Goal: Information Seeking & Learning: Learn about a topic

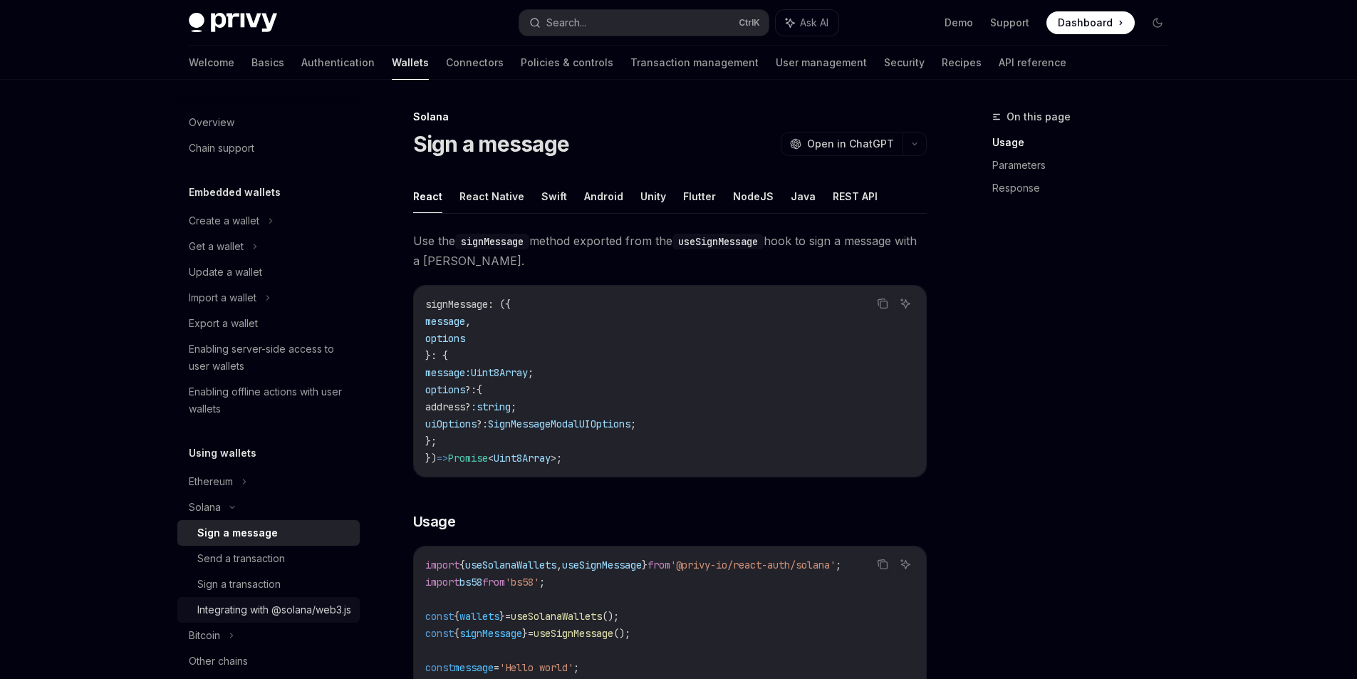
click at [236, 611] on div "Integrating with @solana/web3.js" at bounding box center [274, 609] width 154 height 17
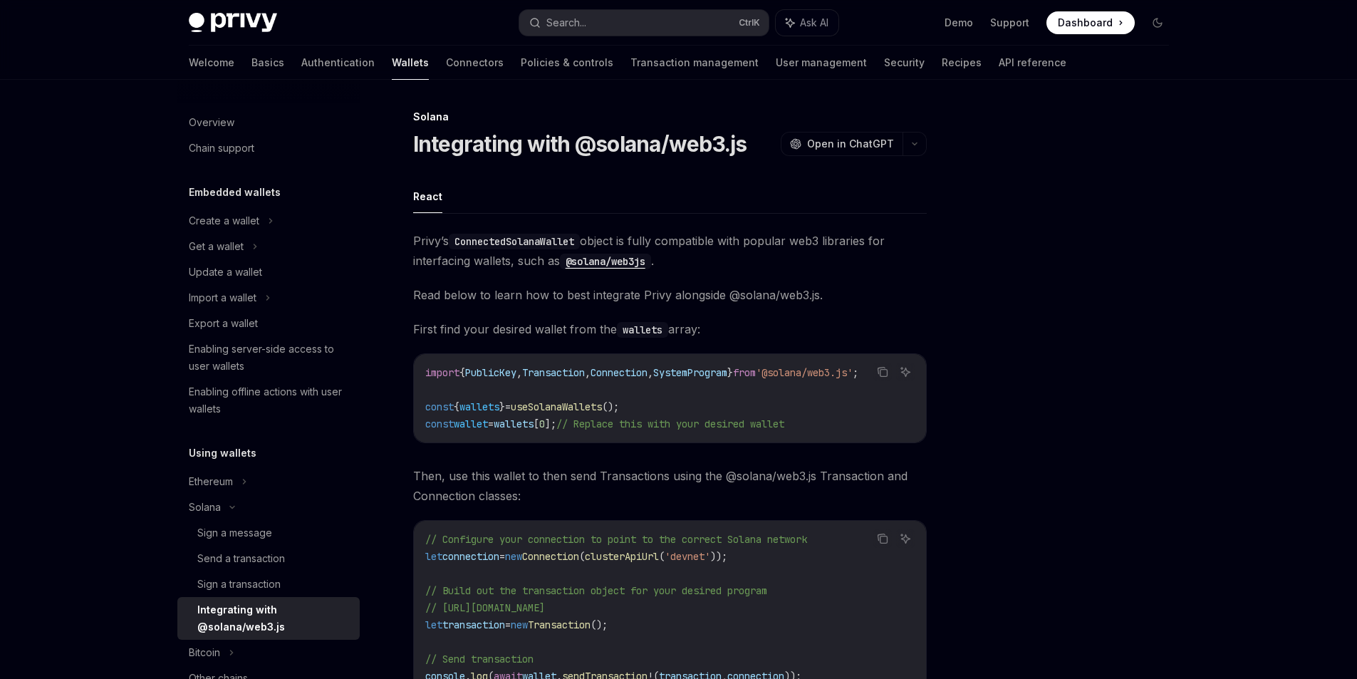
click at [1191, 475] on div "Overview Chain support Embedded wallets Create a wallet Get a wallet Update a w…" at bounding box center [679, 505] width 1049 height 850
click at [256, 361] on div "Enabling server-side access to user wallets" at bounding box center [270, 358] width 162 height 34
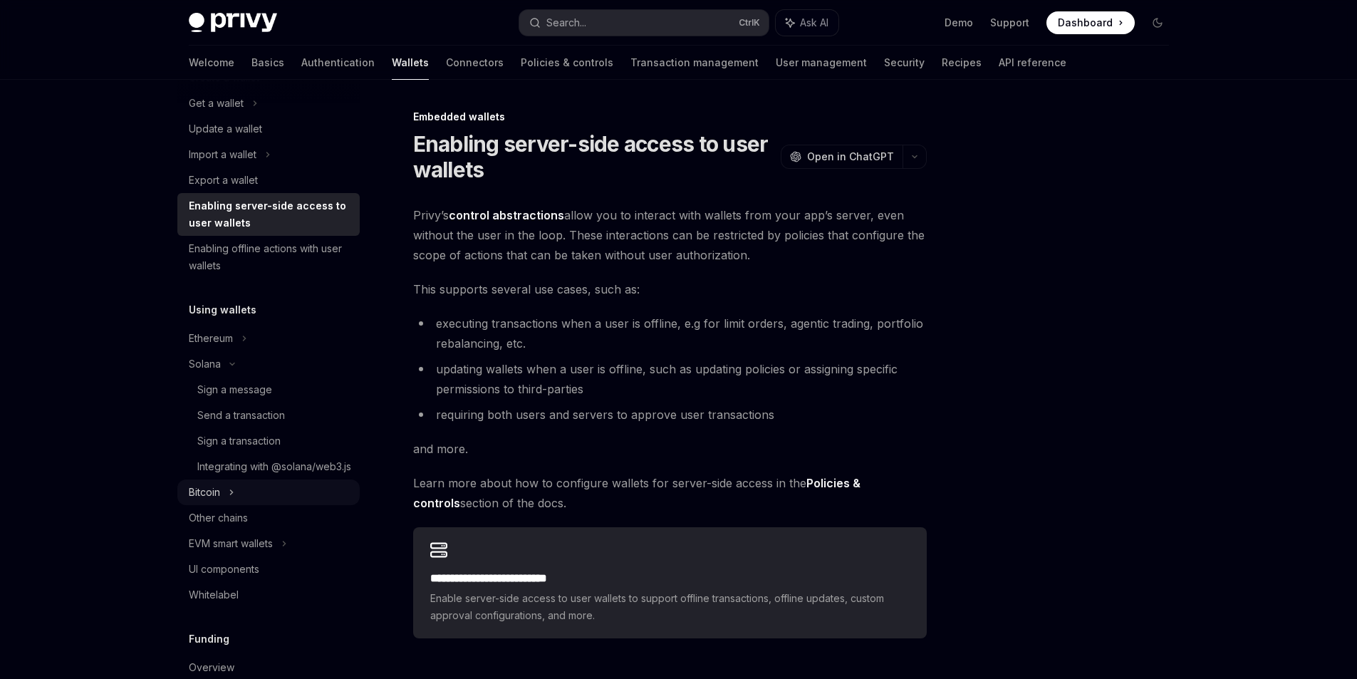
scroll to position [143, 0]
click at [230, 604] on div "Whitelabel" at bounding box center [214, 595] width 50 height 17
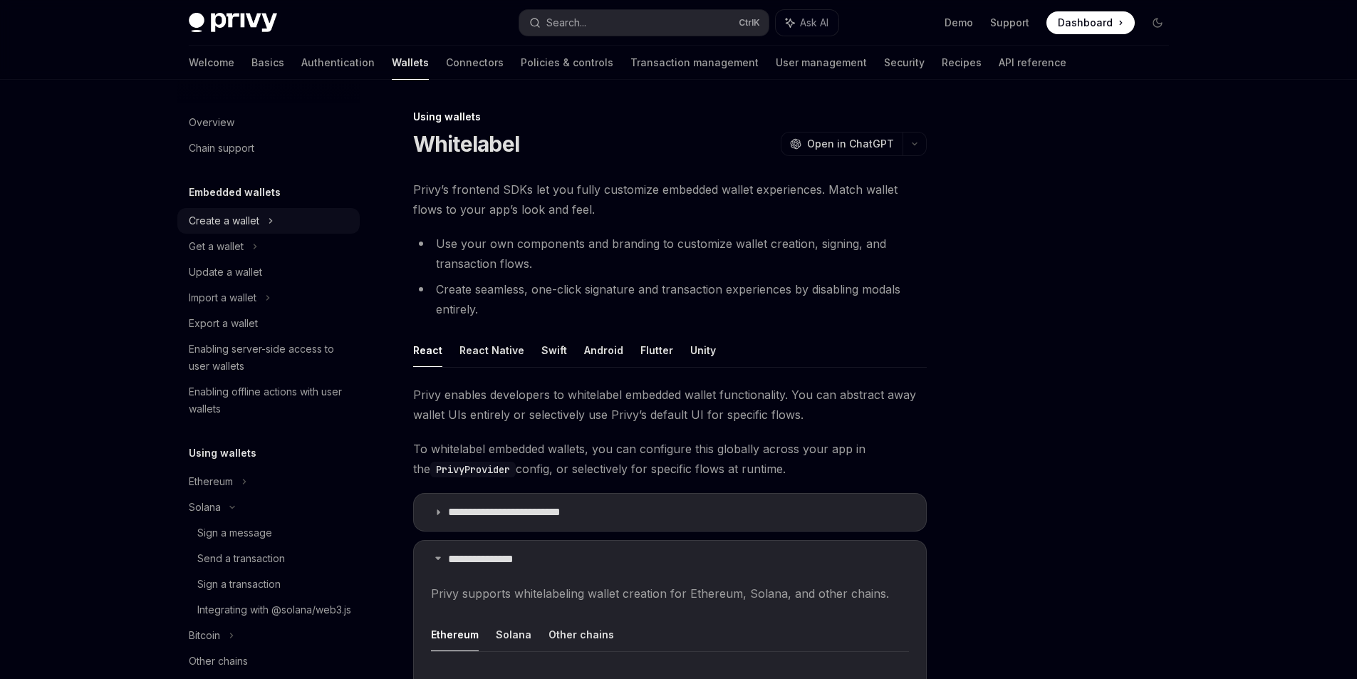
click at [260, 215] on div "Create a wallet" at bounding box center [268, 221] width 182 height 26
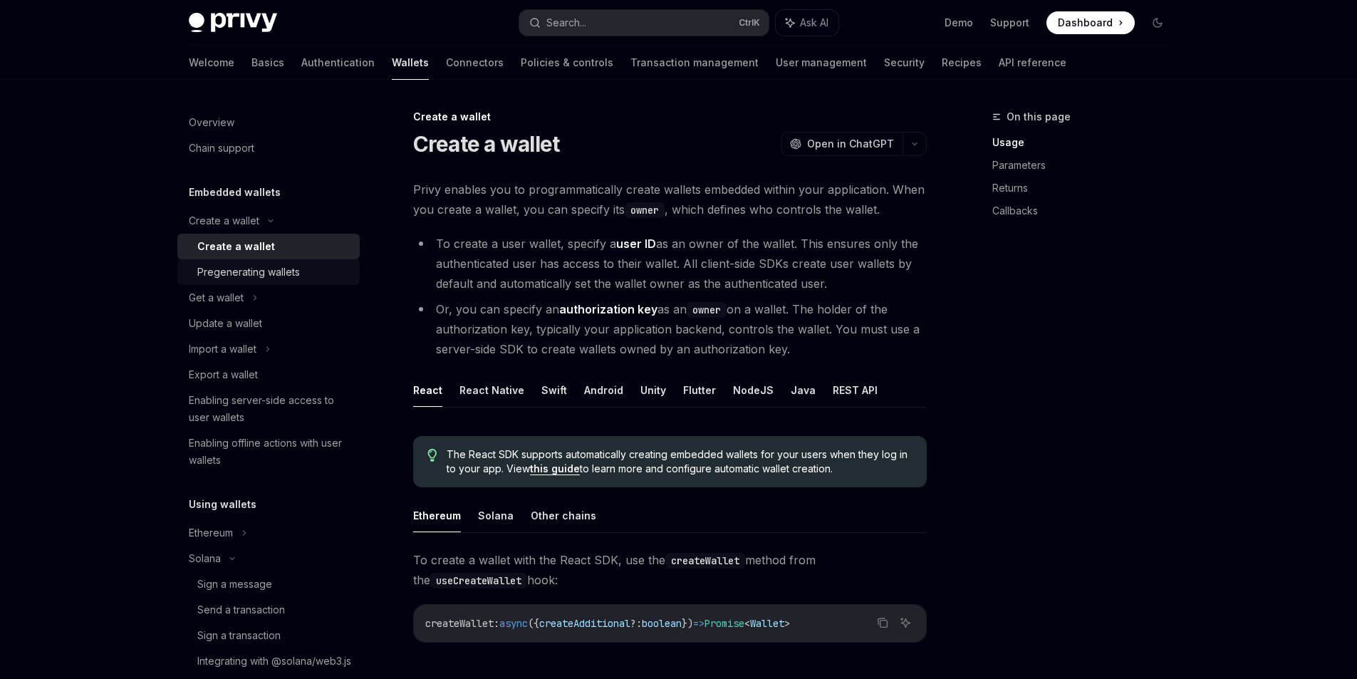
click at [273, 270] on div "Pregenerating wallets" at bounding box center [248, 272] width 103 height 17
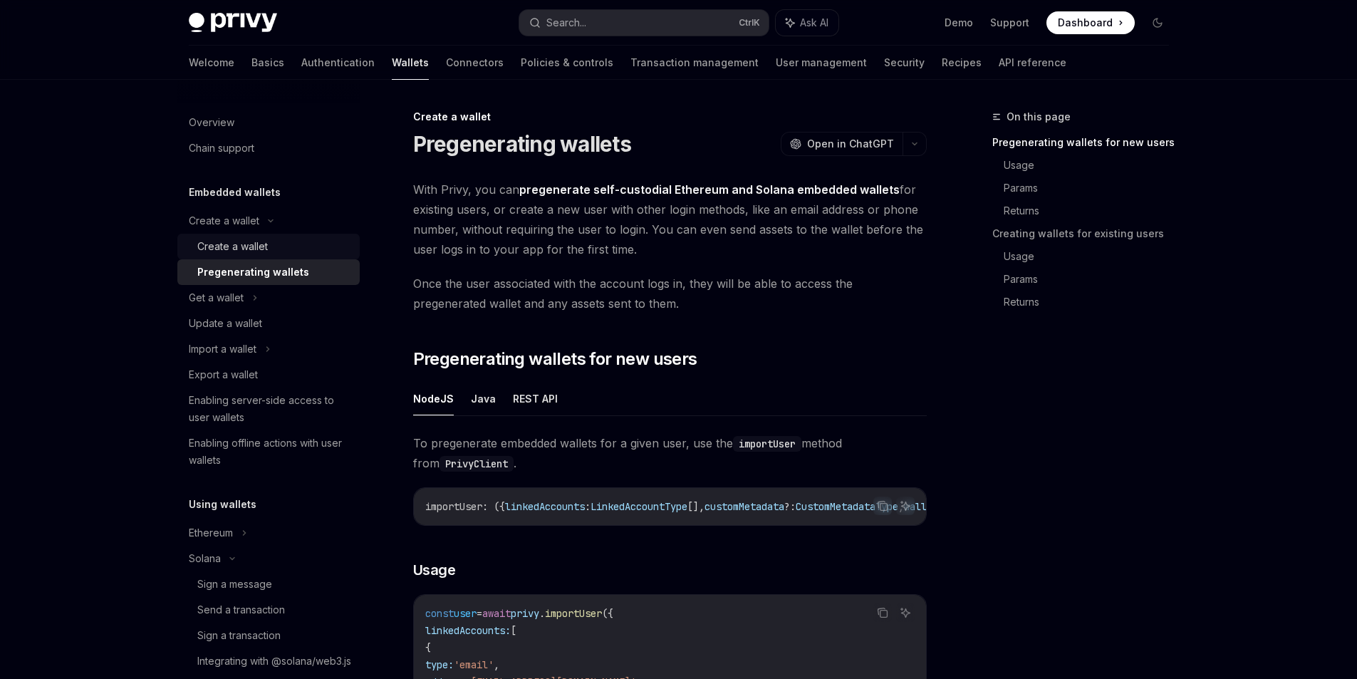
click at [267, 246] on div "Create a wallet" at bounding box center [232, 246] width 71 height 17
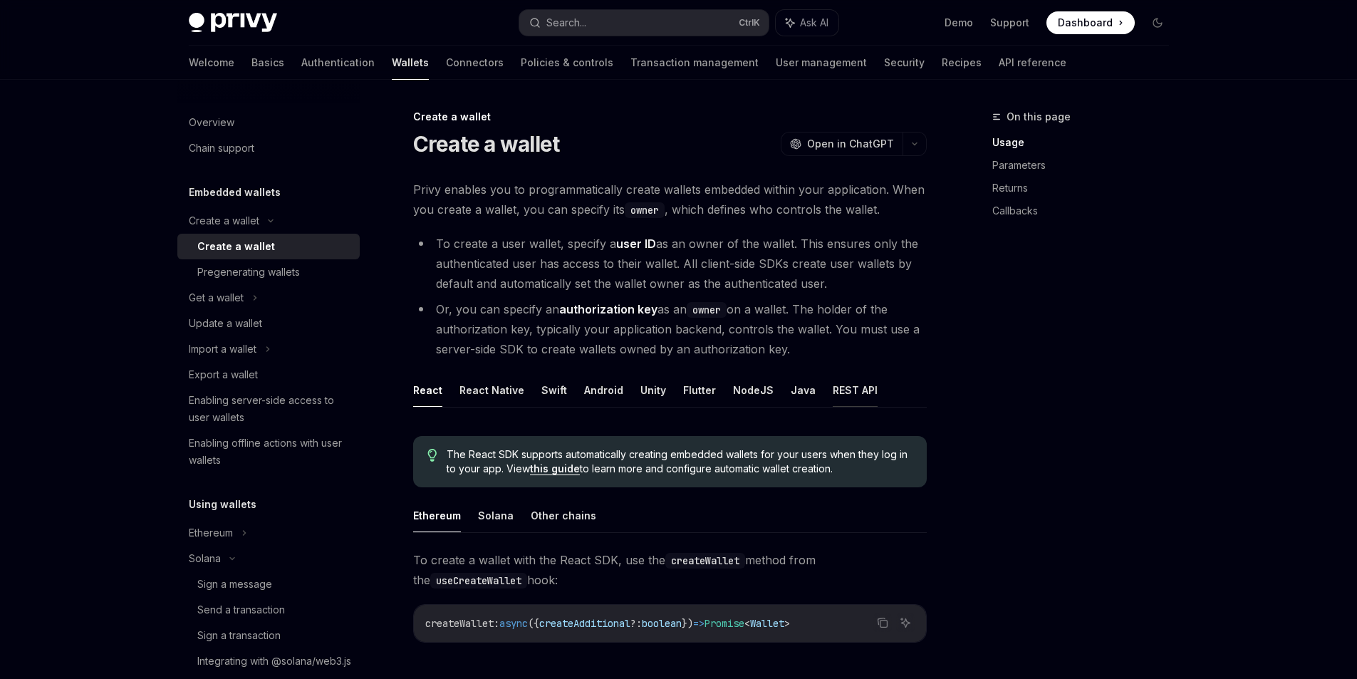
click at [835, 386] on button "REST API" at bounding box center [855, 389] width 45 height 33
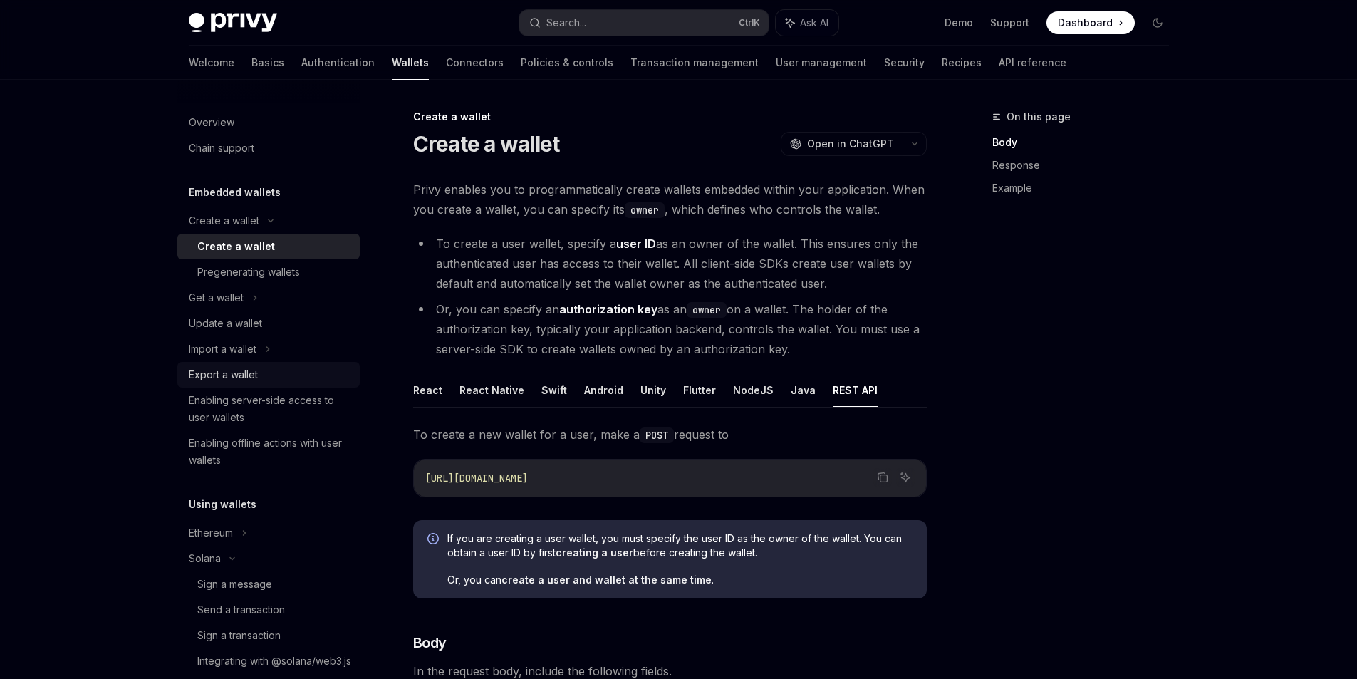
click at [222, 380] on div "Export a wallet" at bounding box center [223, 374] width 69 height 17
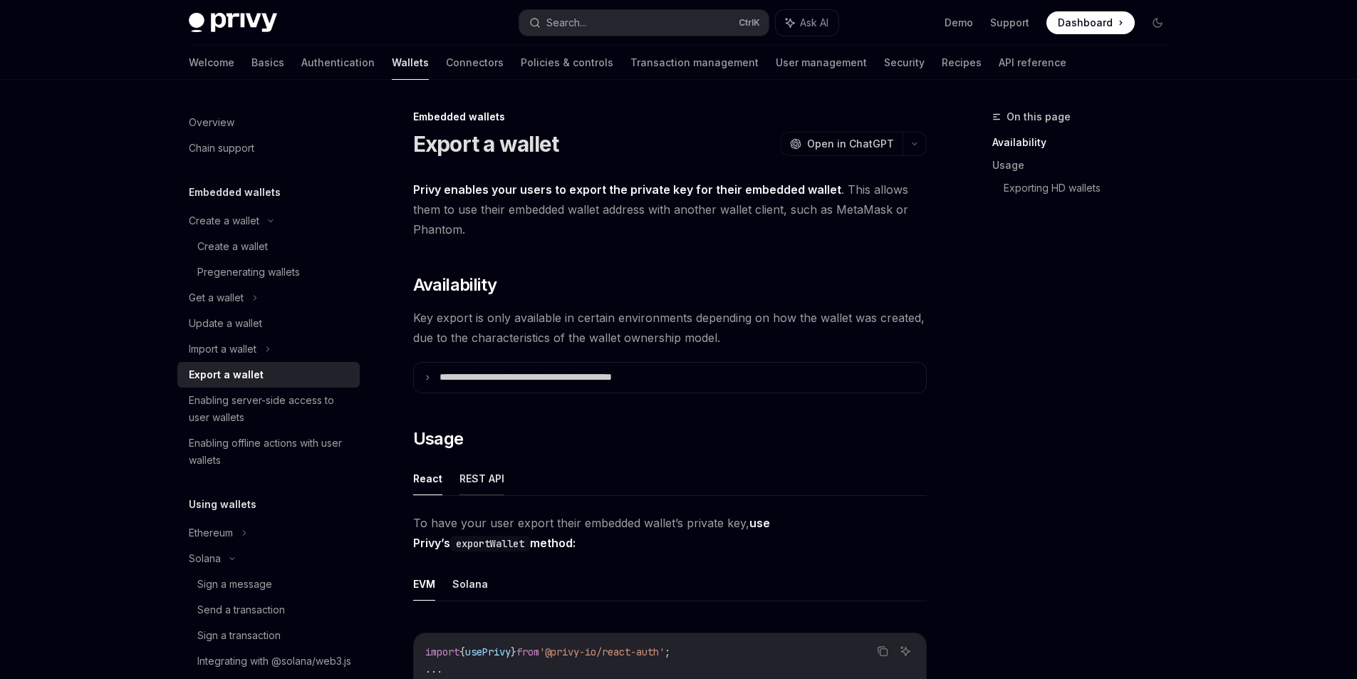
click at [465, 475] on button "REST API" at bounding box center [482, 478] width 45 height 33
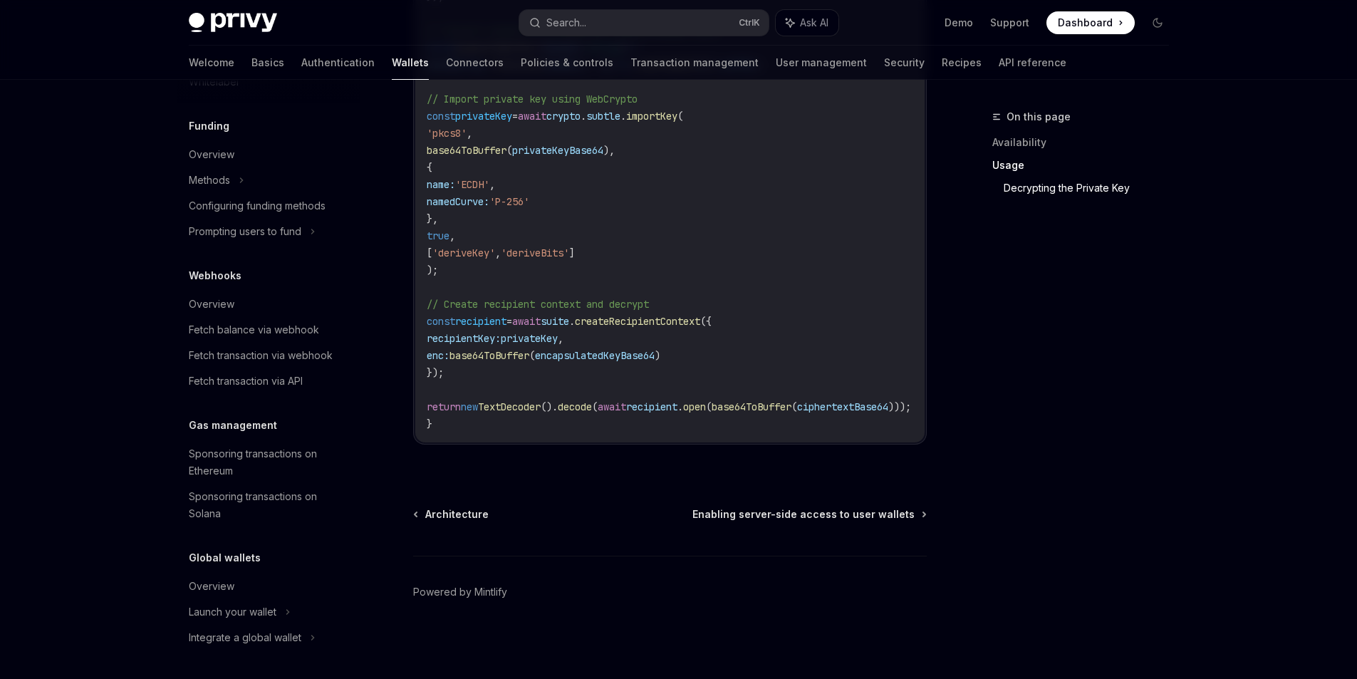
scroll to position [725, 0]
click at [301, 388] on div "Fetch transaction via API" at bounding box center [246, 381] width 114 height 17
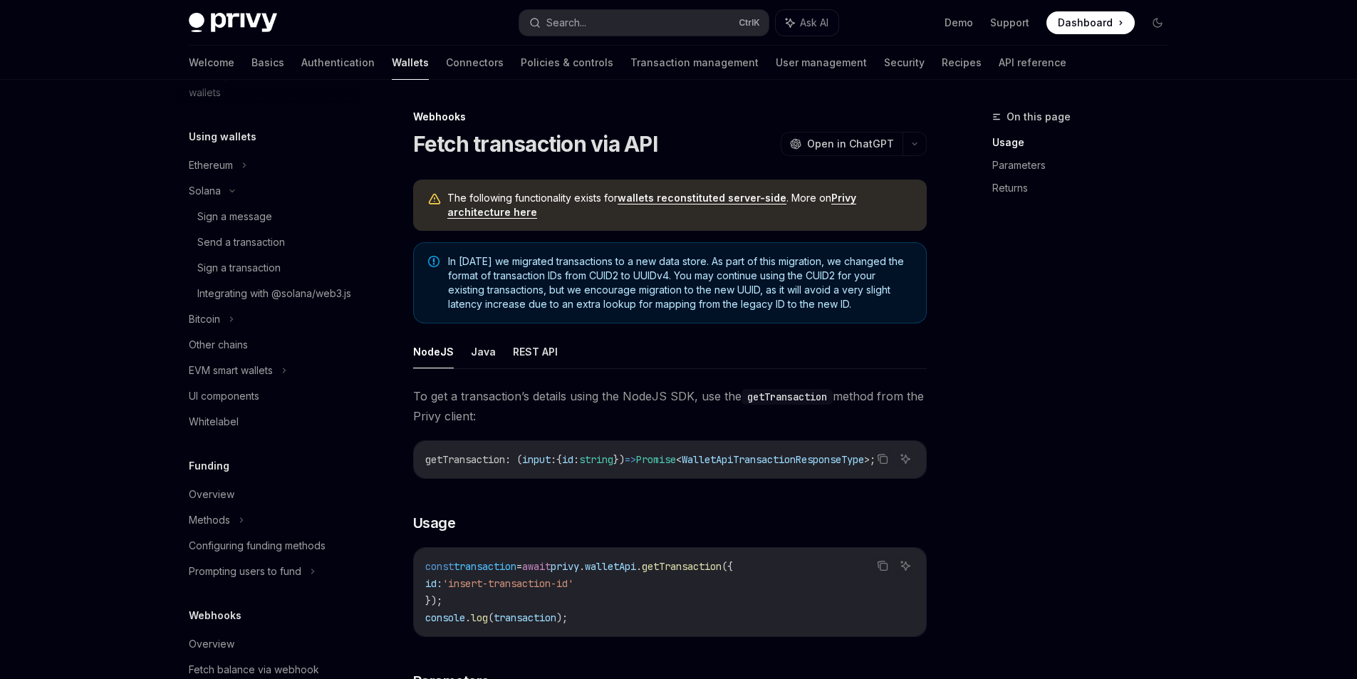
scroll to position [83, 0]
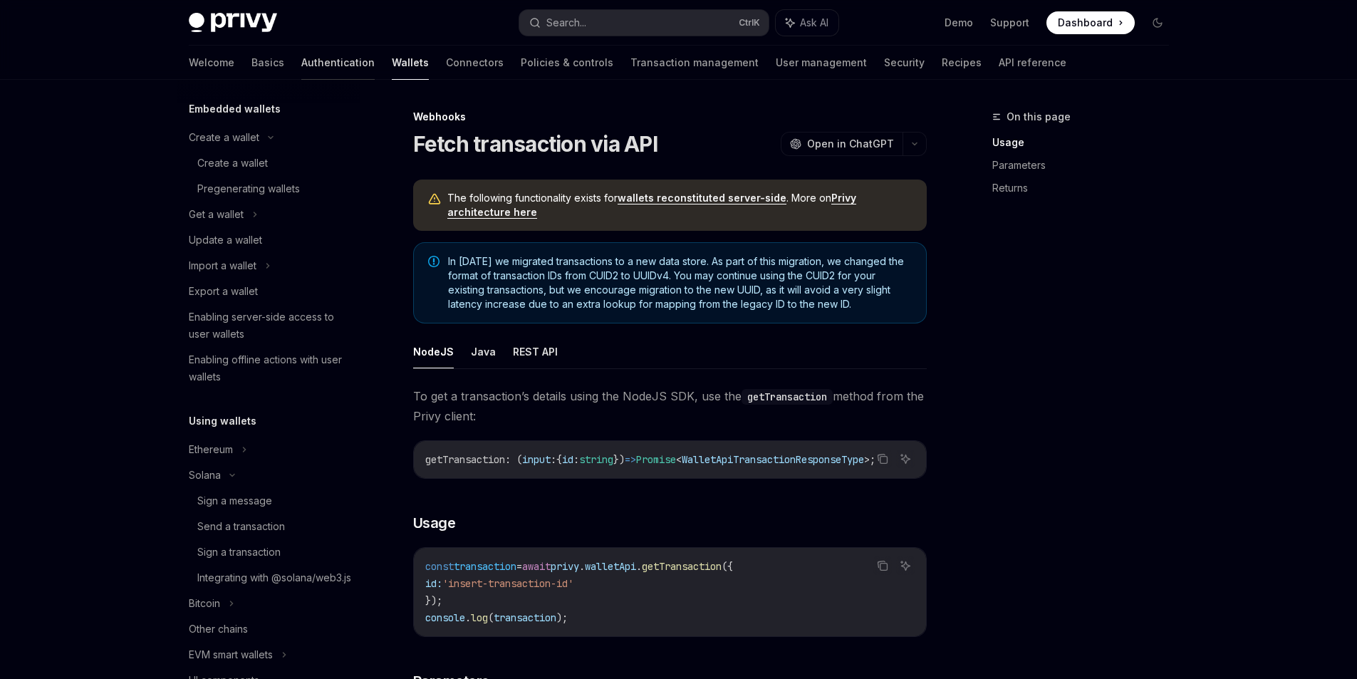
click at [301, 66] on link "Authentication" at bounding box center [337, 63] width 73 height 34
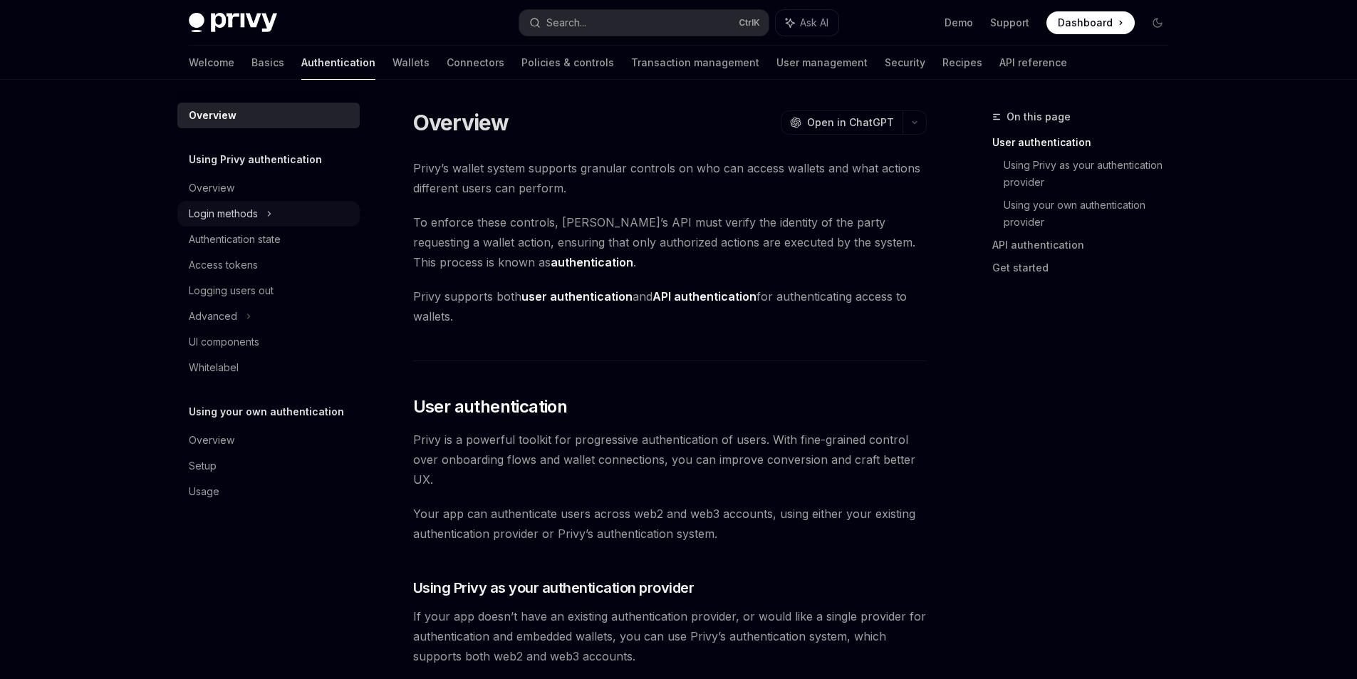
click at [207, 211] on div "Login methods" at bounding box center [223, 213] width 69 height 17
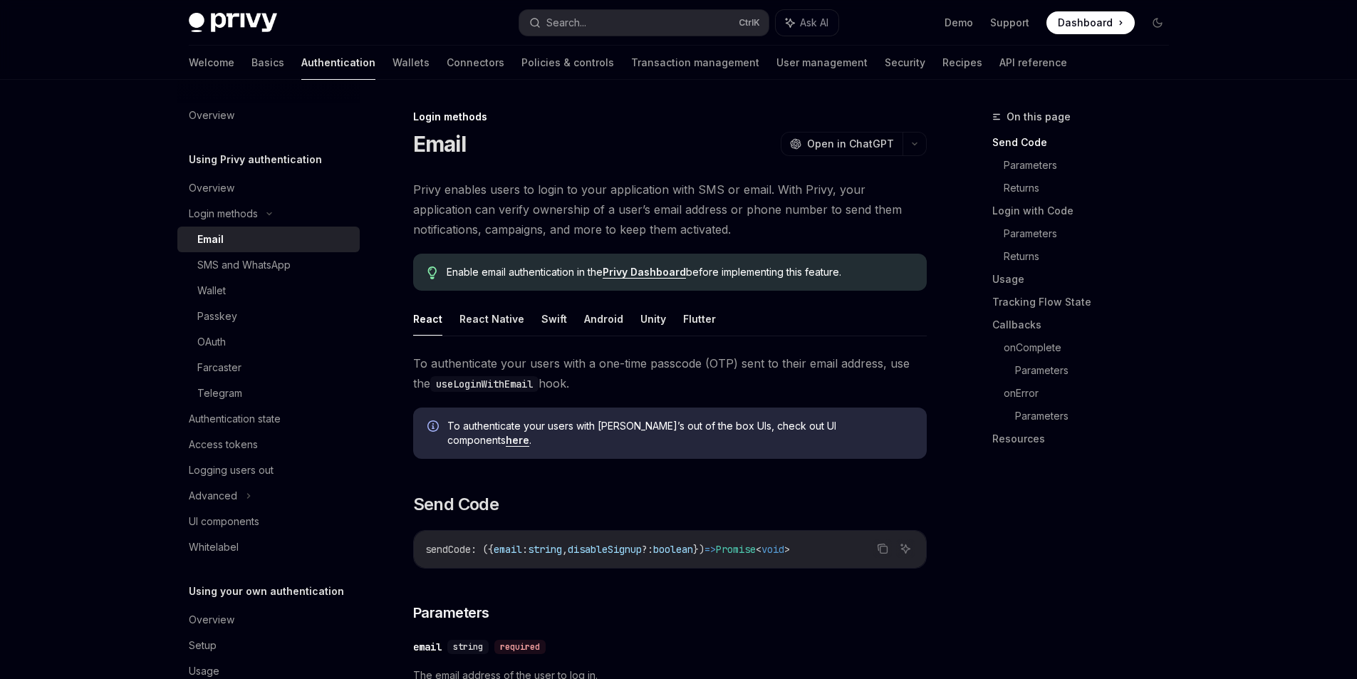
click at [211, 234] on div "Email" at bounding box center [210, 239] width 26 height 17
click at [529, 434] on link "here" at bounding box center [518, 440] width 24 height 13
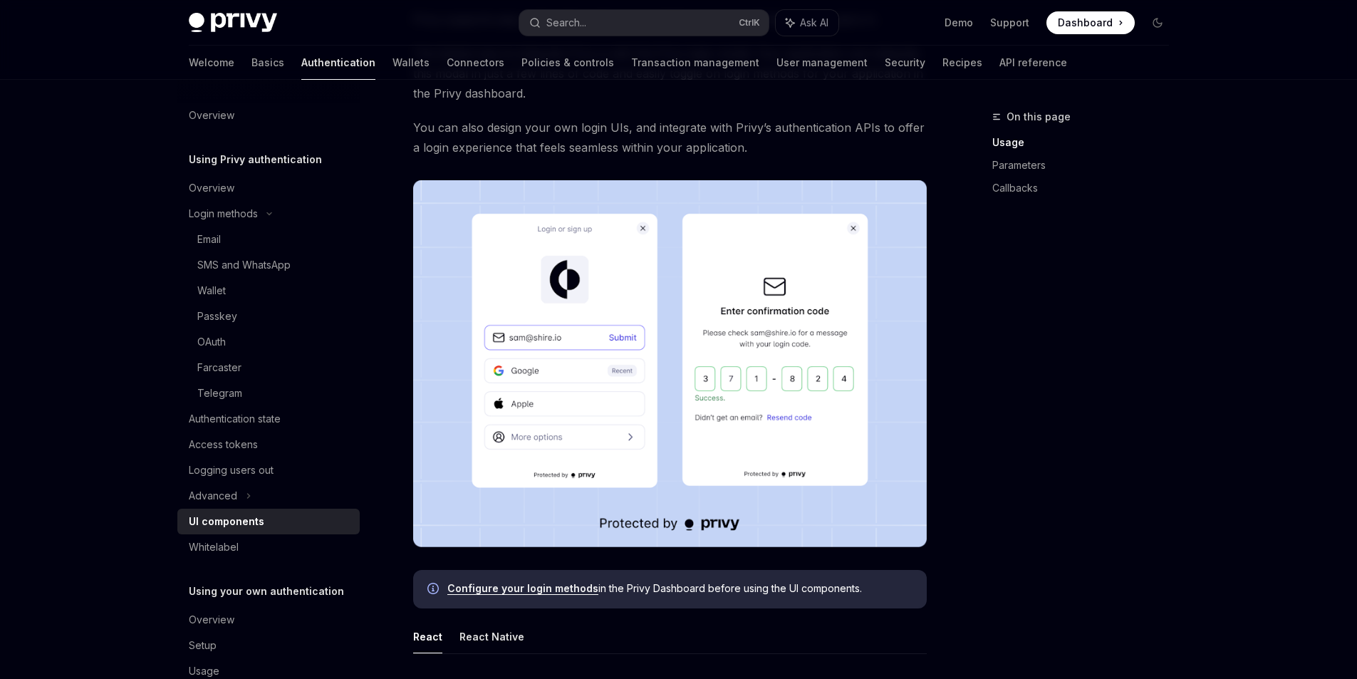
scroll to position [285, 0]
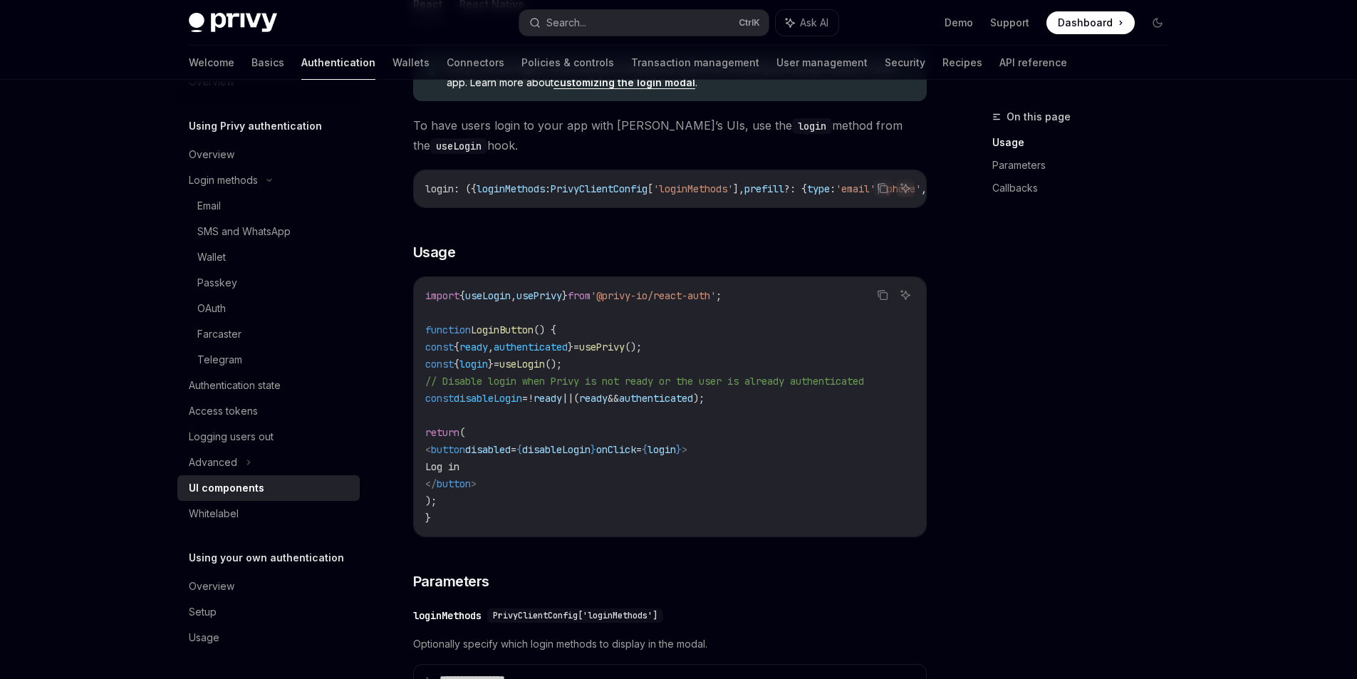
scroll to position [855, 0]
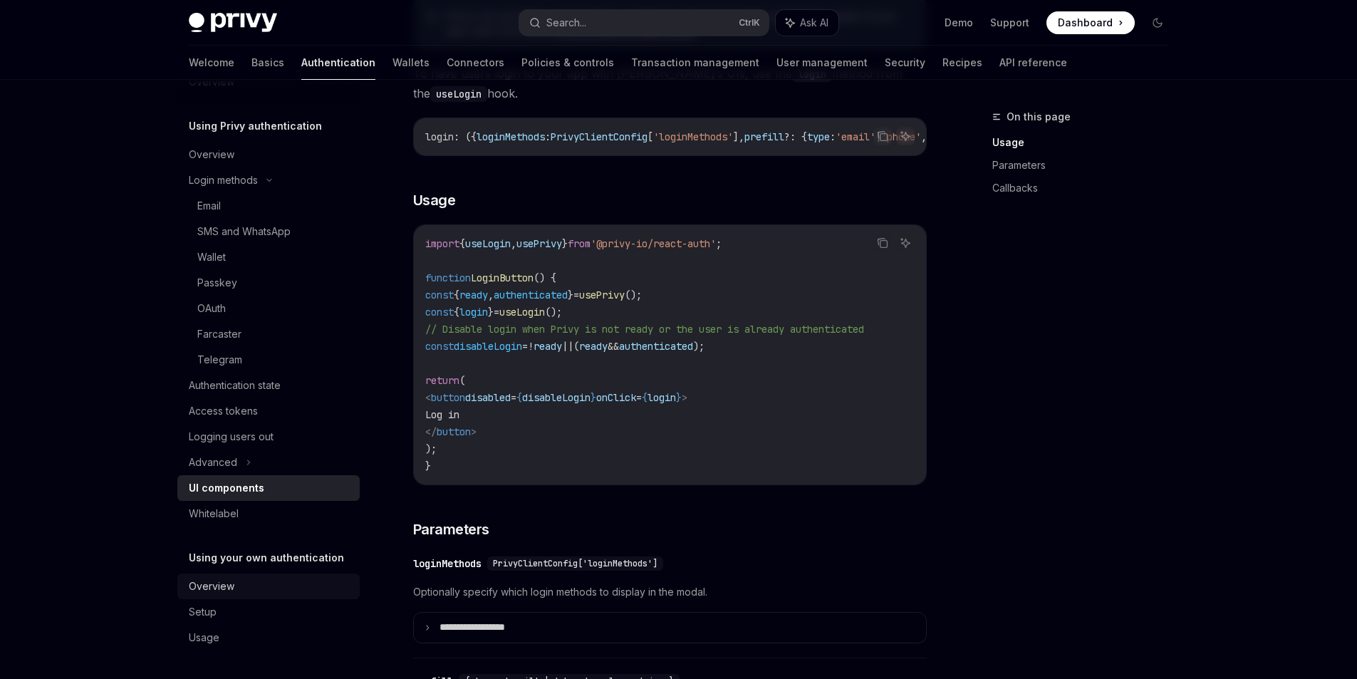
click at [213, 576] on link "Overview" at bounding box center [268, 587] width 182 height 26
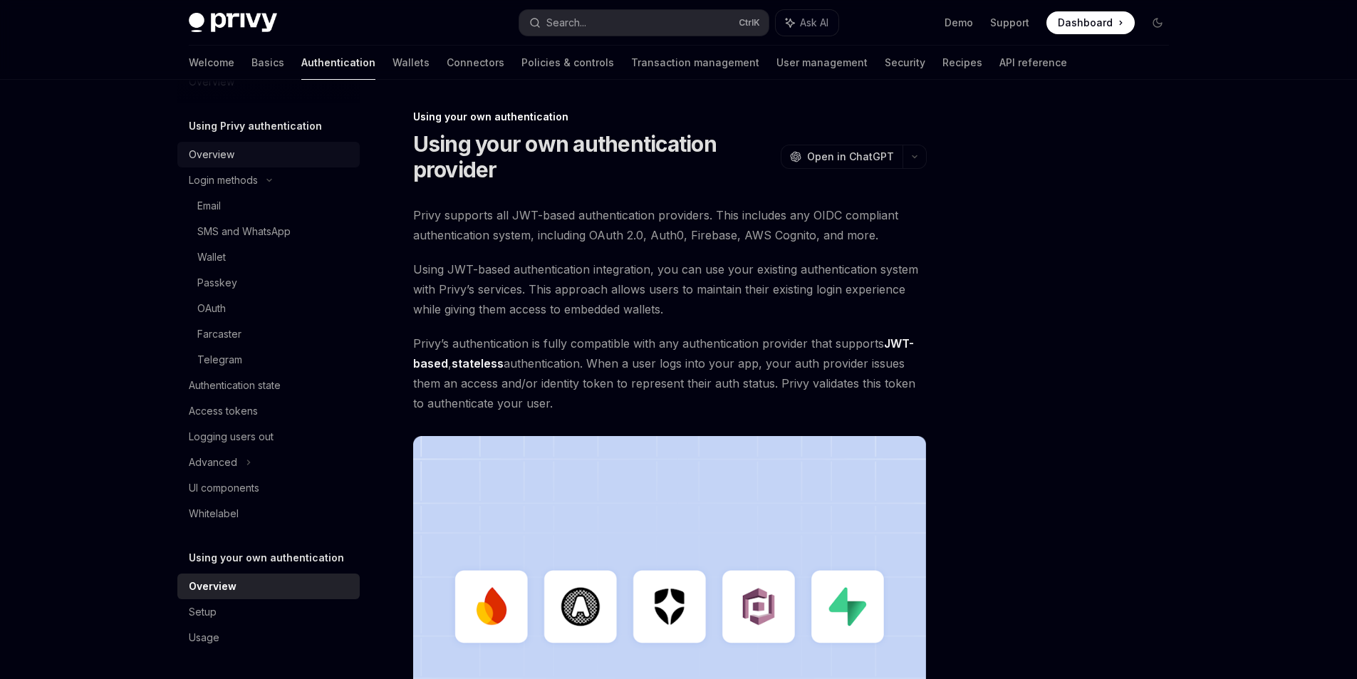
click at [219, 164] on link "Overview" at bounding box center [268, 155] width 182 height 26
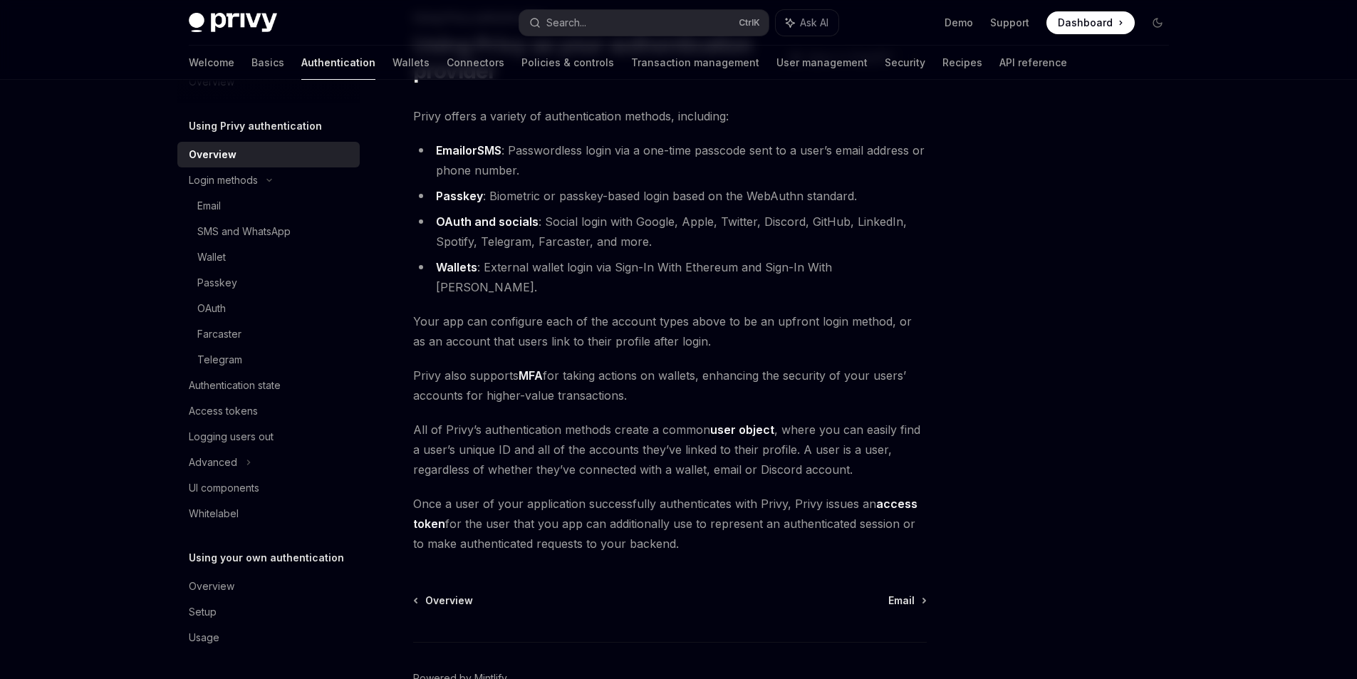
scroll to position [143, 0]
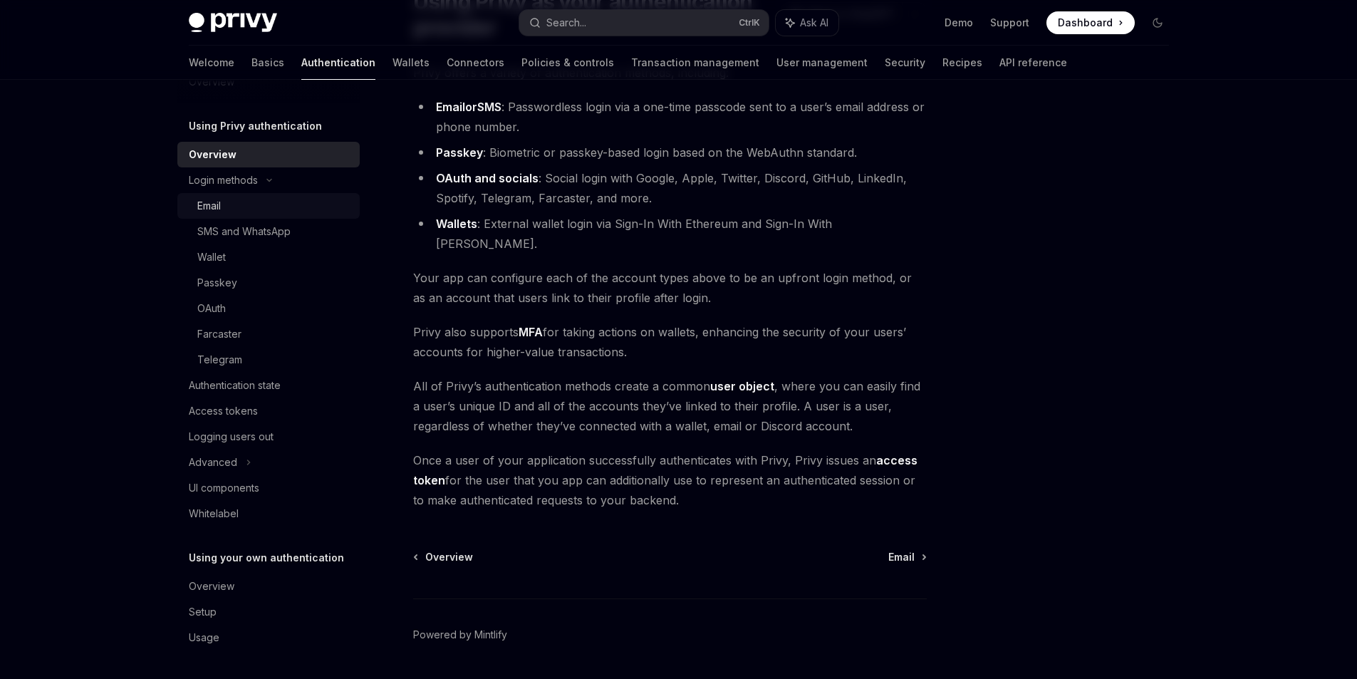
click at [225, 210] on div "Email" at bounding box center [274, 205] width 154 height 17
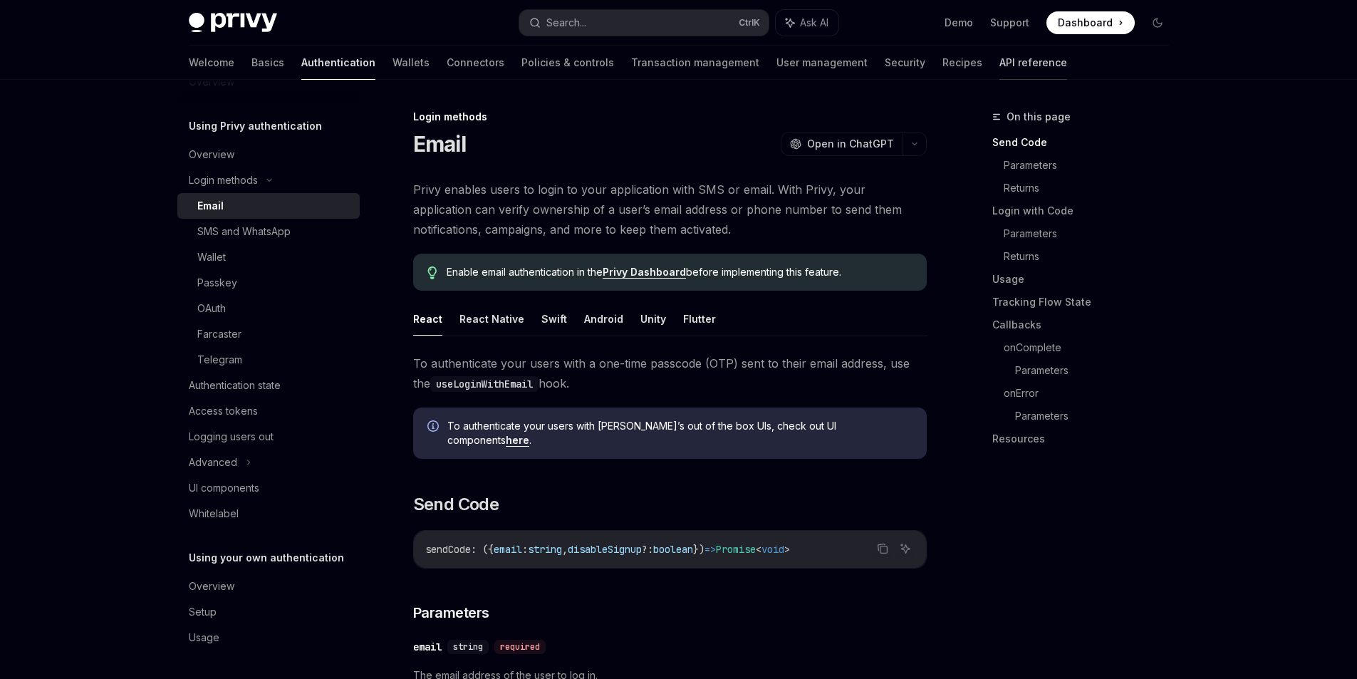
click at [1000, 70] on link "API reference" at bounding box center [1034, 63] width 68 height 34
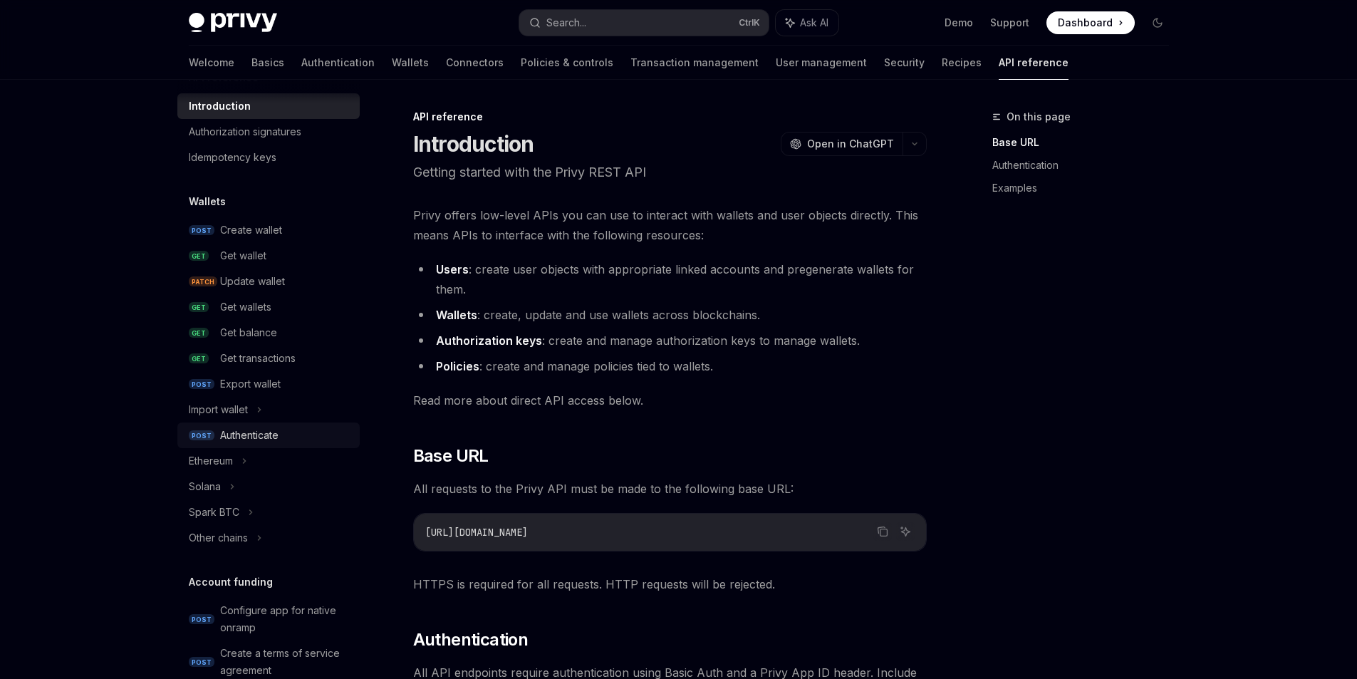
click at [247, 437] on div "Authenticate" at bounding box center [249, 435] width 58 height 17
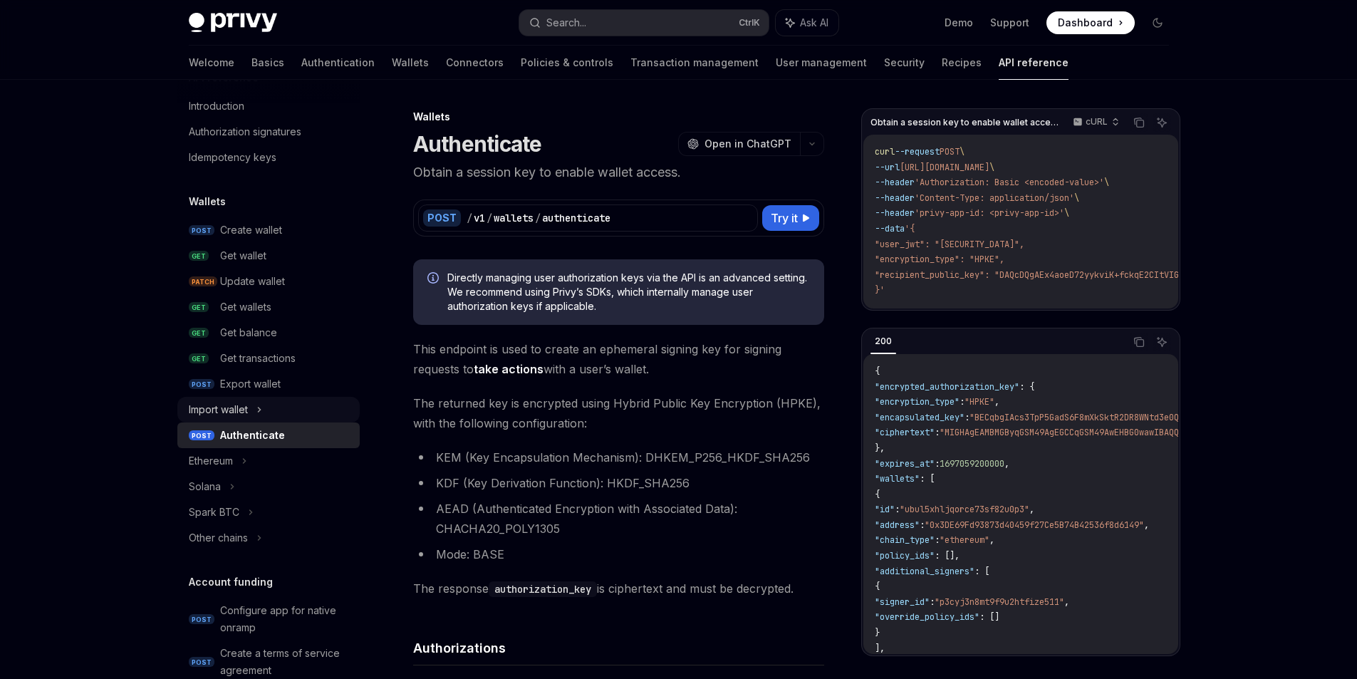
click at [273, 409] on div "Import wallet" at bounding box center [268, 410] width 182 height 26
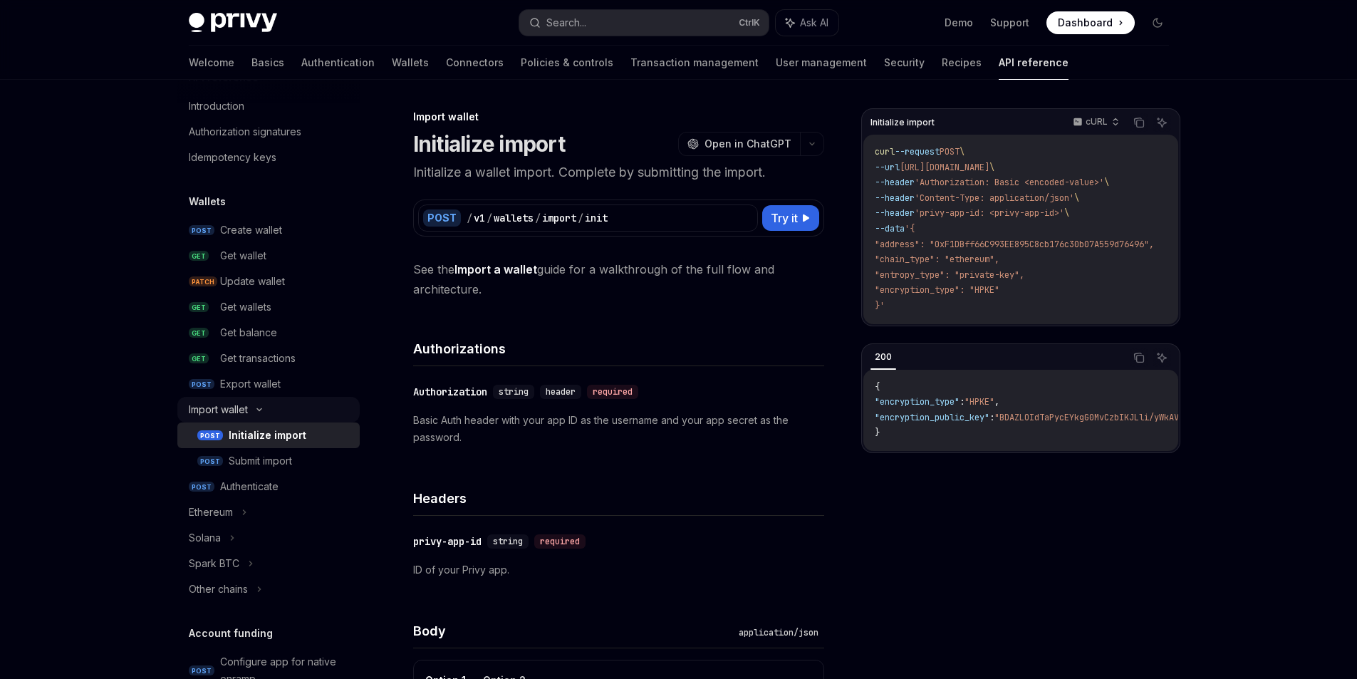
click at [273, 409] on div "Import wallet" at bounding box center [268, 410] width 182 height 26
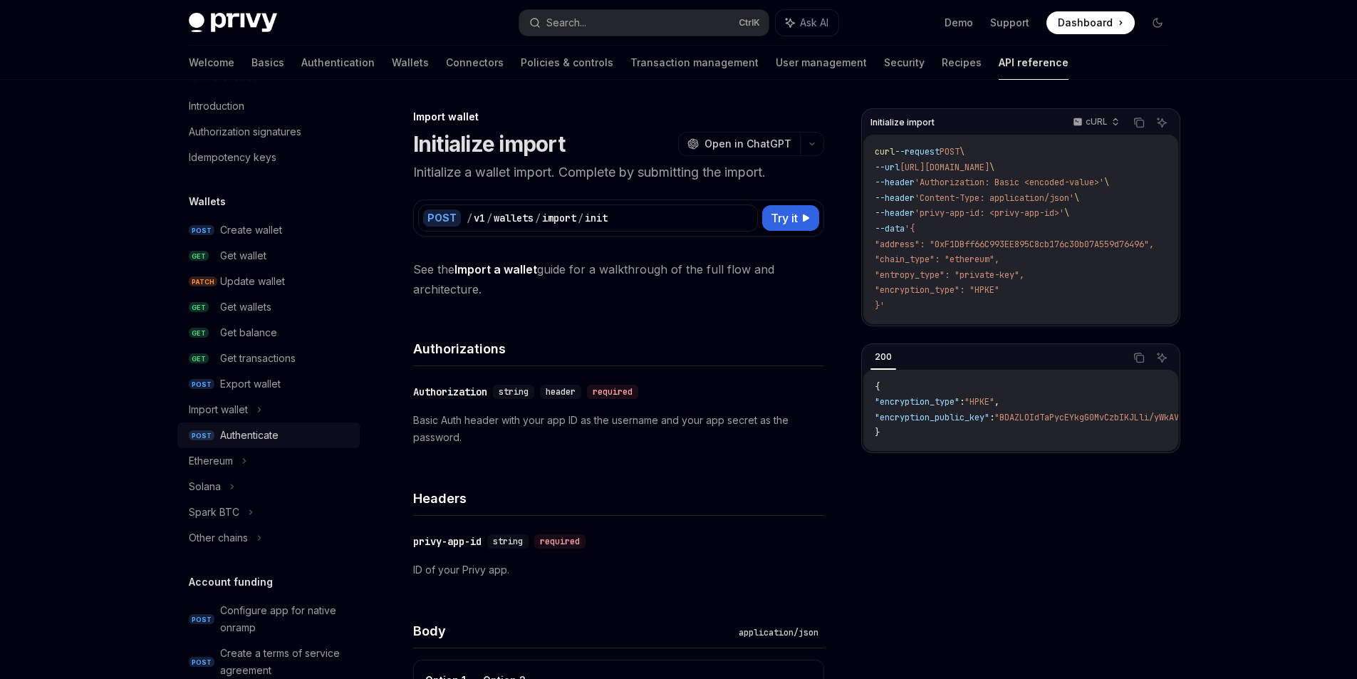
click at [266, 440] on div "Authenticate" at bounding box center [249, 435] width 58 height 17
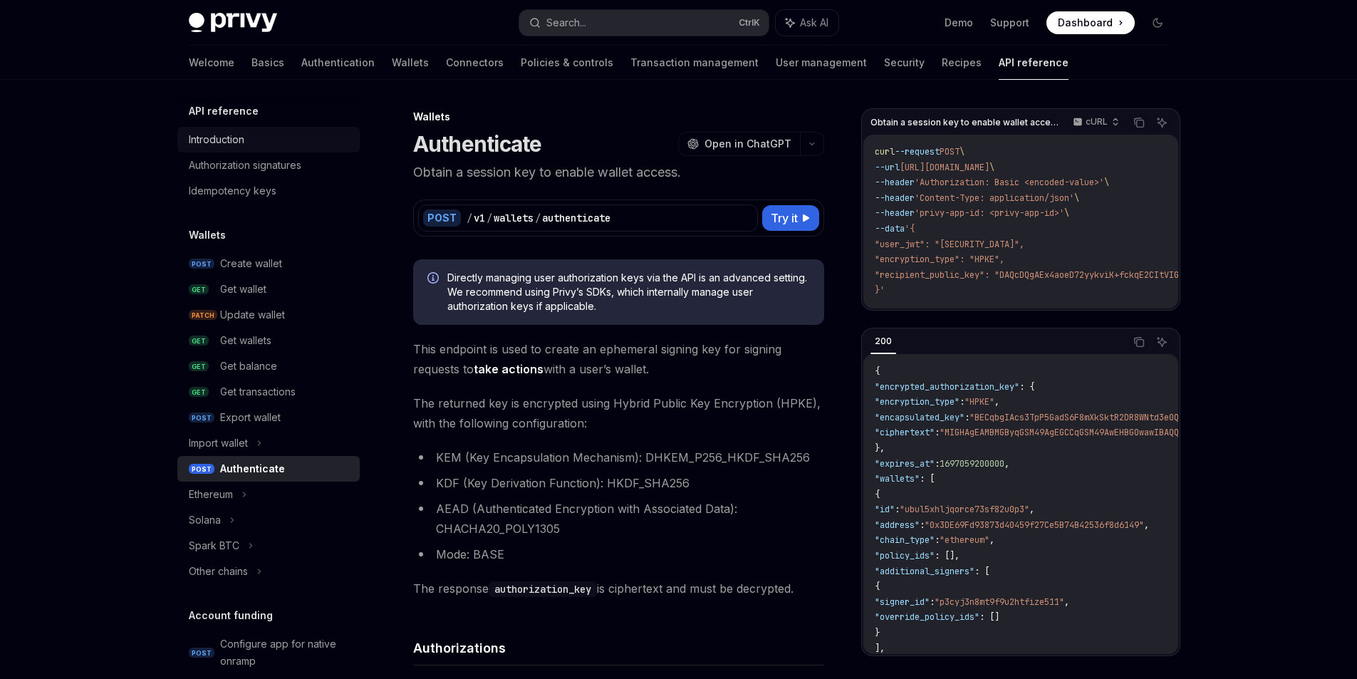
click at [234, 140] on div "Introduction" at bounding box center [217, 139] width 56 height 17
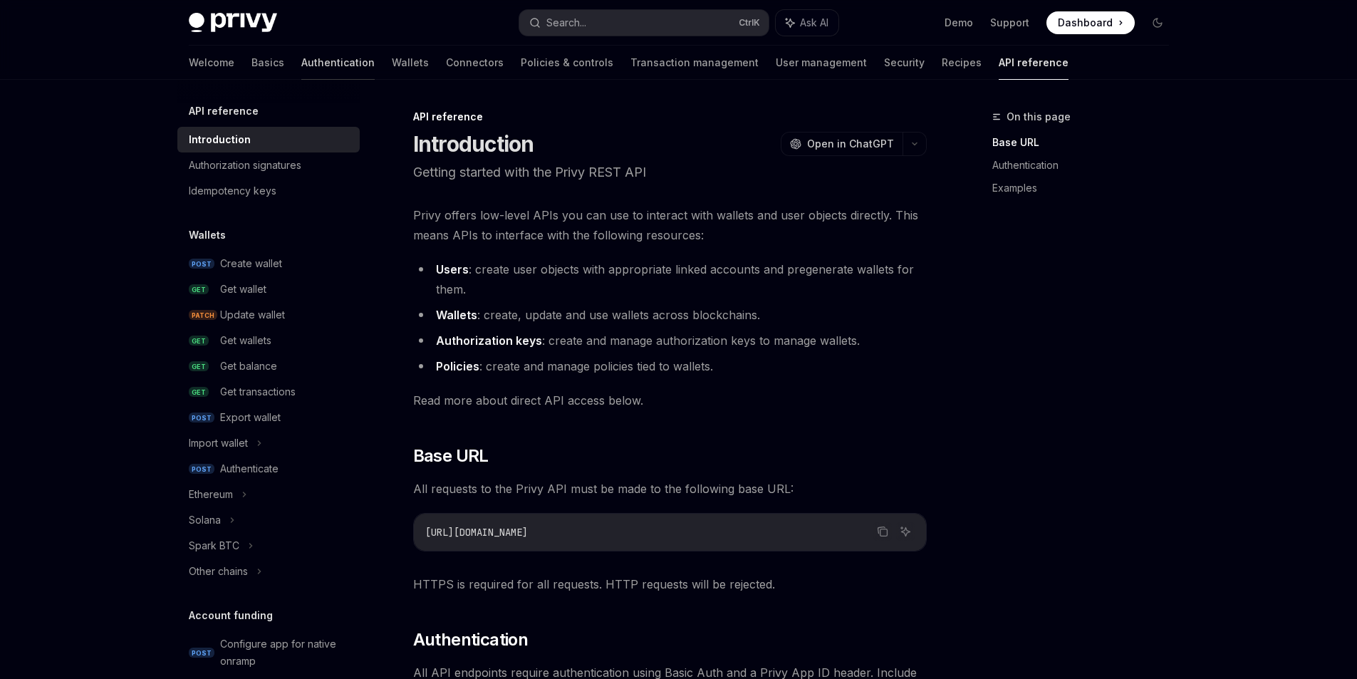
click at [301, 58] on link "Authentication" at bounding box center [337, 63] width 73 height 34
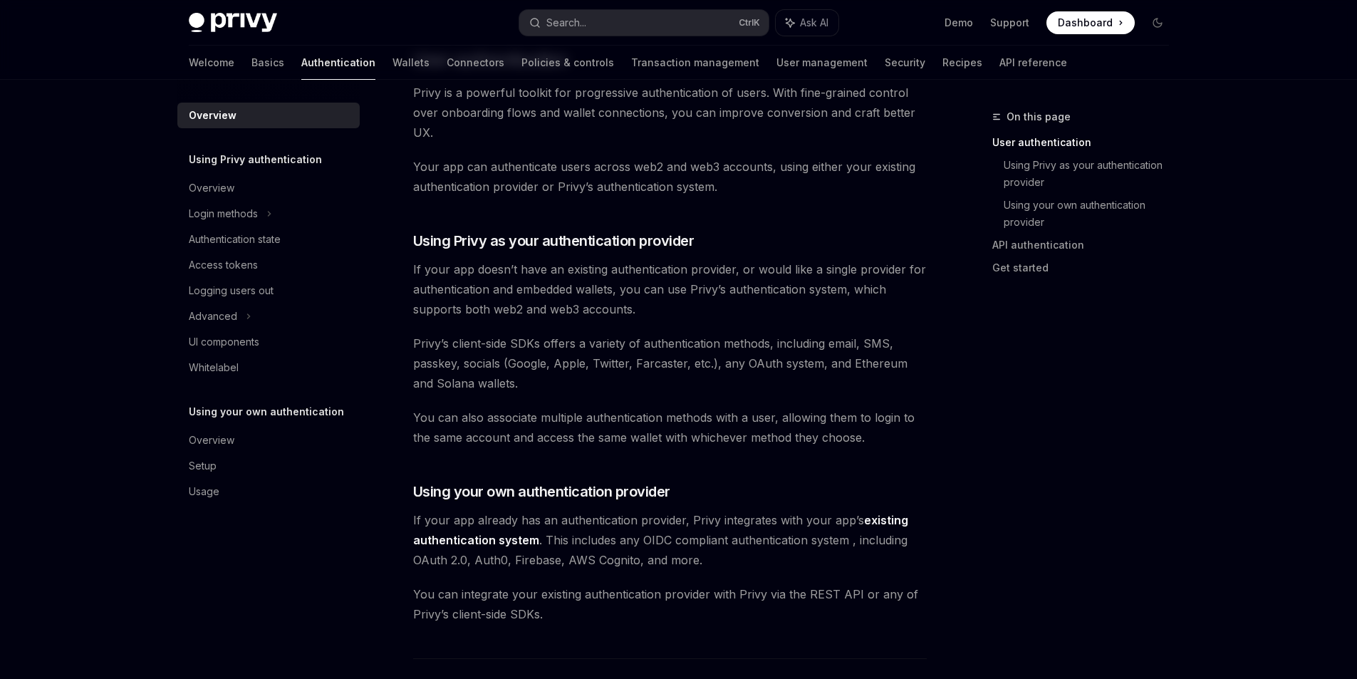
scroll to position [356, 0]
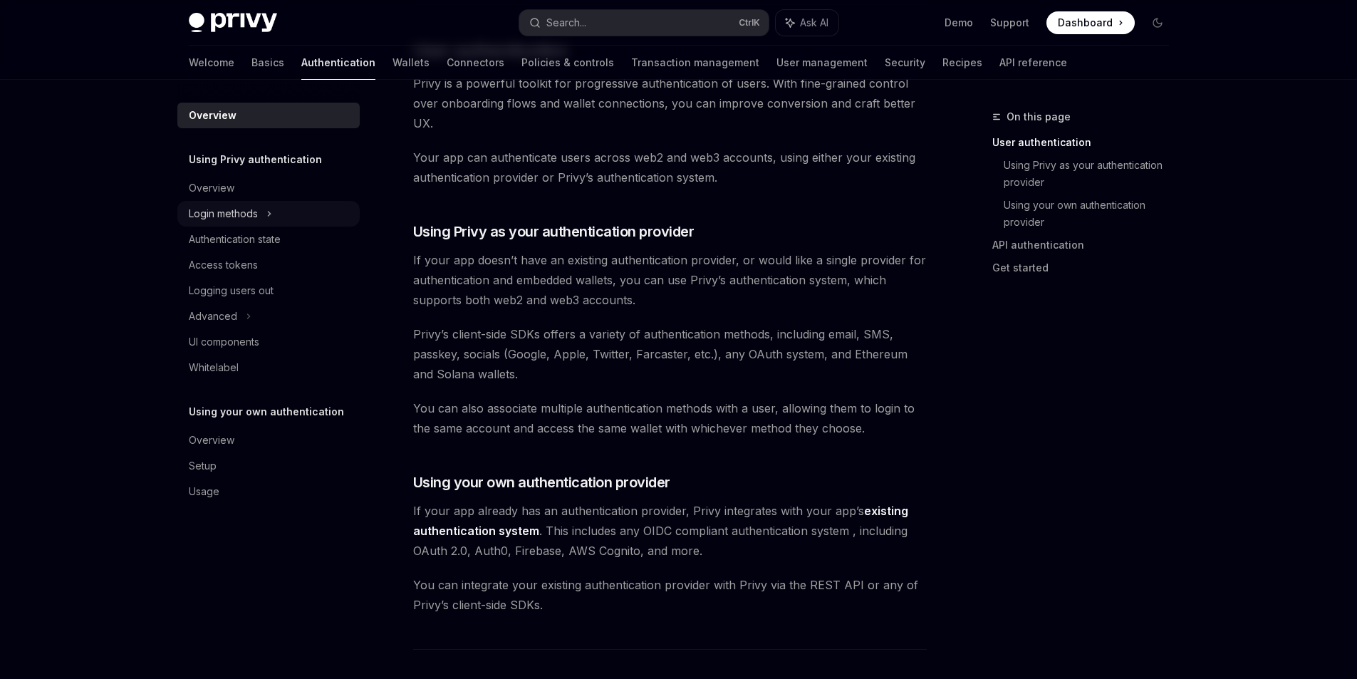
click at [262, 222] on div "Login methods" at bounding box center [268, 214] width 182 height 26
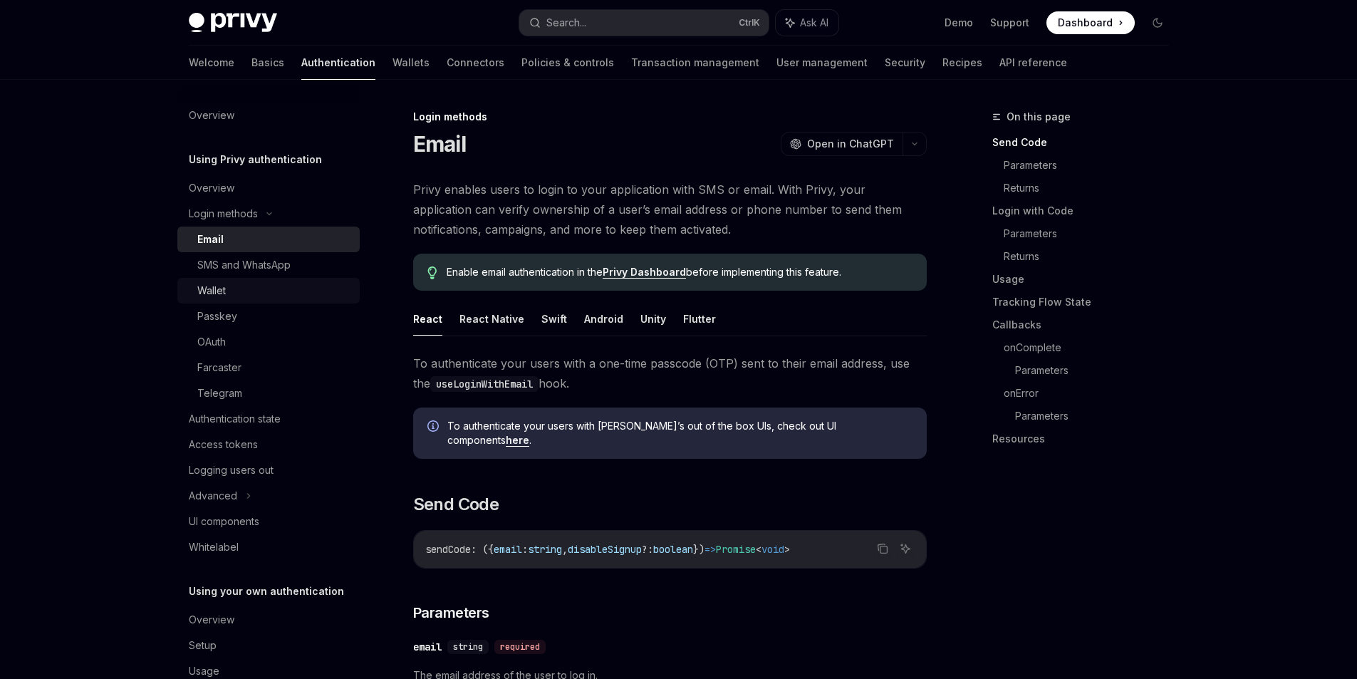
click at [220, 294] on div "Wallet" at bounding box center [211, 290] width 29 height 17
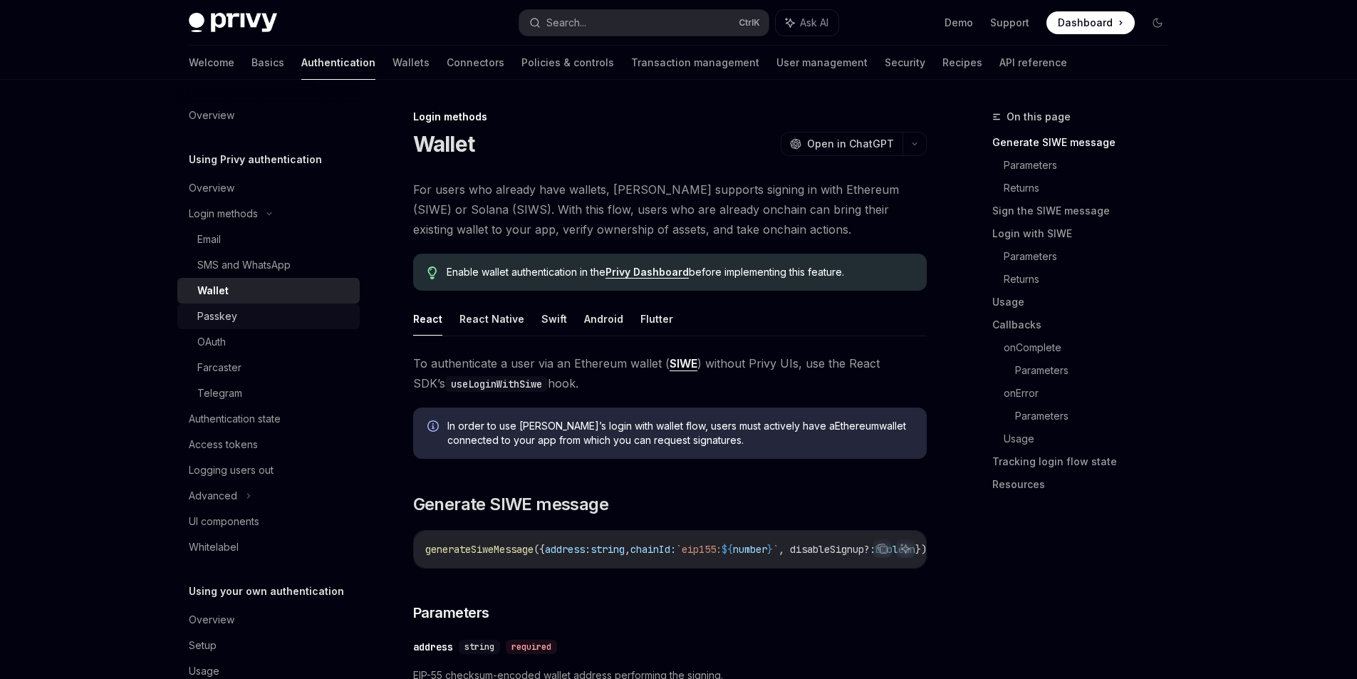
click at [219, 321] on div "Passkey" at bounding box center [217, 316] width 40 height 17
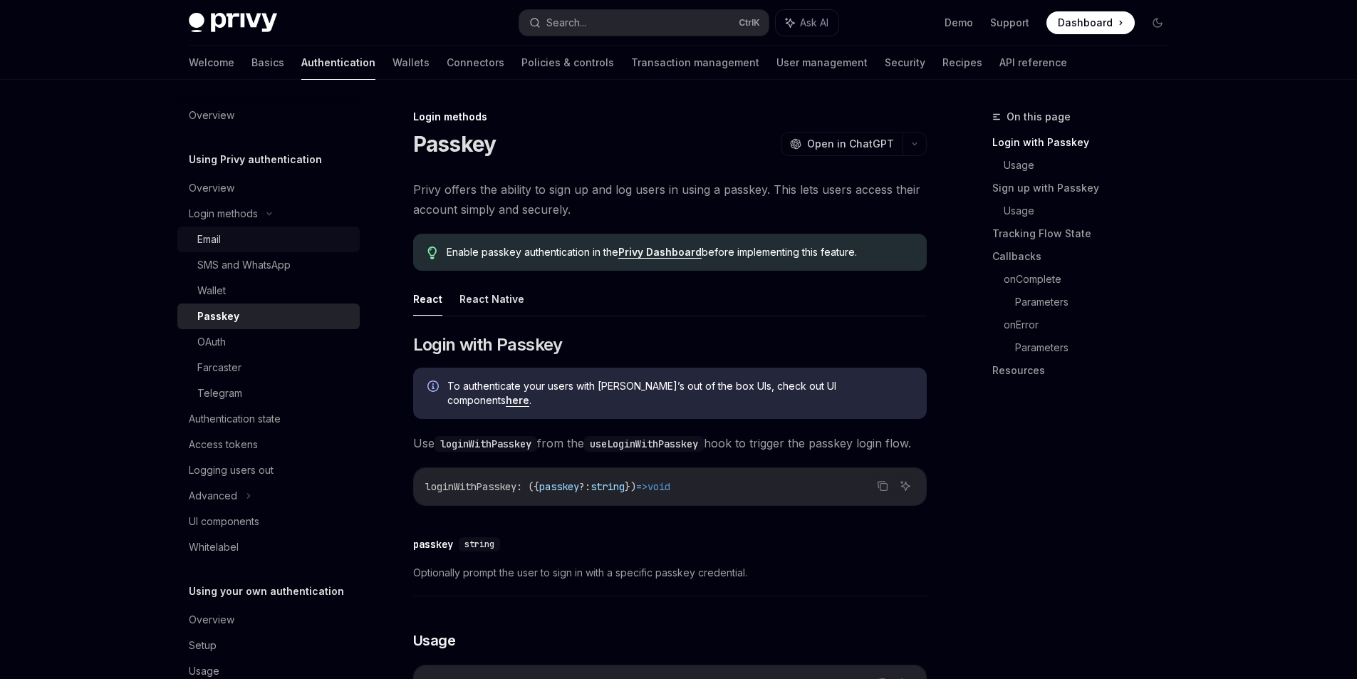
click at [215, 242] on div "Email" at bounding box center [209, 239] width 24 height 17
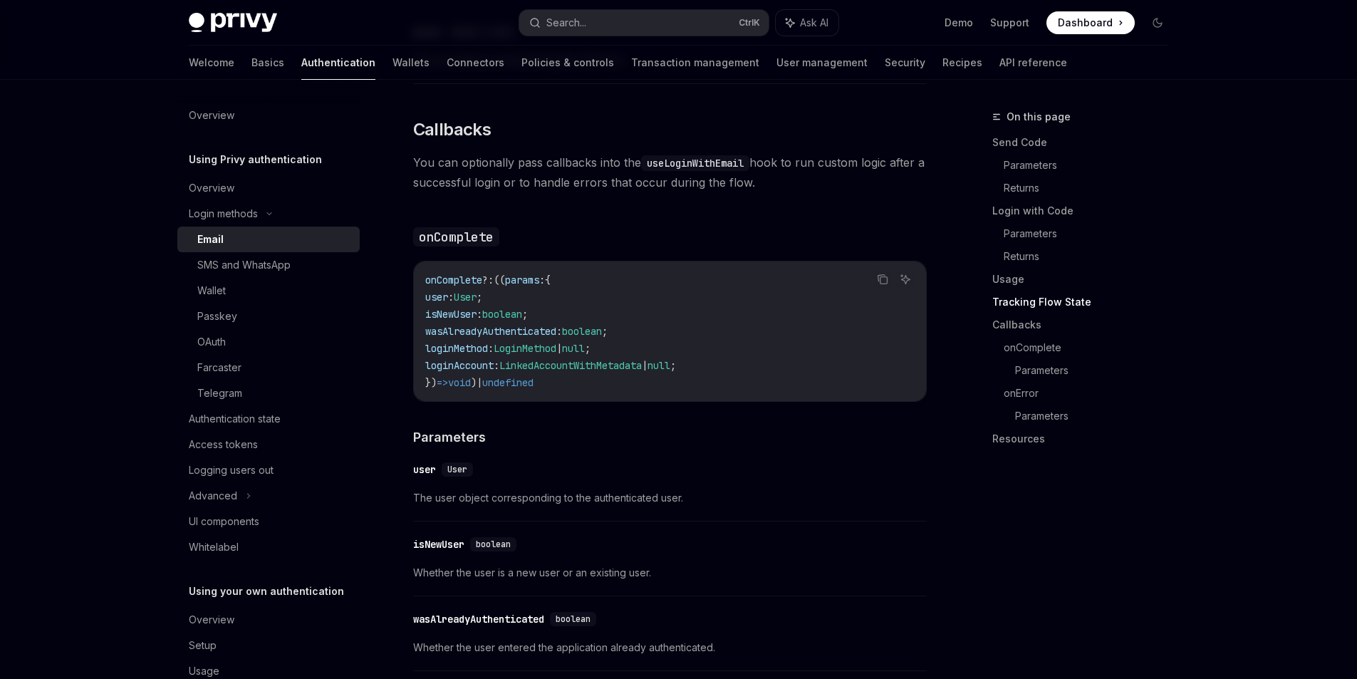
scroll to position [1738, 0]
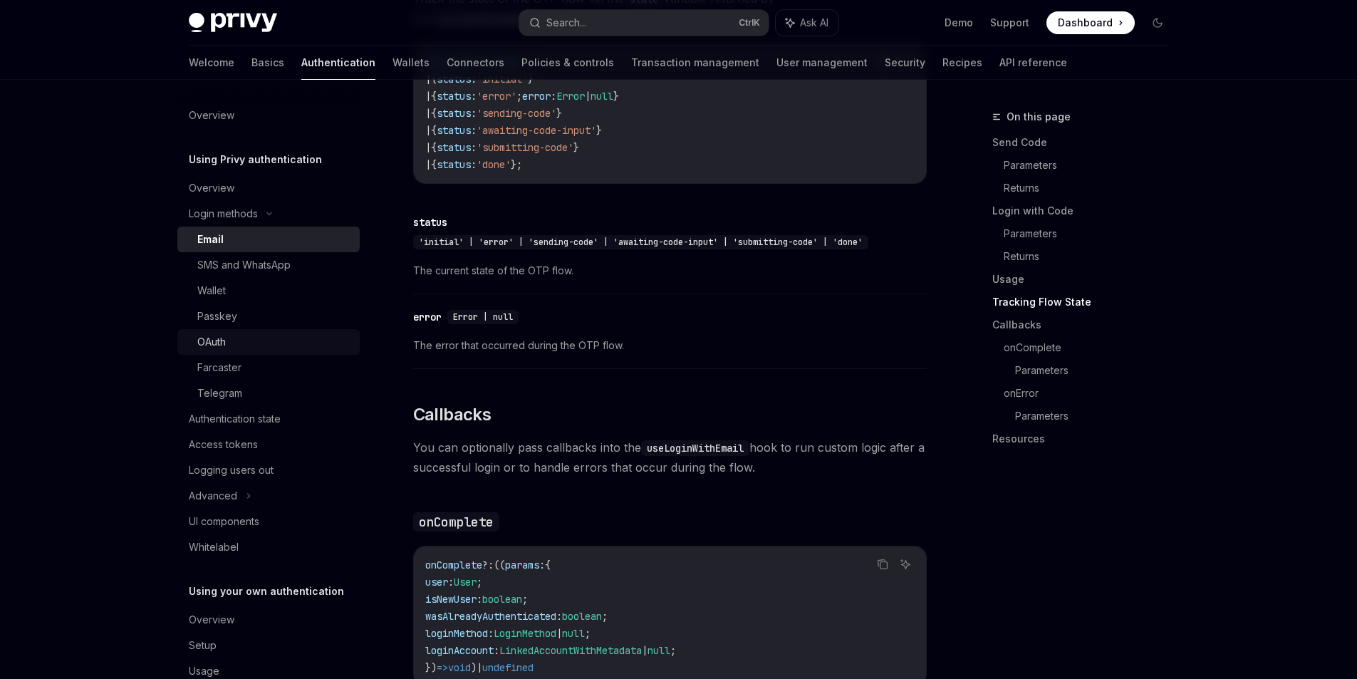
click at [293, 350] on div "OAuth" at bounding box center [274, 341] width 154 height 17
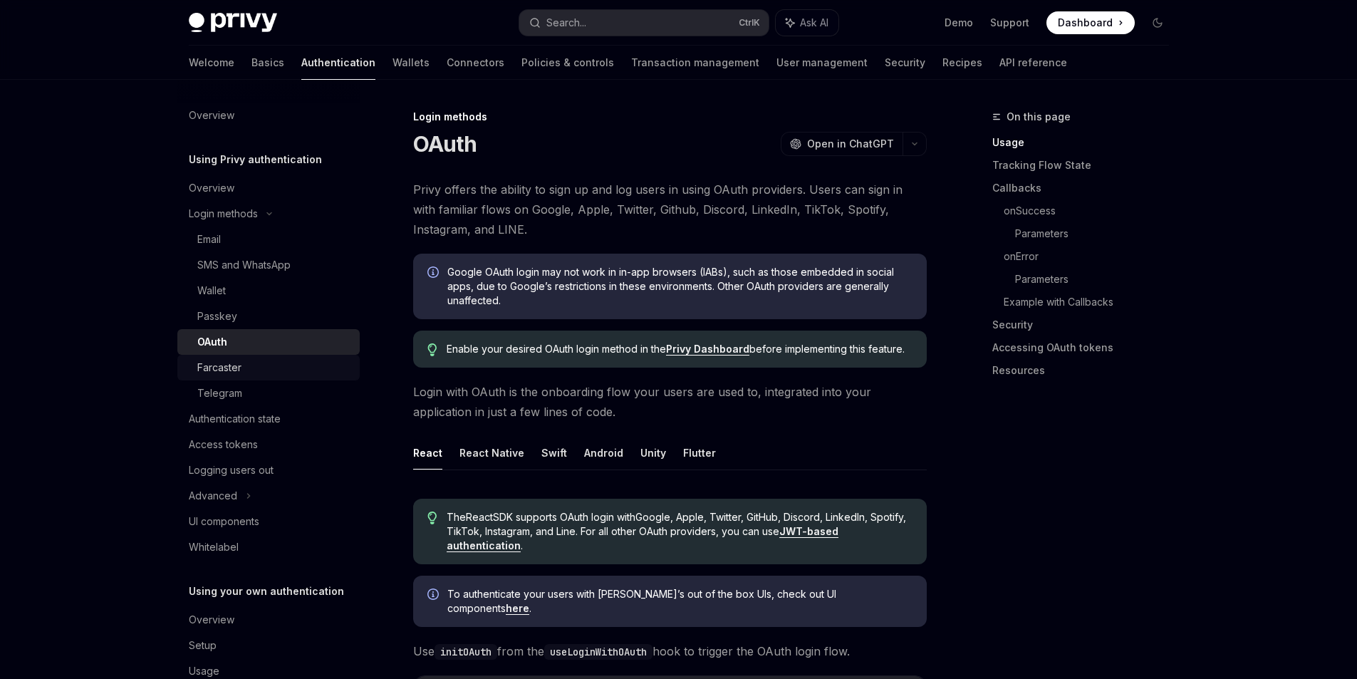
click at [264, 375] on div "Farcaster" at bounding box center [274, 367] width 154 height 17
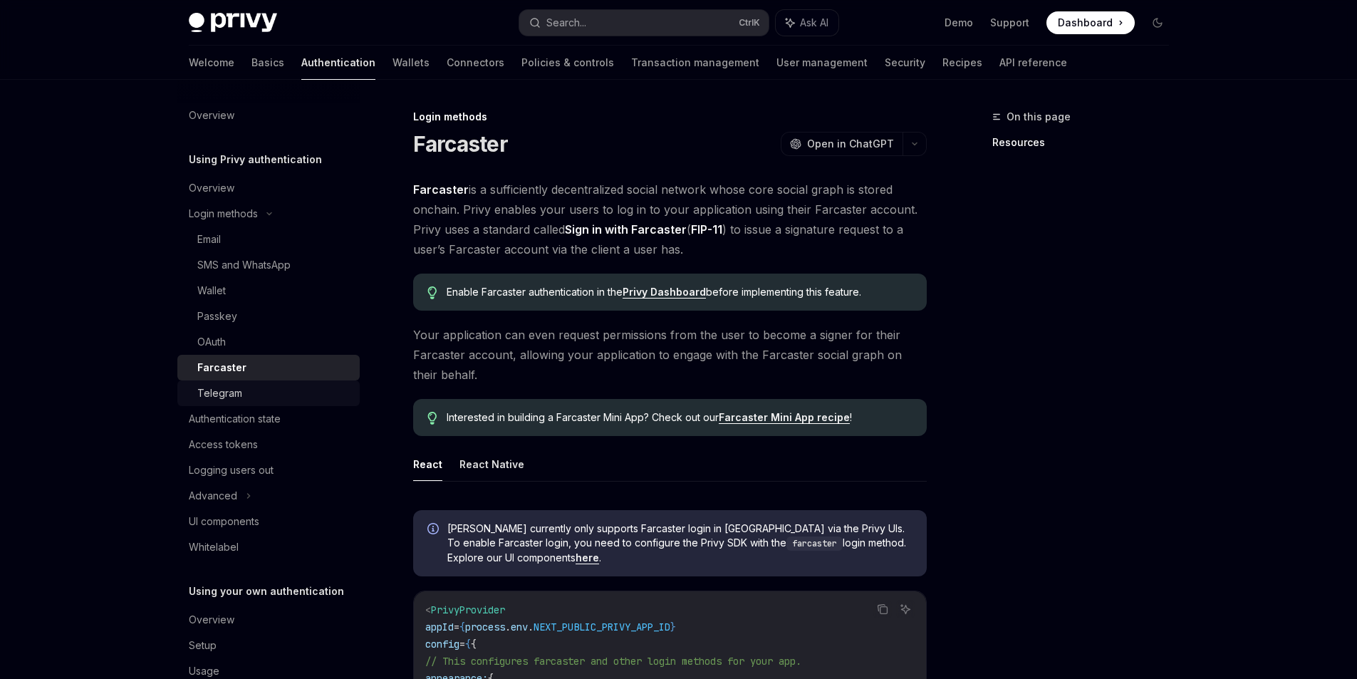
click at [246, 395] on div "Telegram" at bounding box center [274, 393] width 154 height 17
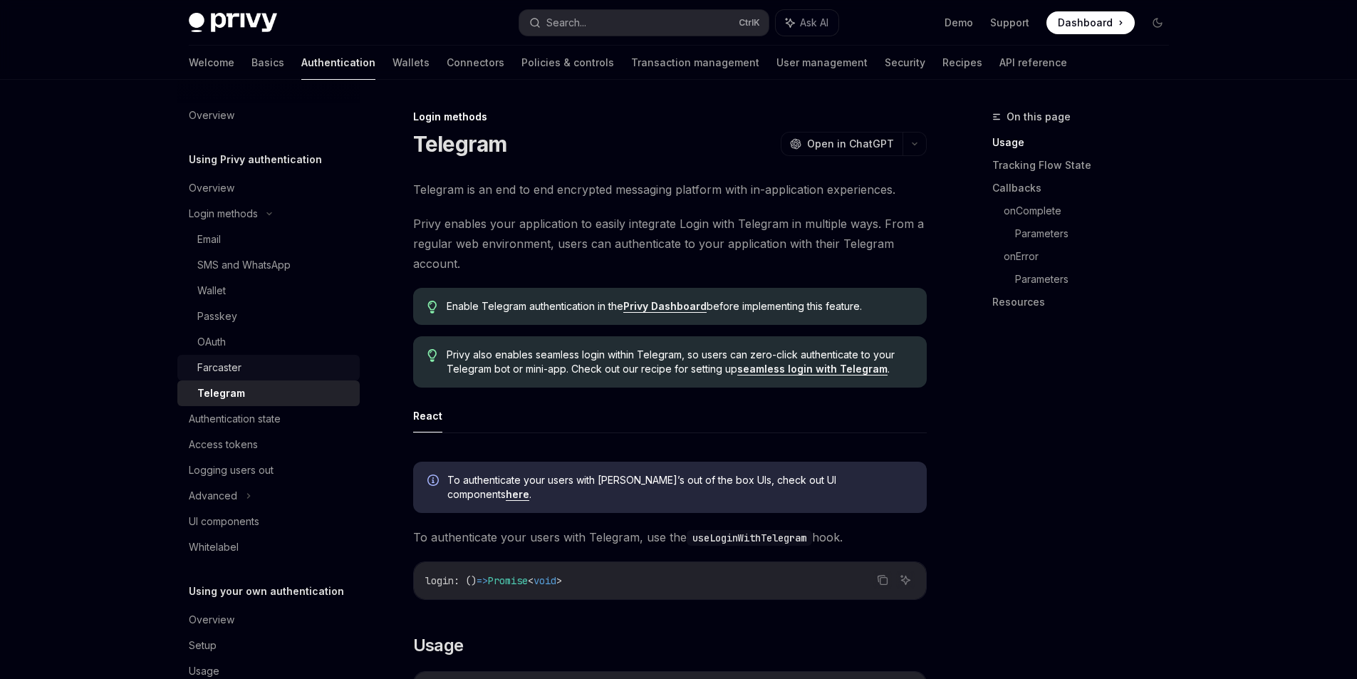
click at [254, 375] on div "Farcaster" at bounding box center [274, 367] width 154 height 17
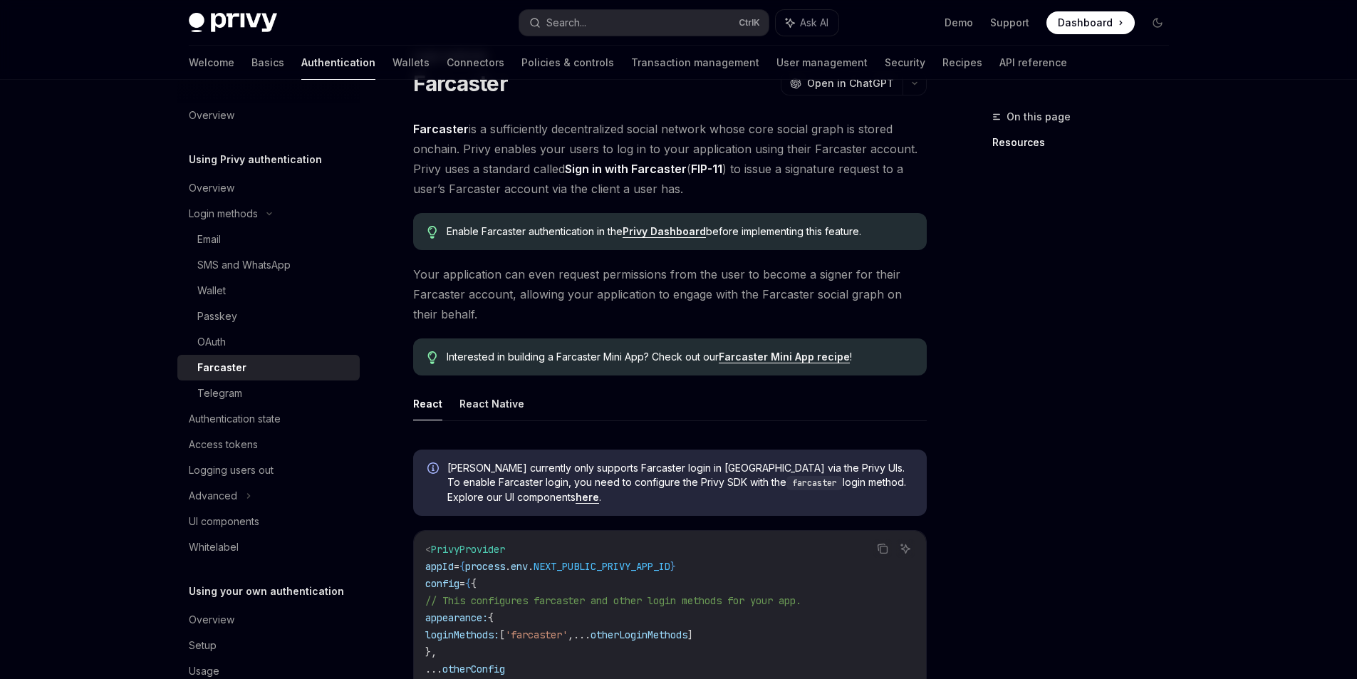
scroll to position [143, 0]
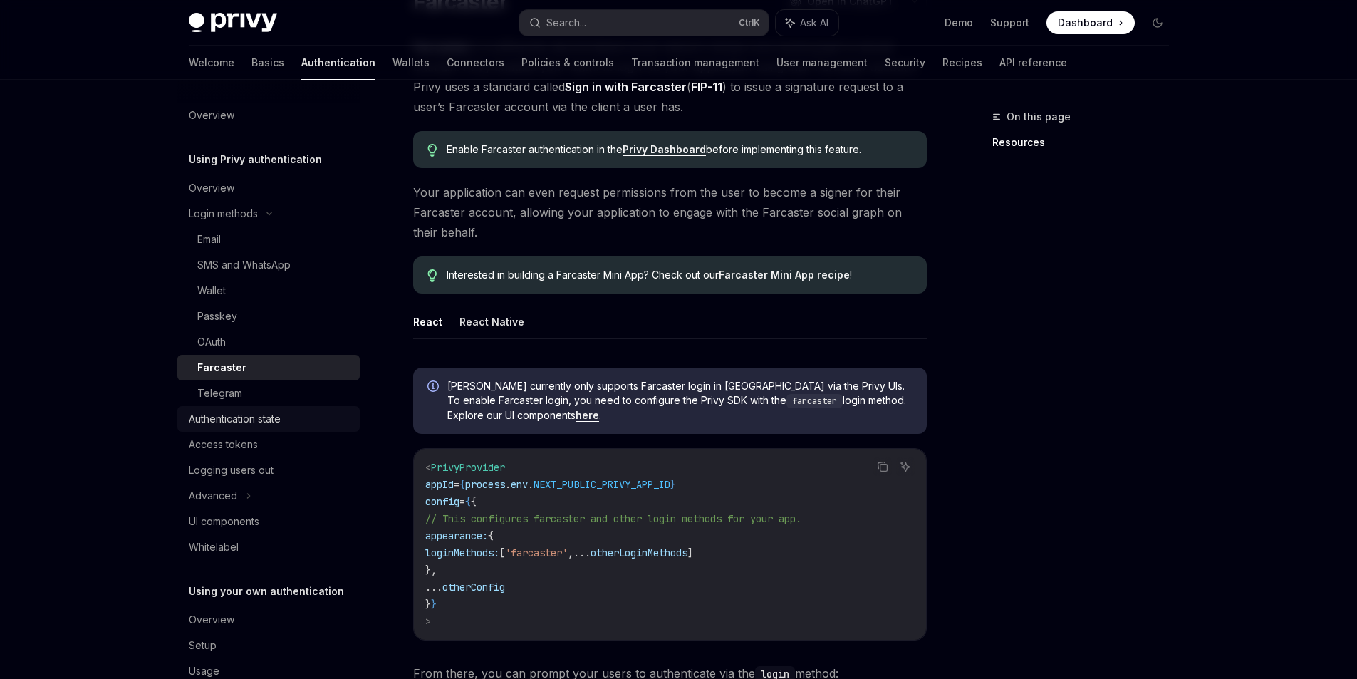
click at [227, 421] on div "Authentication state" at bounding box center [235, 418] width 92 height 17
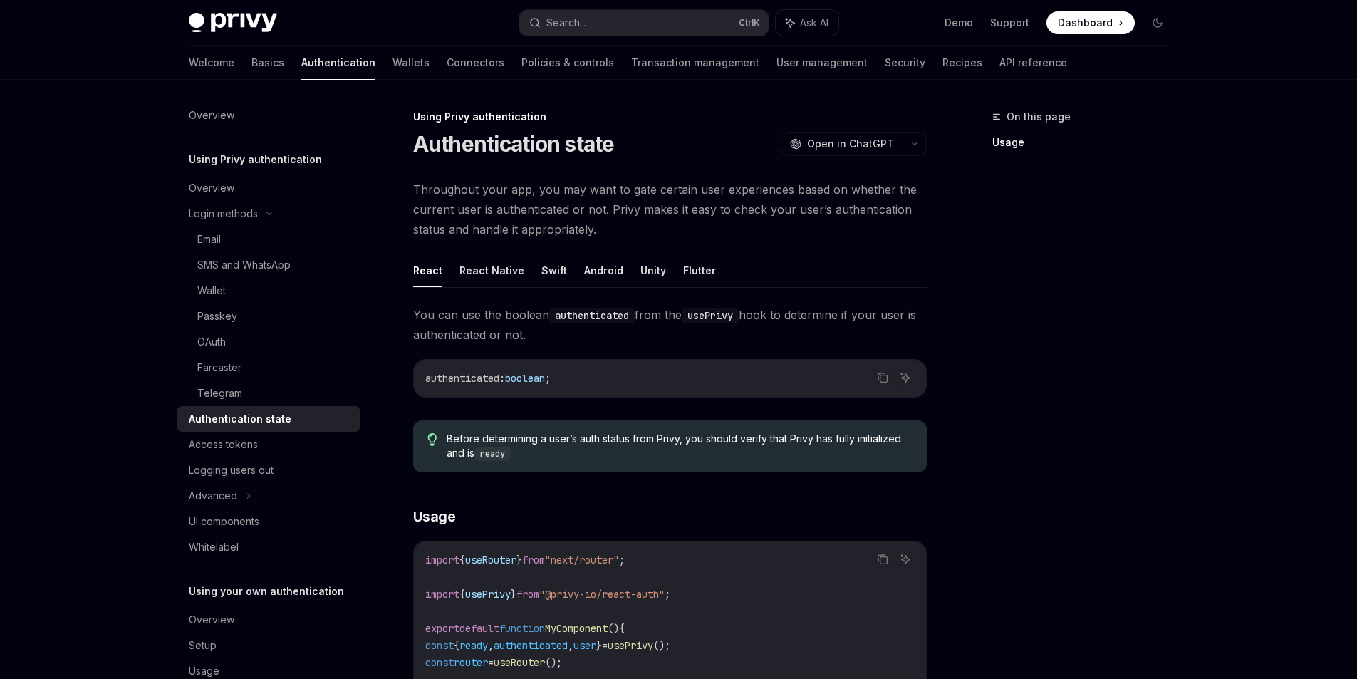
click at [946, 485] on div "On this page Usage Using Privy authentication Authentication state OpenAI Open …" at bounding box center [678, 643] width 1003 height 1127
click at [485, 265] on button "React Native" at bounding box center [492, 270] width 65 height 33
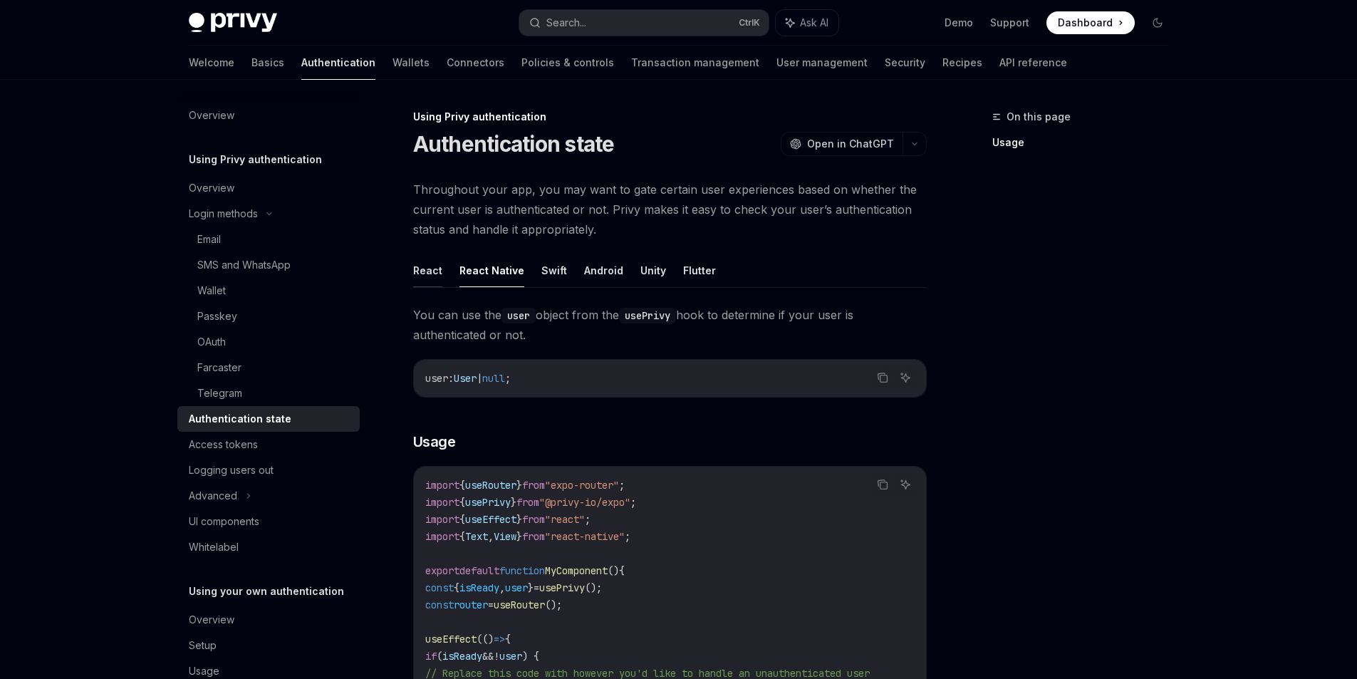
click at [437, 261] on button "React" at bounding box center [427, 270] width 29 height 33
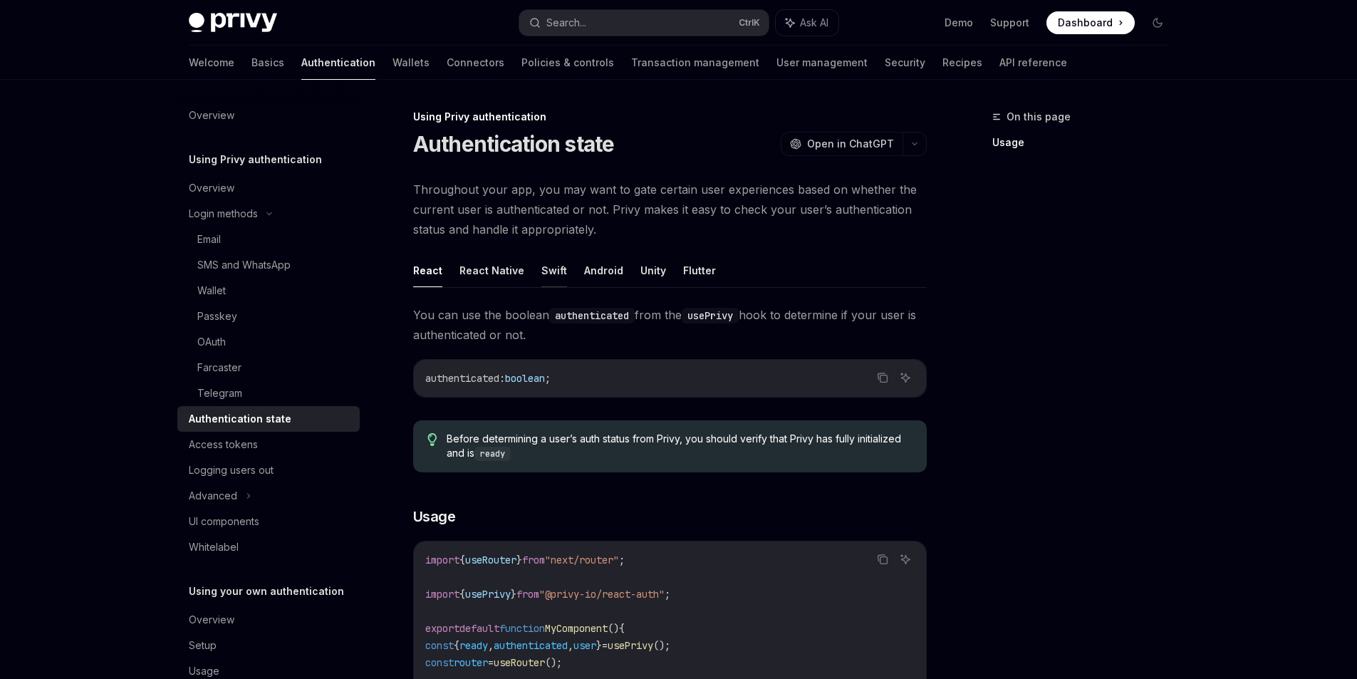
click at [559, 266] on button "Swift" at bounding box center [555, 270] width 26 height 33
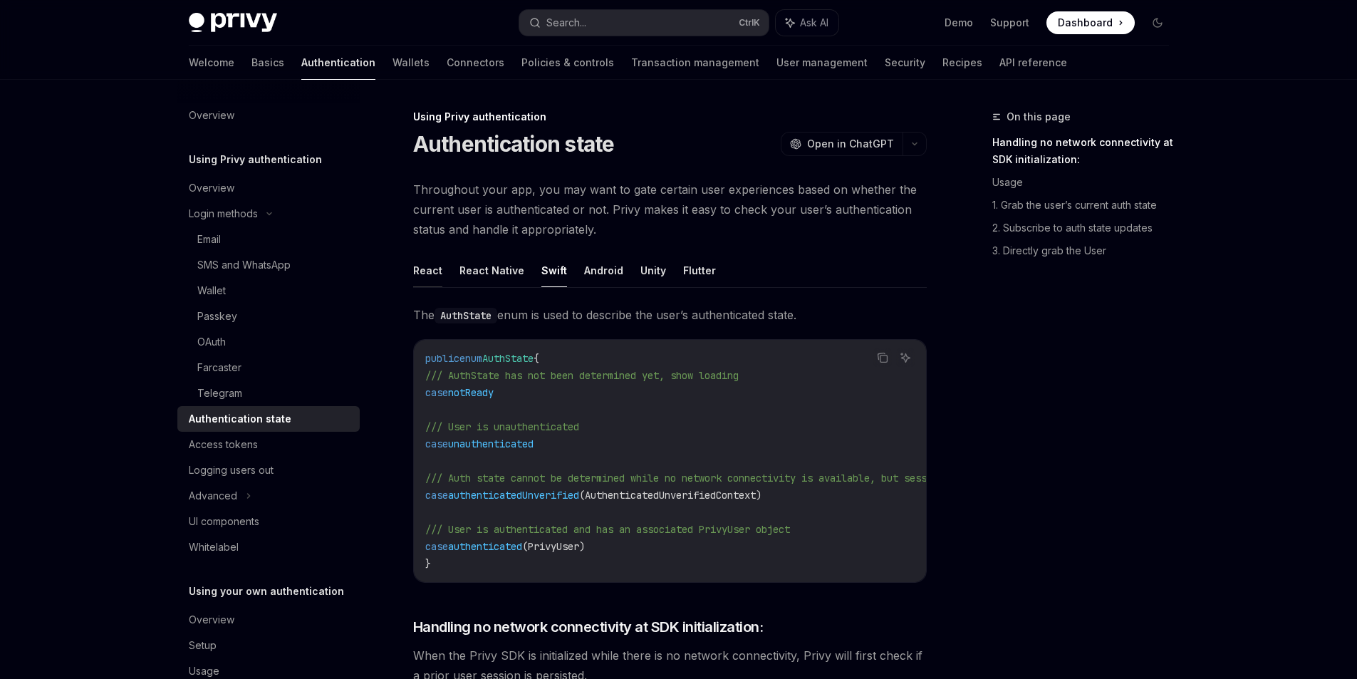
click at [435, 274] on button "React" at bounding box center [427, 270] width 29 height 33
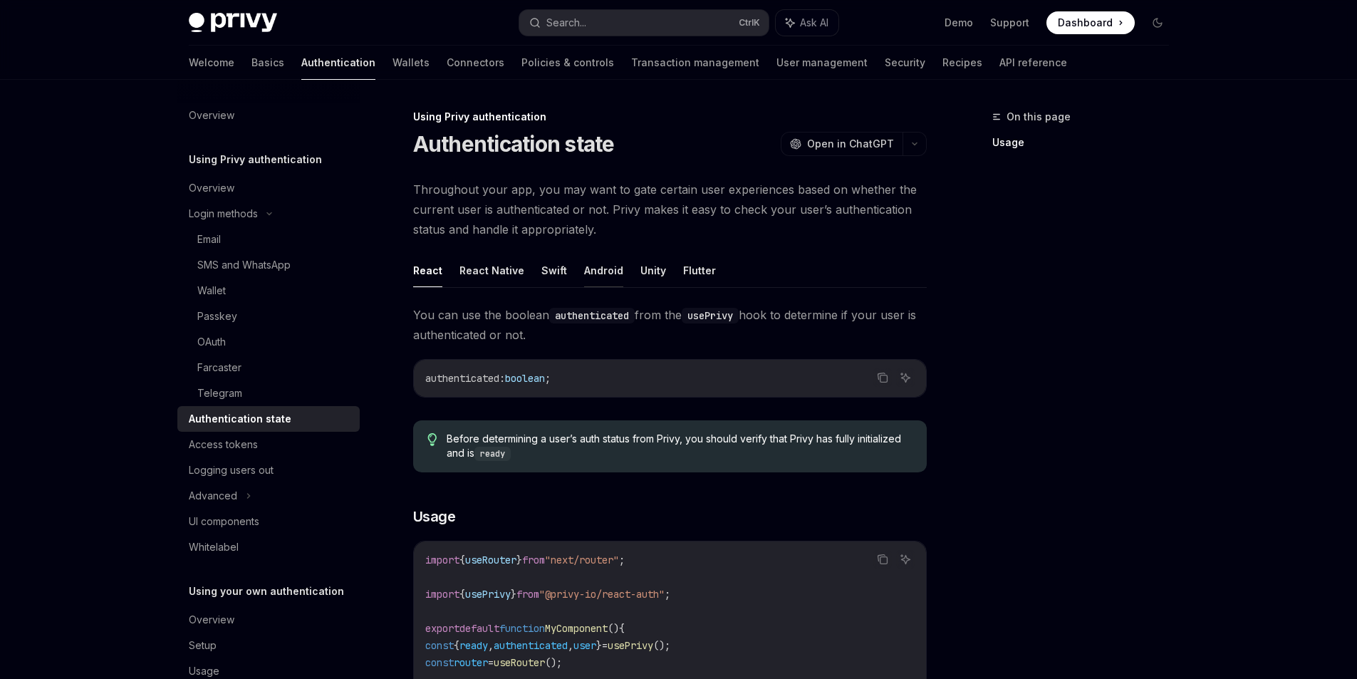
click at [606, 272] on button "Android" at bounding box center [603, 270] width 39 height 33
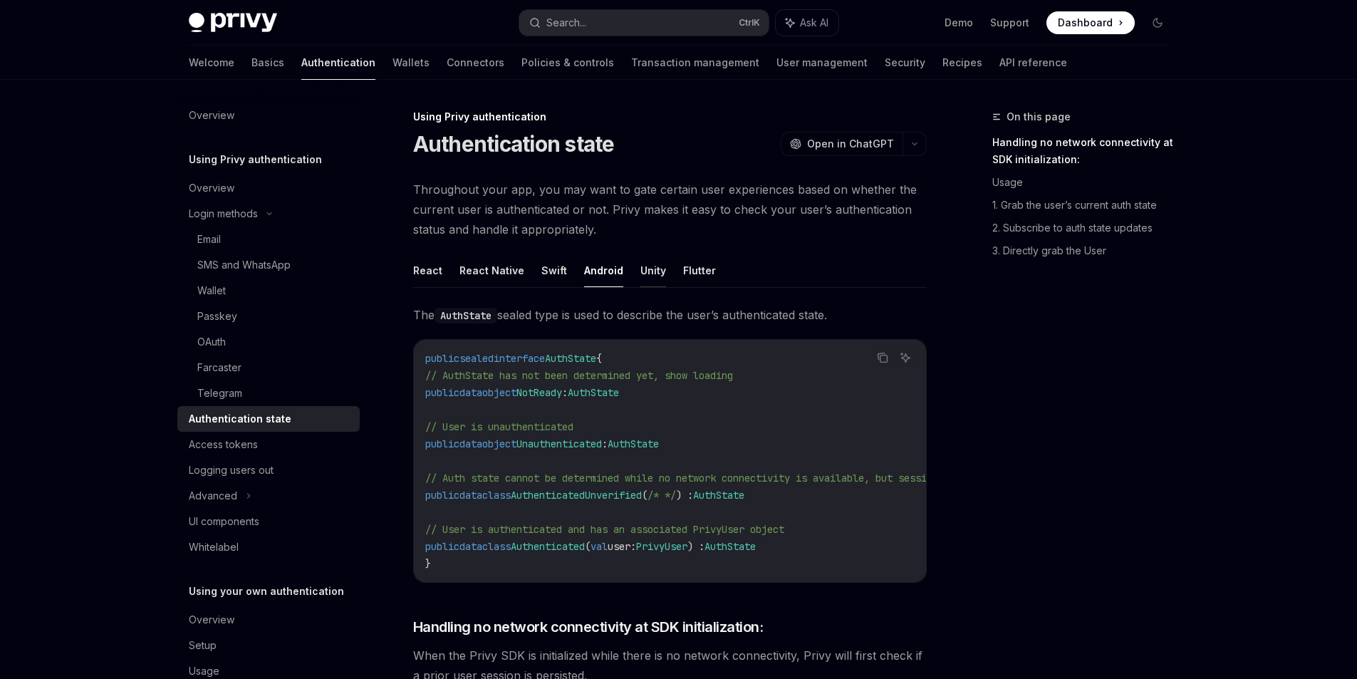
click at [641, 275] on button "Unity" at bounding box center [654, 270] width 26 height 33
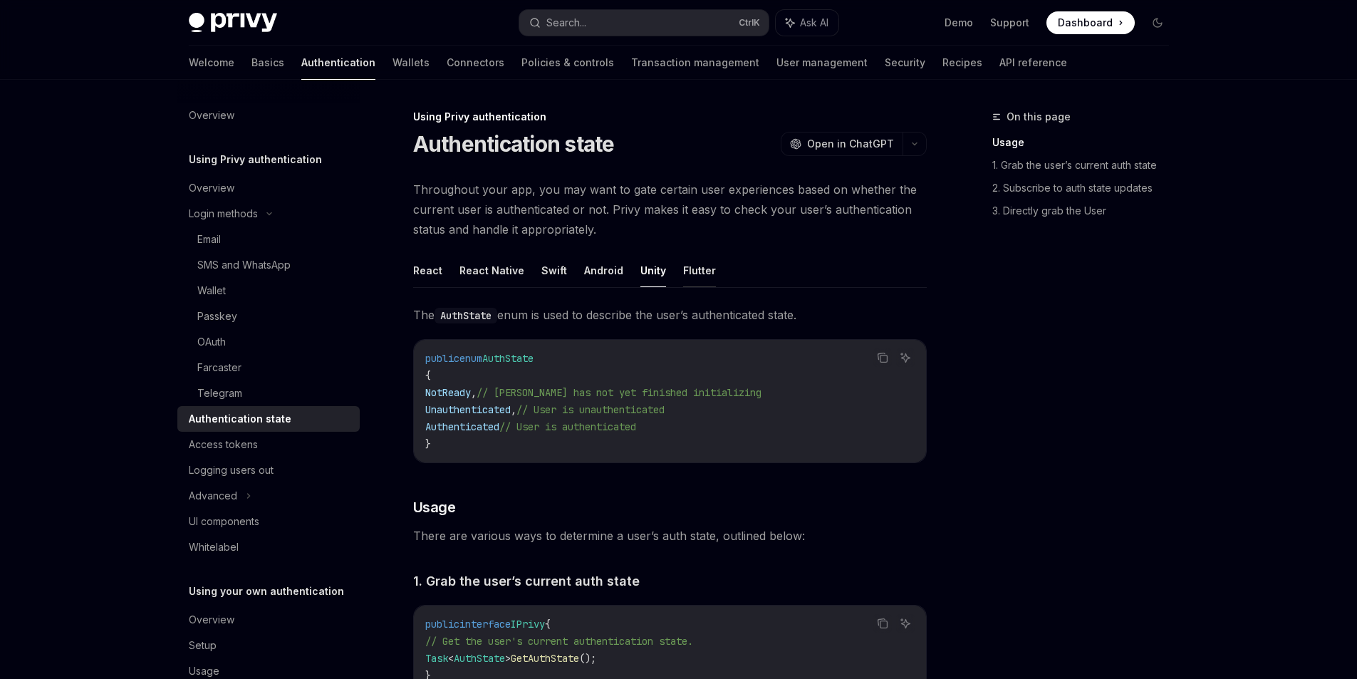
click at [685, 276] on button "Flutter" at bounding box center [699, 270] width 33 height 33
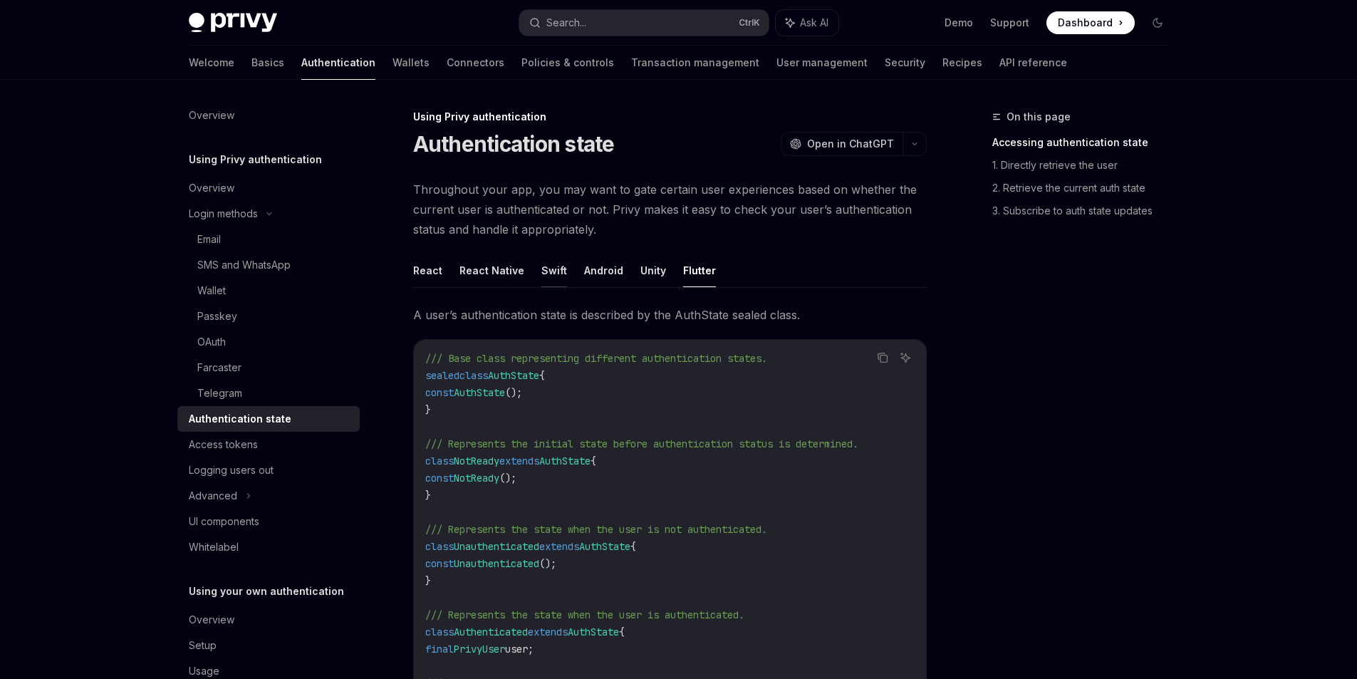
click at [544, 267] on button "Swift" at bounding box center [555, 270] width 26 height 33
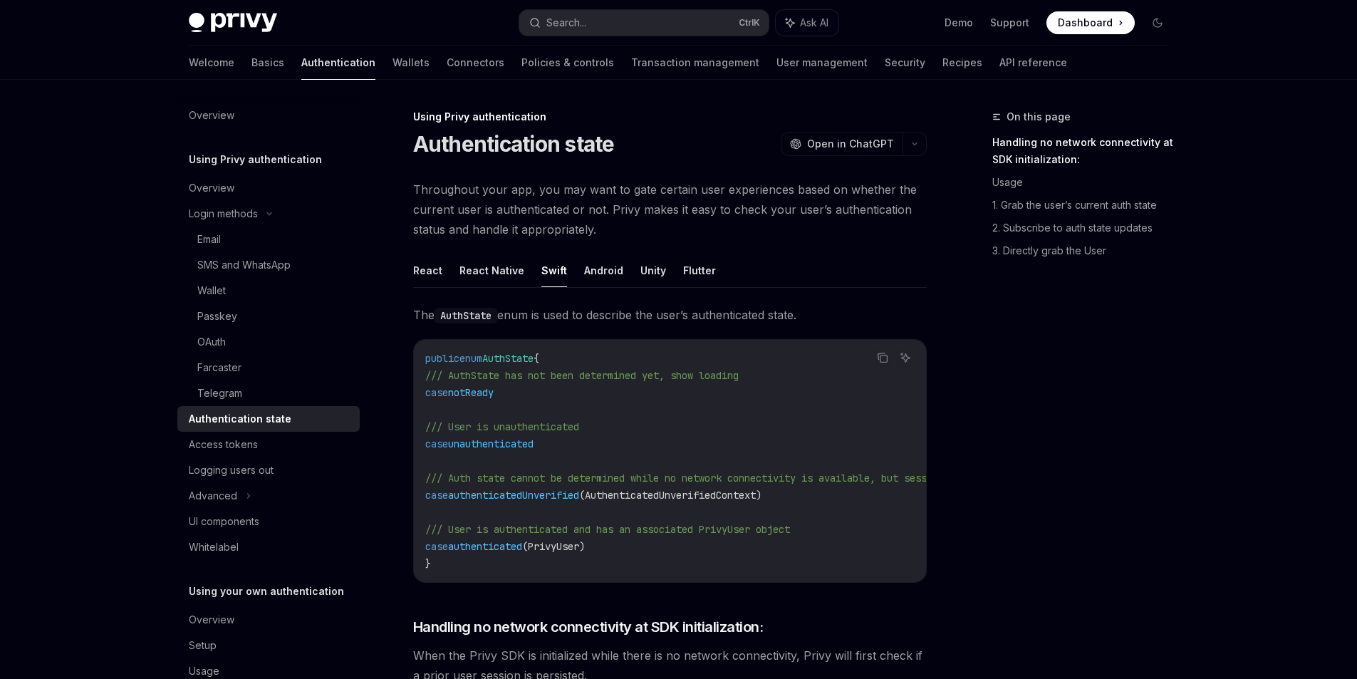
click at [1063, 495] on div "On this page Handling no network connectivity at SDK initialization: Usage 1. G…" at bounding box center [1072, 393] width 217 height 571
click at [425, 275] on button "React" at bounding box center [427, 270] width 29 height 33
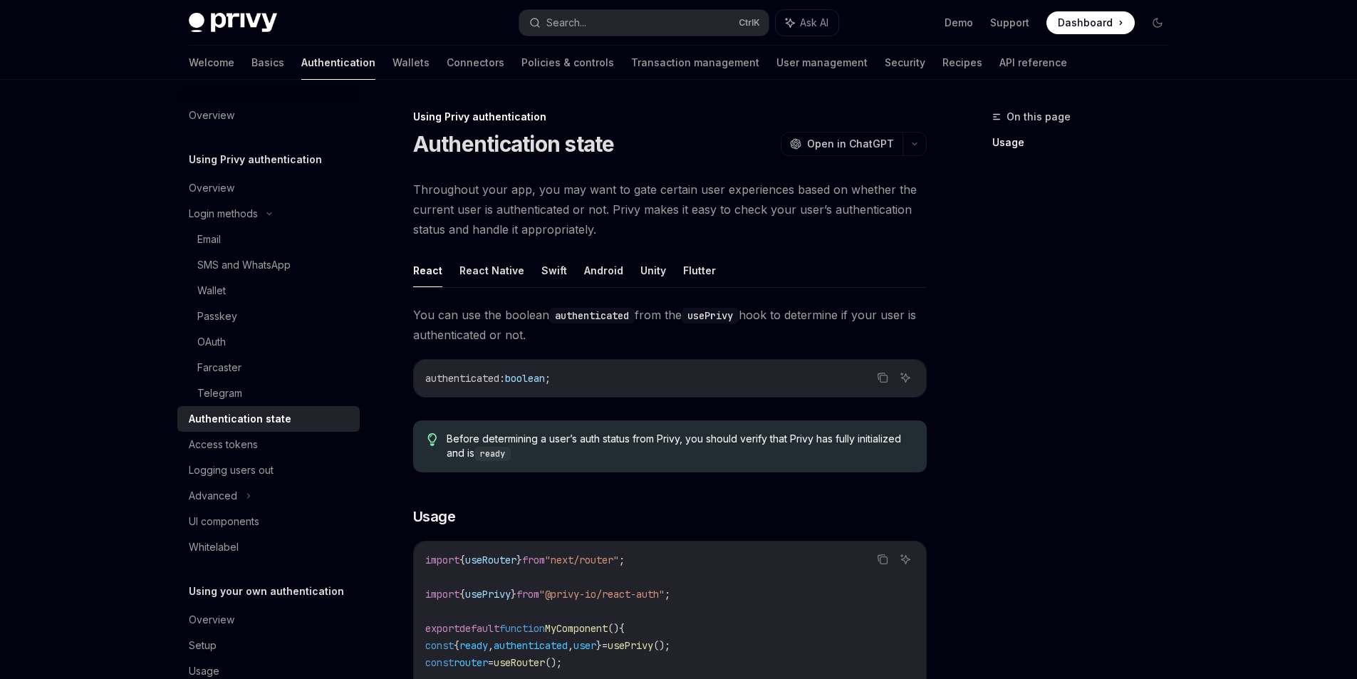
click at [254, 429] on link "Authentication state" at bounding box center [268, 419] width 182 height 26
click at [237, 449] on div "Access tokens" at bounding box center [223, 444] width 69 height 17
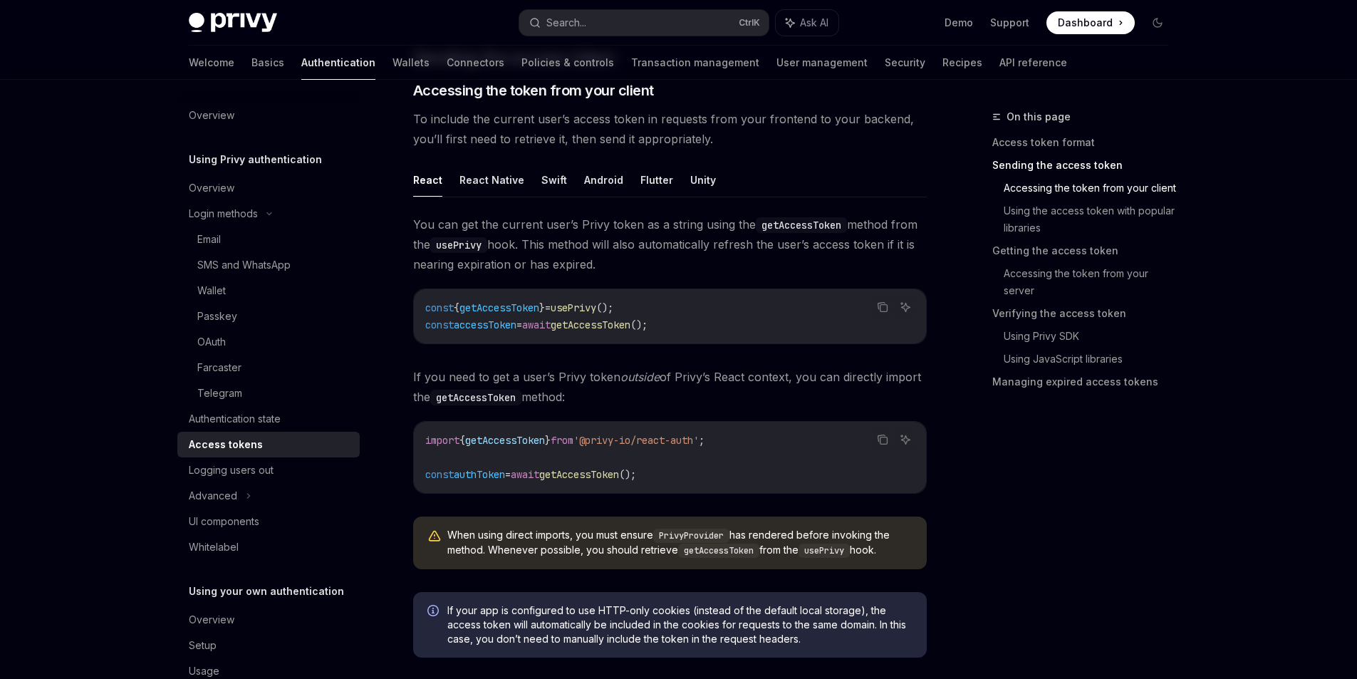
scroll to position [641, 0]
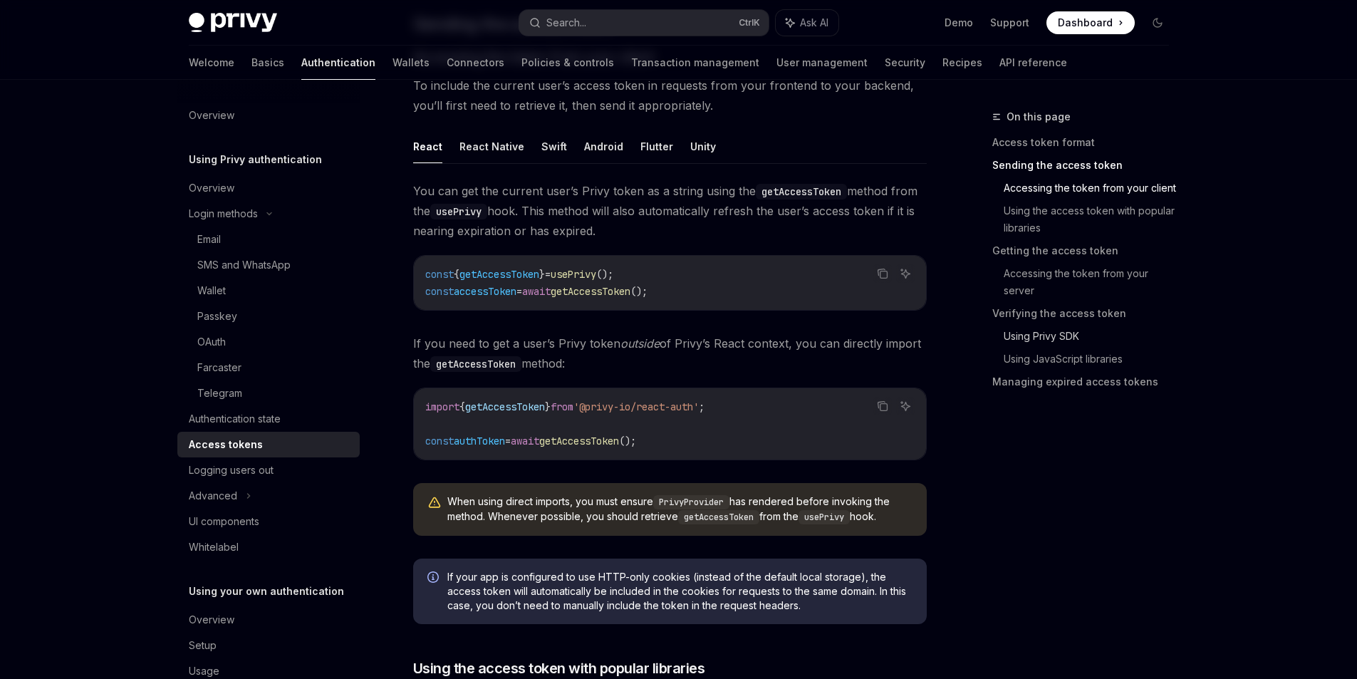
click at [1067, 331] on link "Using Privy SDK" at bounding box center [1092, 336] width 177 height 23
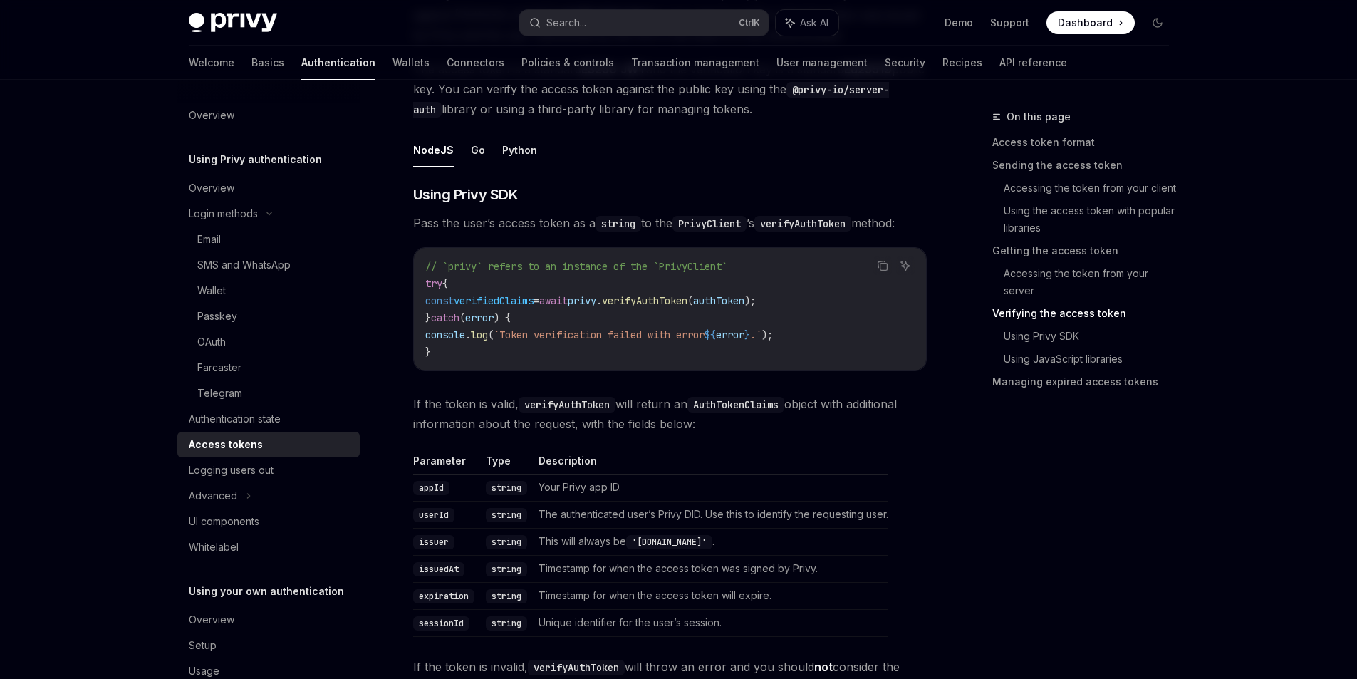
scroll to position [2147, 0]
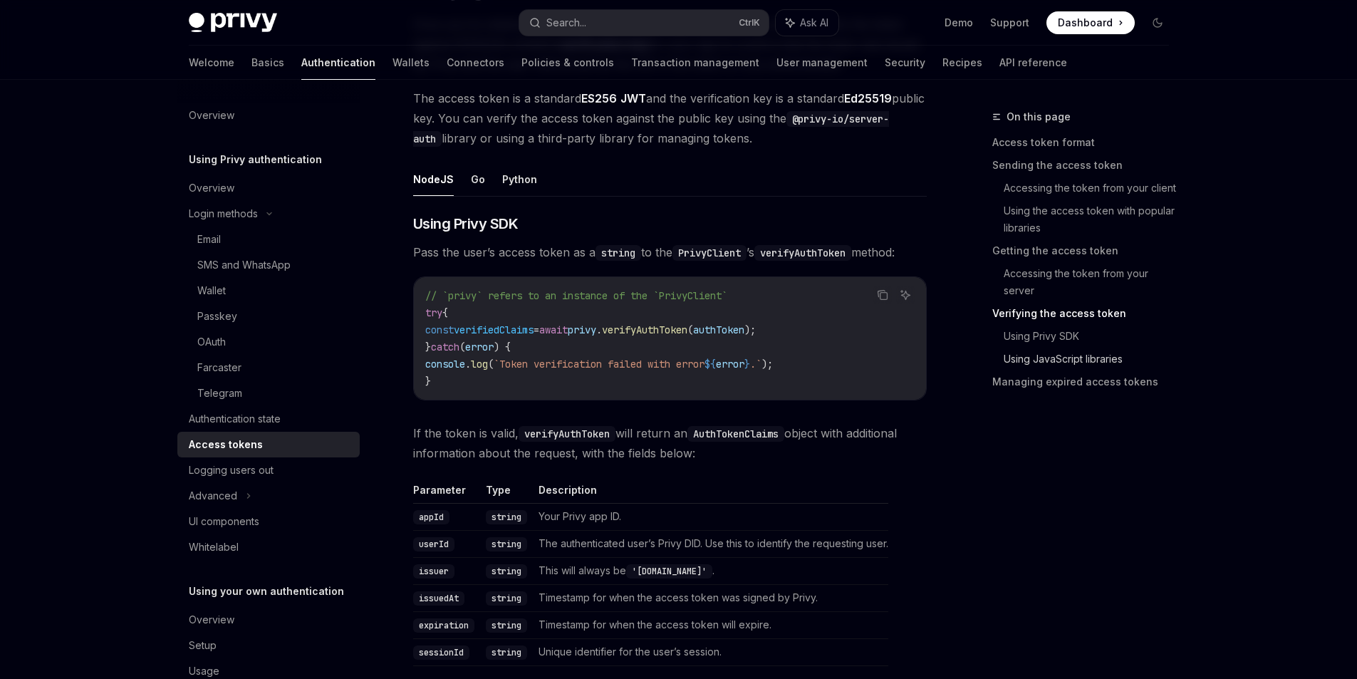
click at [1096, 357] on link "Using JavaScript libraries" at bounding box center [1092, 359] width 177 height 23
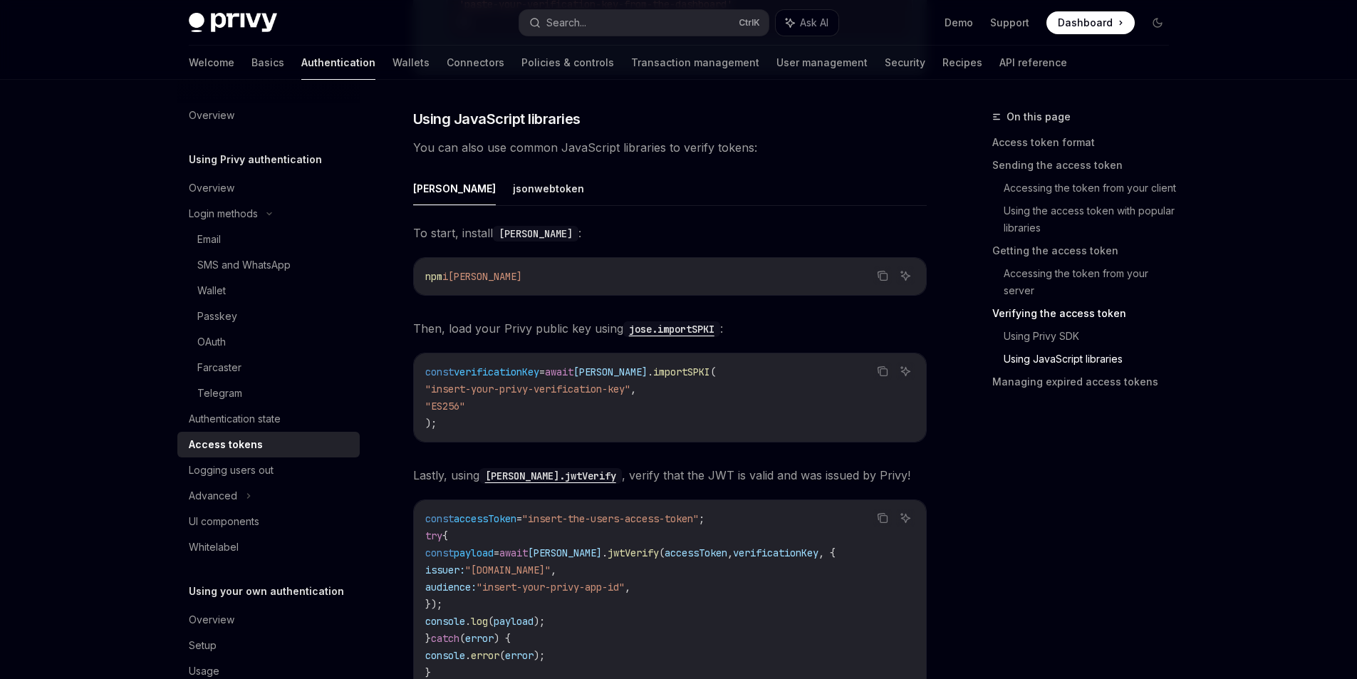
scroll to position [3042, 0]
click at [1060, 342] on link "Using Privy SDK" at bounding box center [1092, 336] width 177 height 23
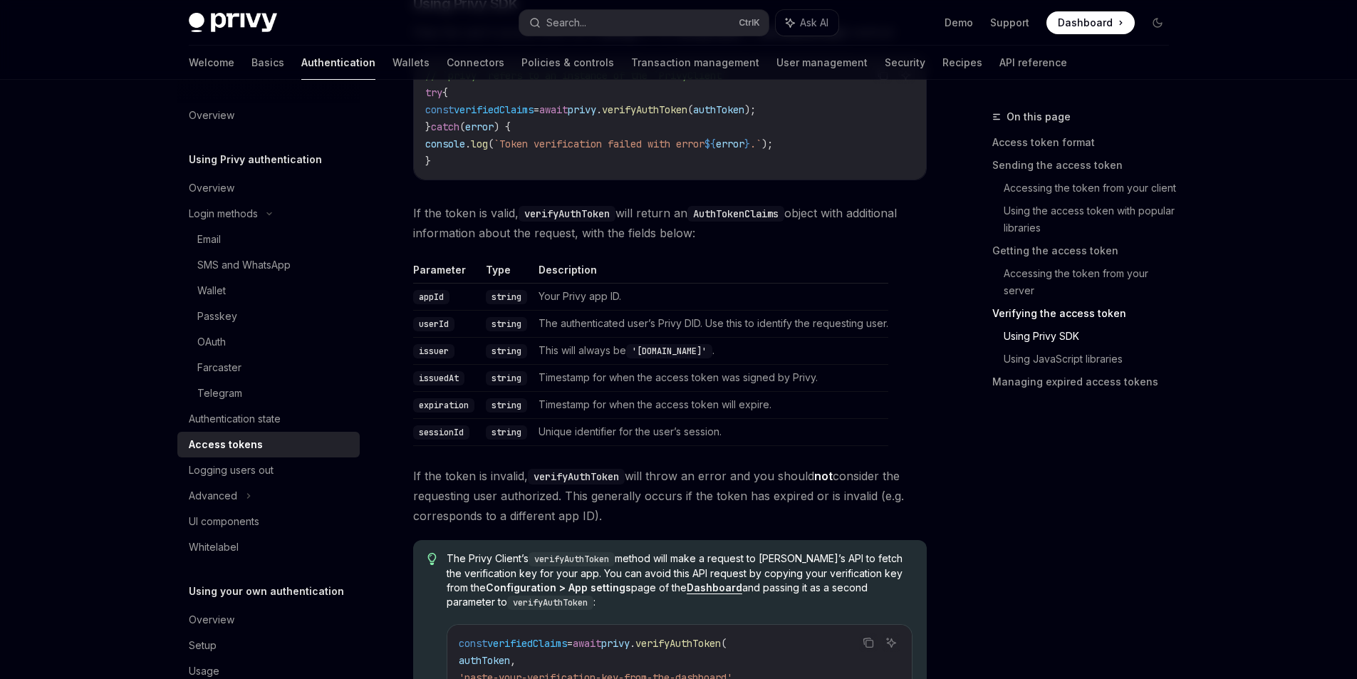
scroll to position [2361, 0]
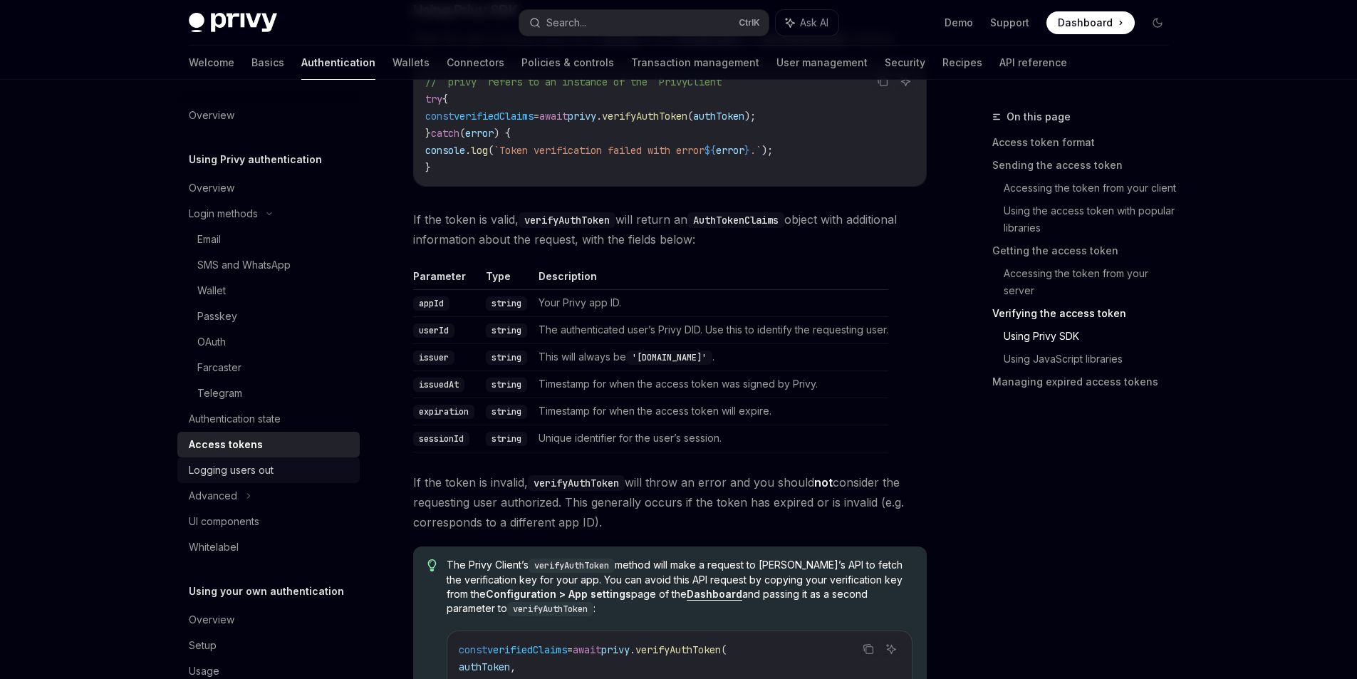
click at [244, 467] on div "Logging users out" at bounding box center [231, 470] width 85 height 17
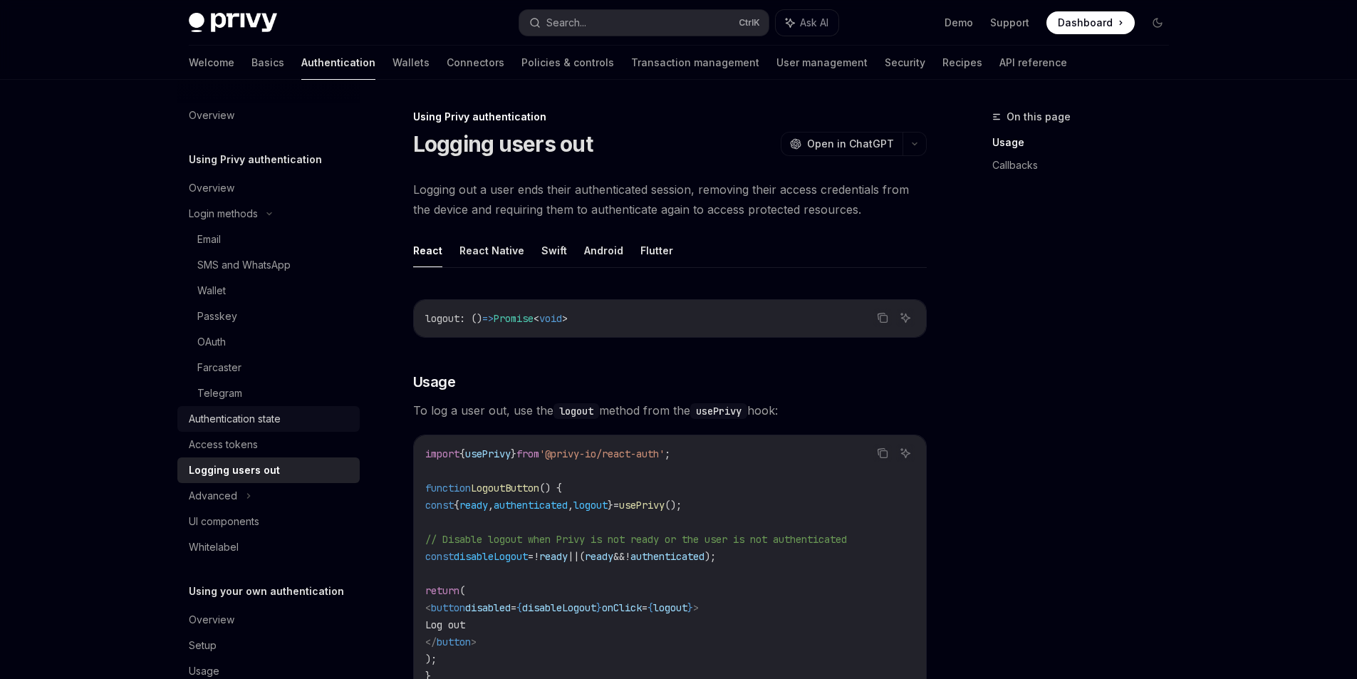
click at [248, 425] on div "Authentication state" at bounding box center [235, 418] width 92 height 17
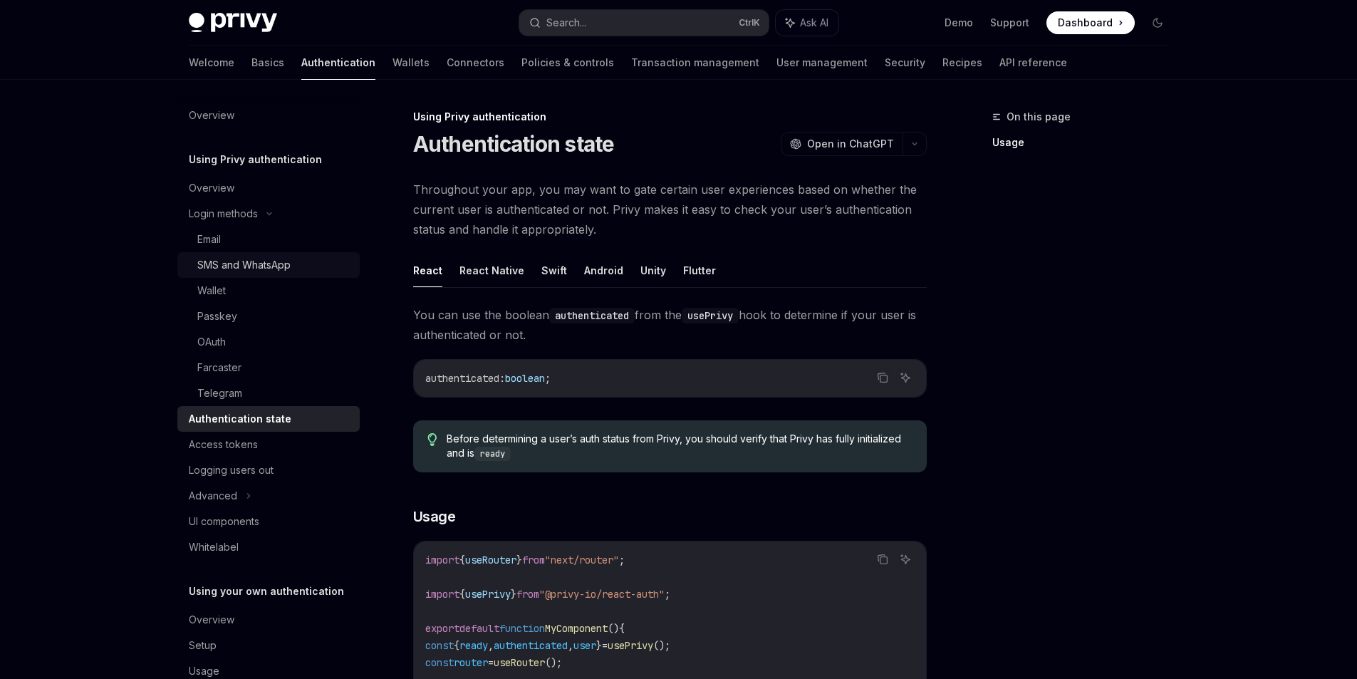
click at [248, 262] on div "SMS and WhatsApp" at bounding box center [243, 265] width 93 height 17
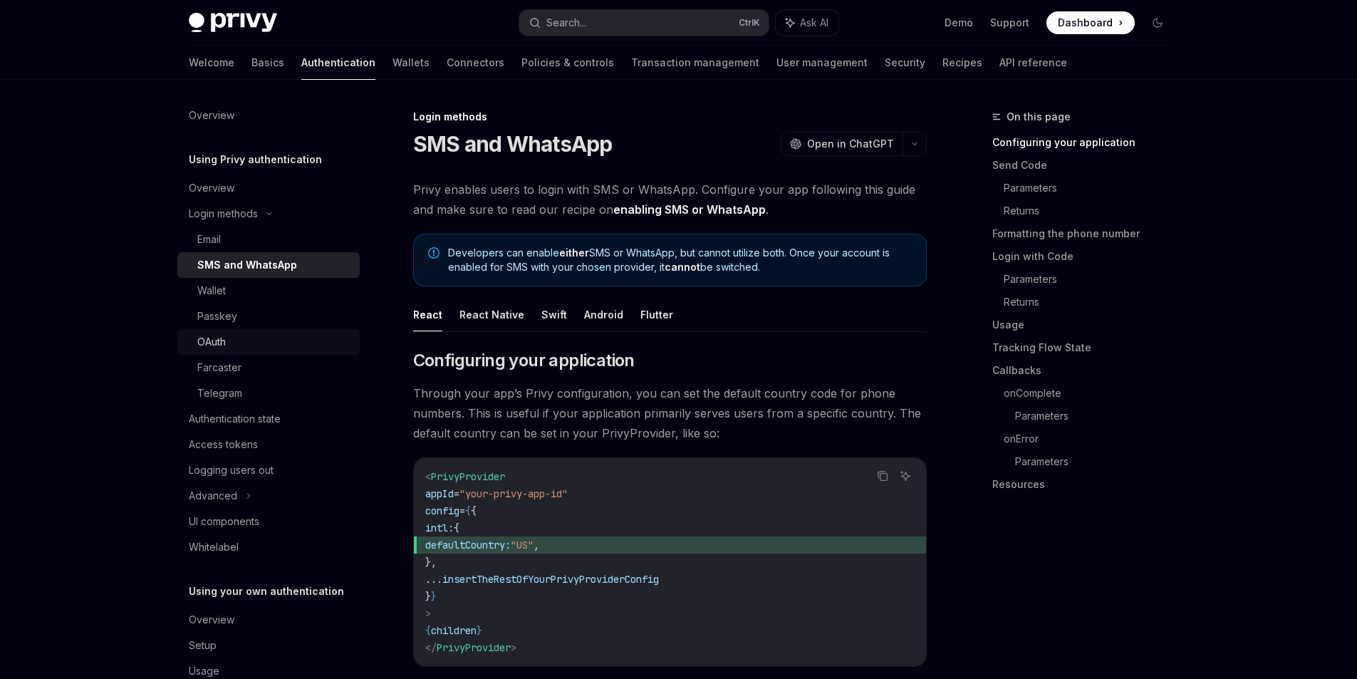
click at [223, 339] on div "OAuth" at bounding box center [211, 341] width 29 height 17
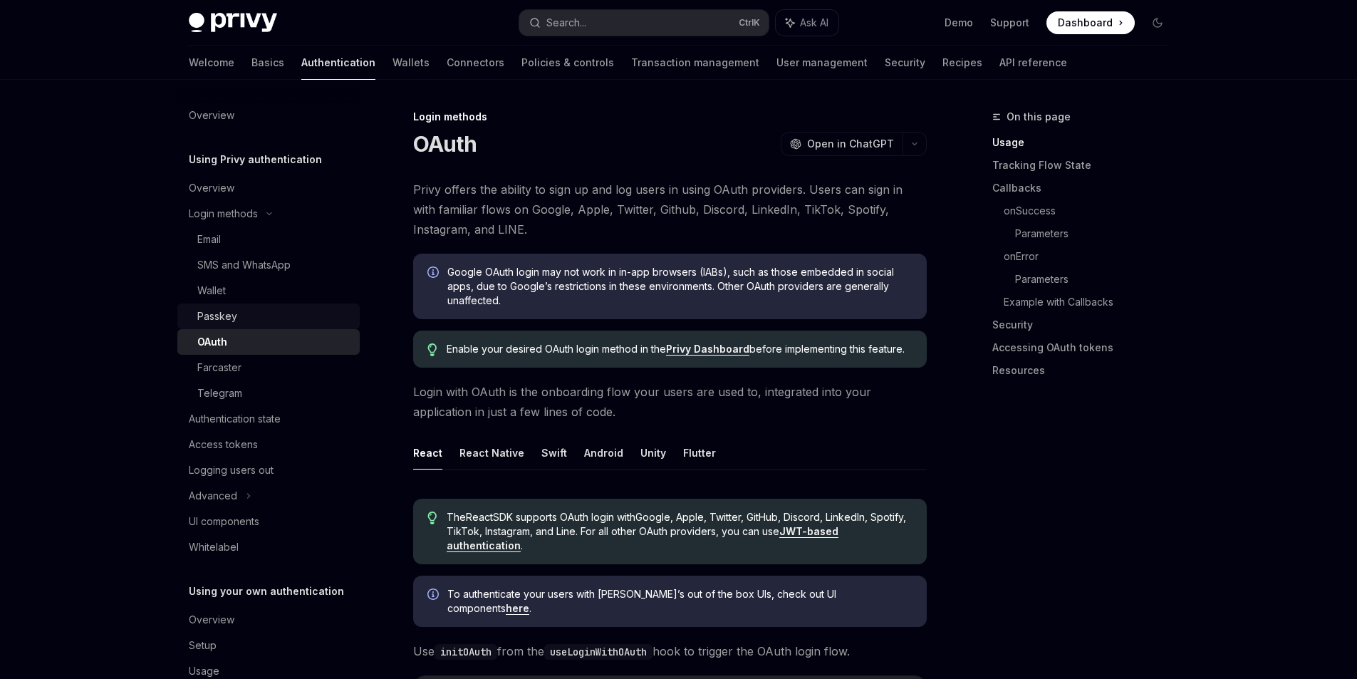
click at [225, 316] on div "Passkey" at bounding box center [217, 316] width 40 height 17
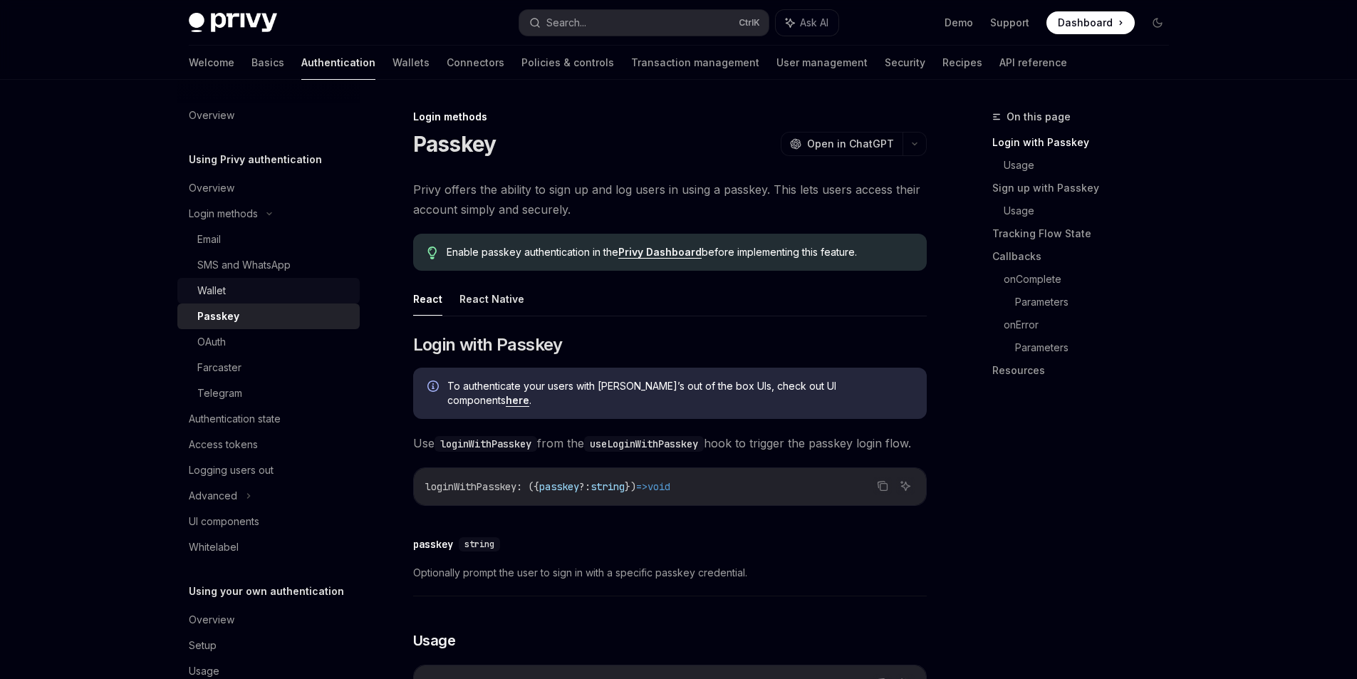
click at [228, 290] on div "Wallet" at bounding box center [274, 290] width 154 height 17
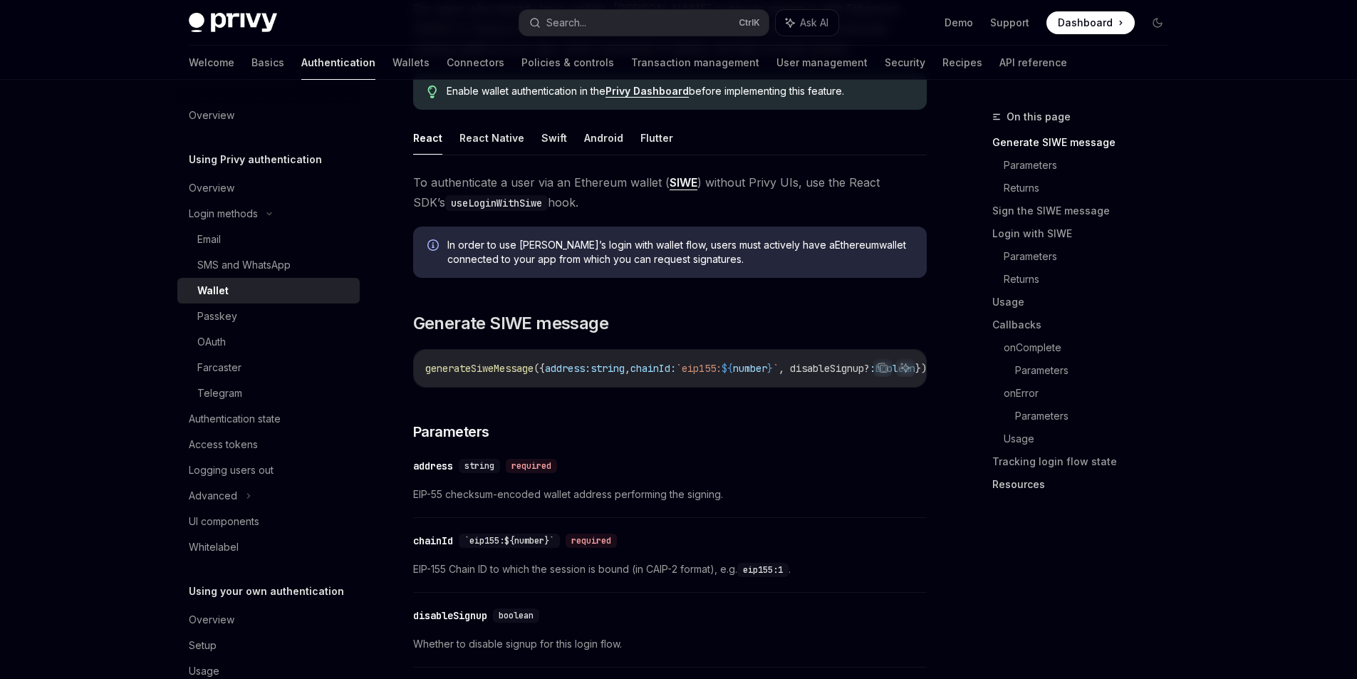
scroll to position [214, 0]
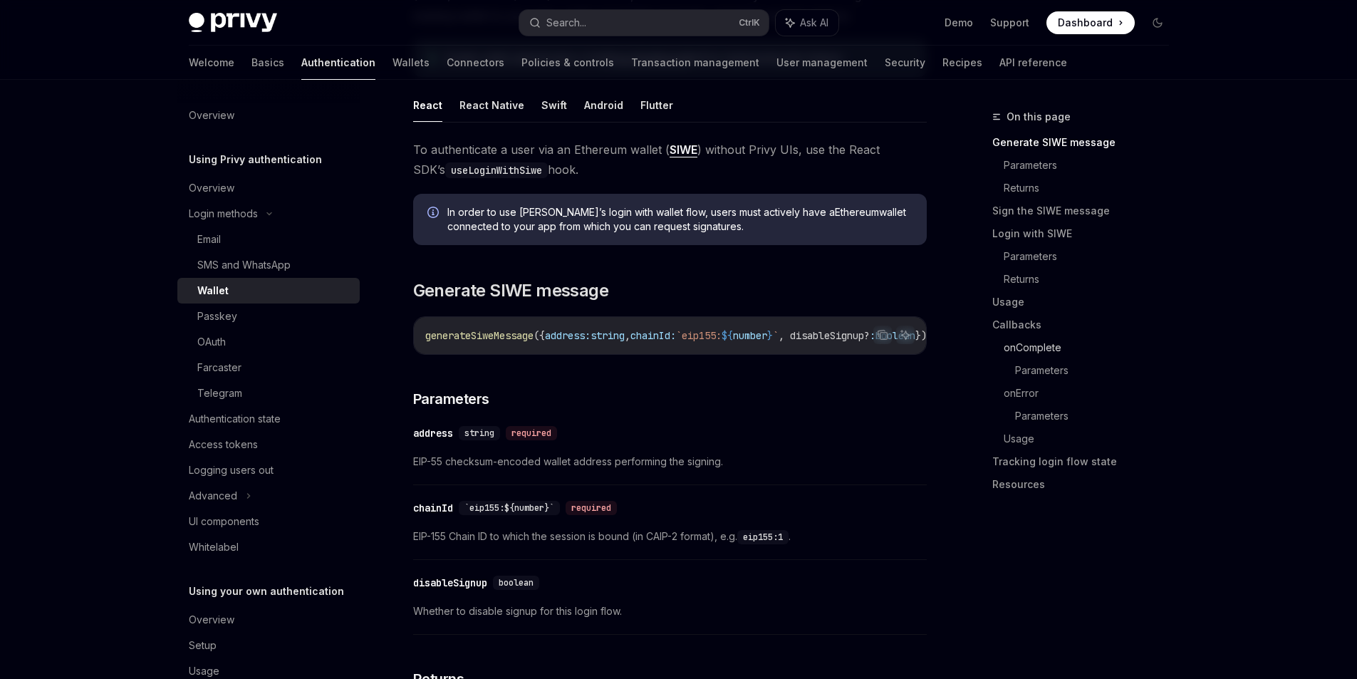
click at [1042, 355] on link "onComplete" at bounding box center [1092, 347] width 177 height 23
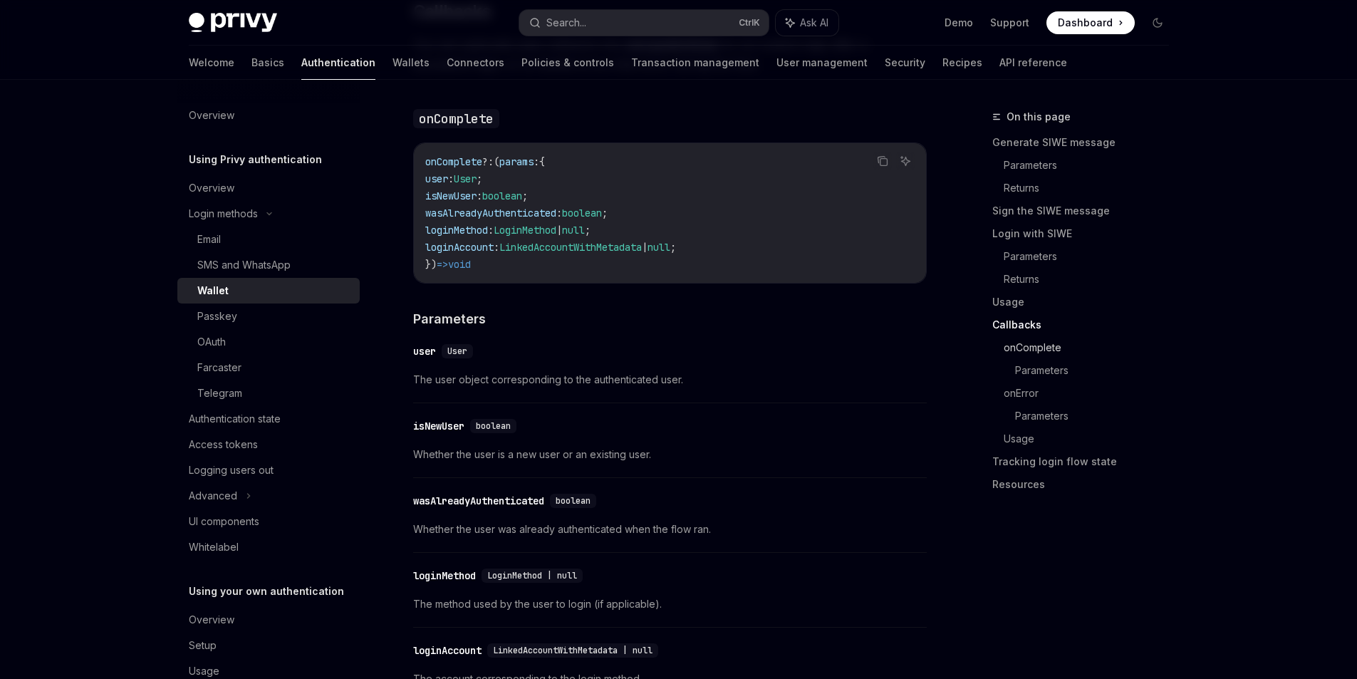
scroll to position [2260, 0]
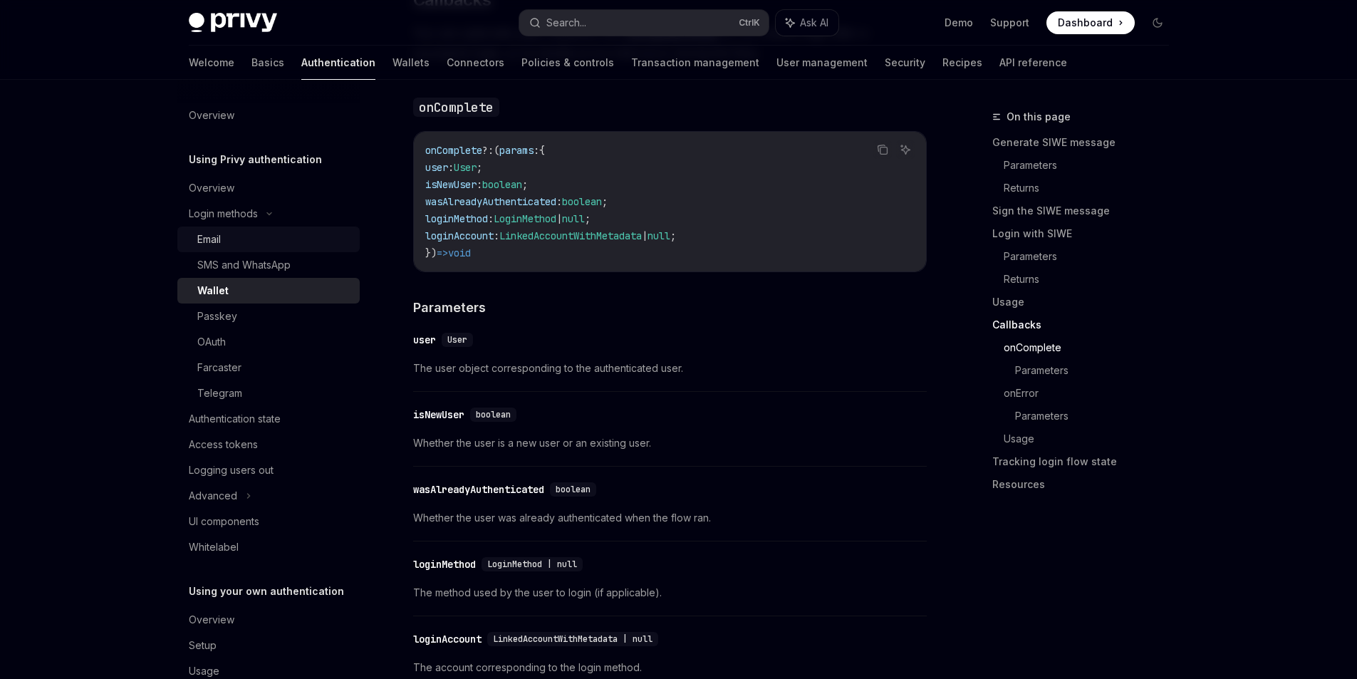
click at [209, 244] on div "Email" at bounding box center [209, 239] width 24 height 17
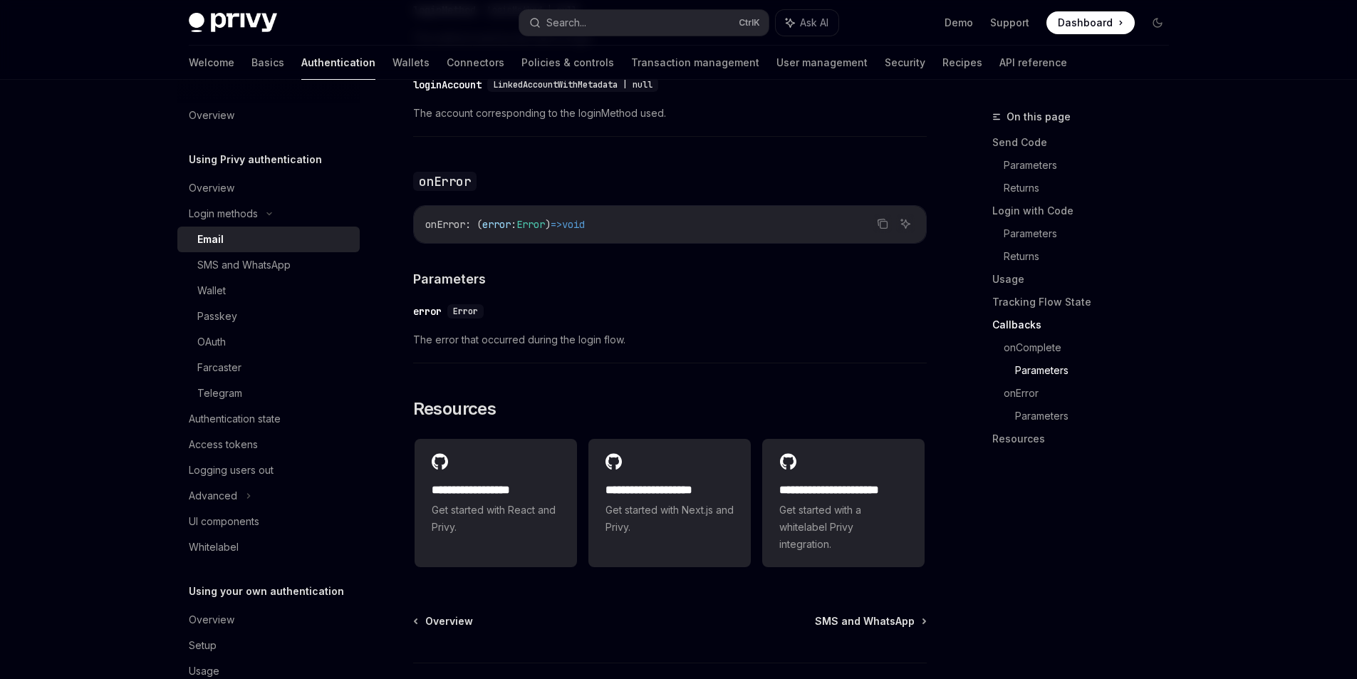
scroll to position [2708, 0]
click at [204, 514] on div "UI components" at bounding box center [224, 521] width 71 height 17
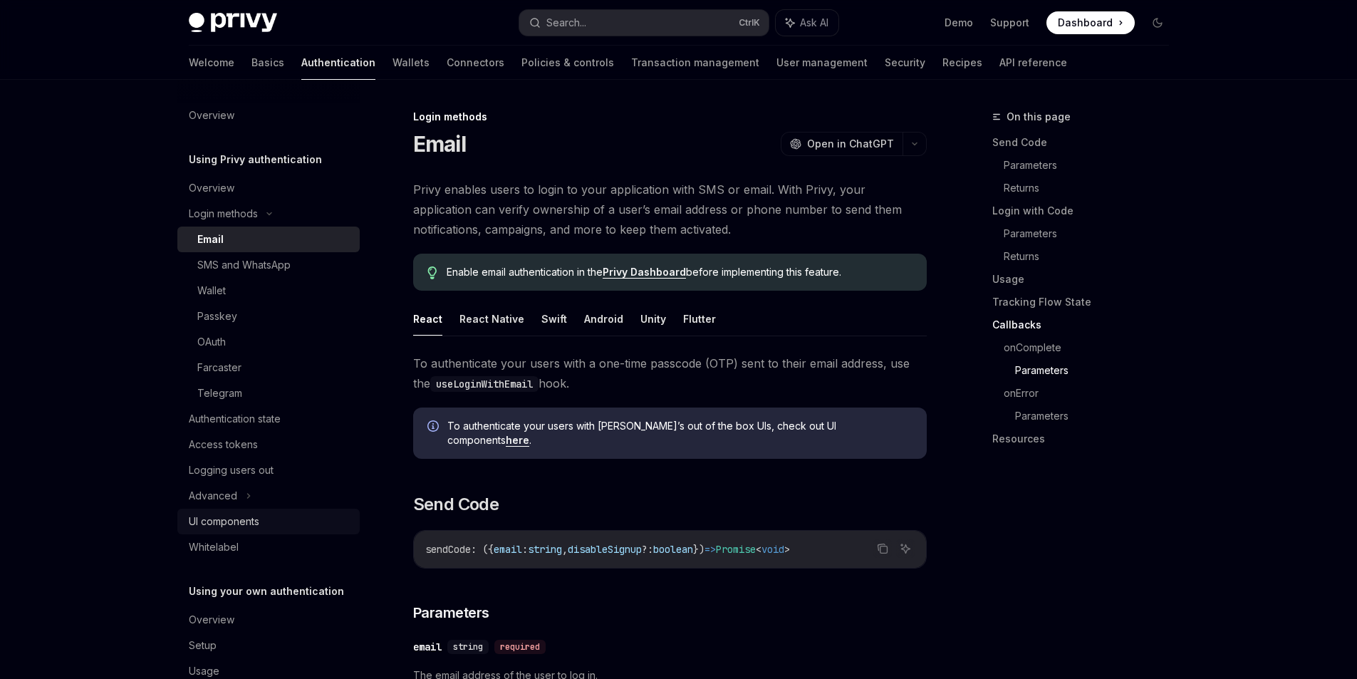
type textarea "*"
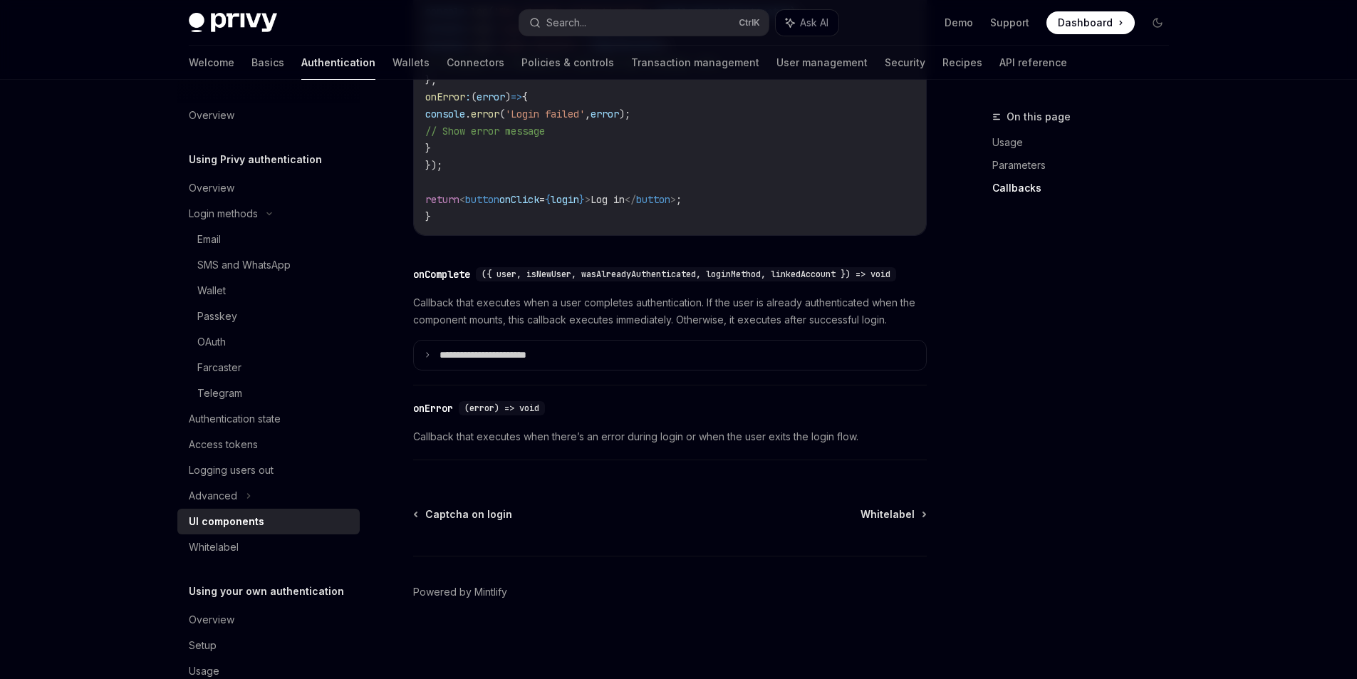
scroll to position [2036, 0]
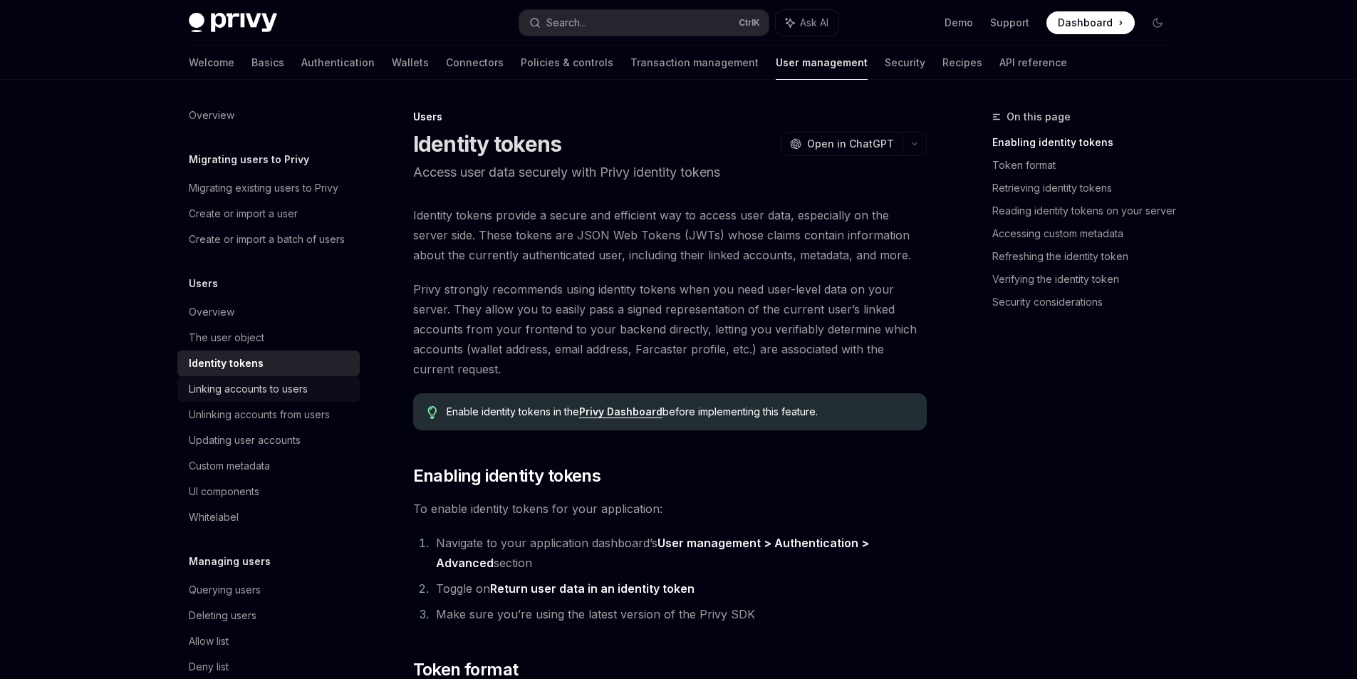
click at [264, 398] on div "Linking accounts to users" at bounding box center [248, 388] width 119 height 17
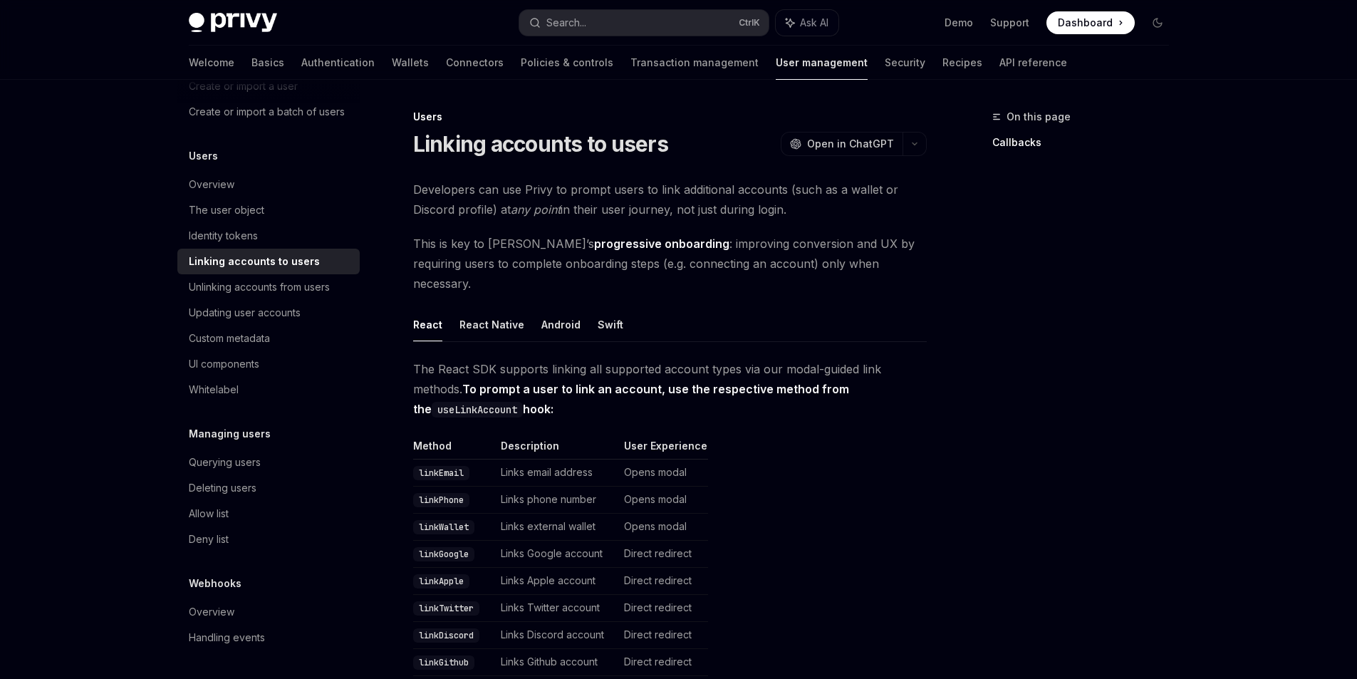
scroll to position [145, 0]
click at [1020, 314] on div "On this page Callbacks" at bounding box center [1072, 393] width 217 height 571
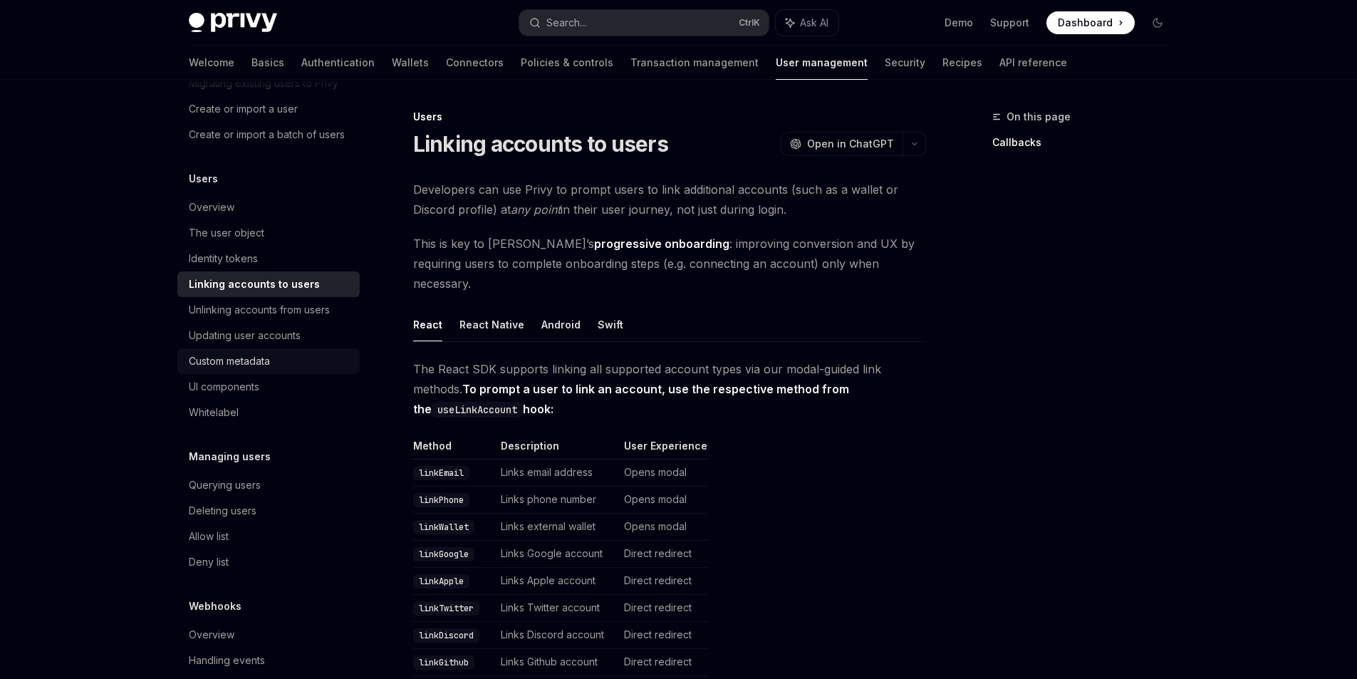
scroll to position [0, 0]
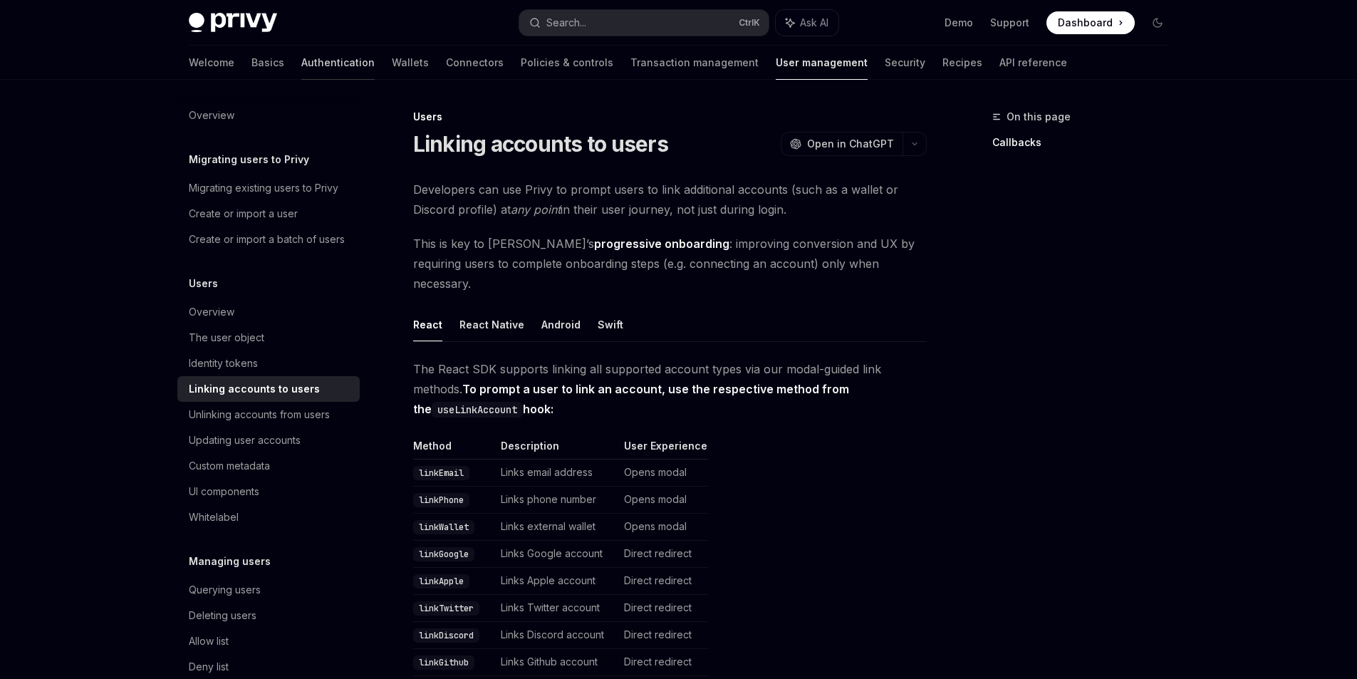
click at [301, 53] on link "Authentication" at bounding box center [337, 63] width 73 height 34
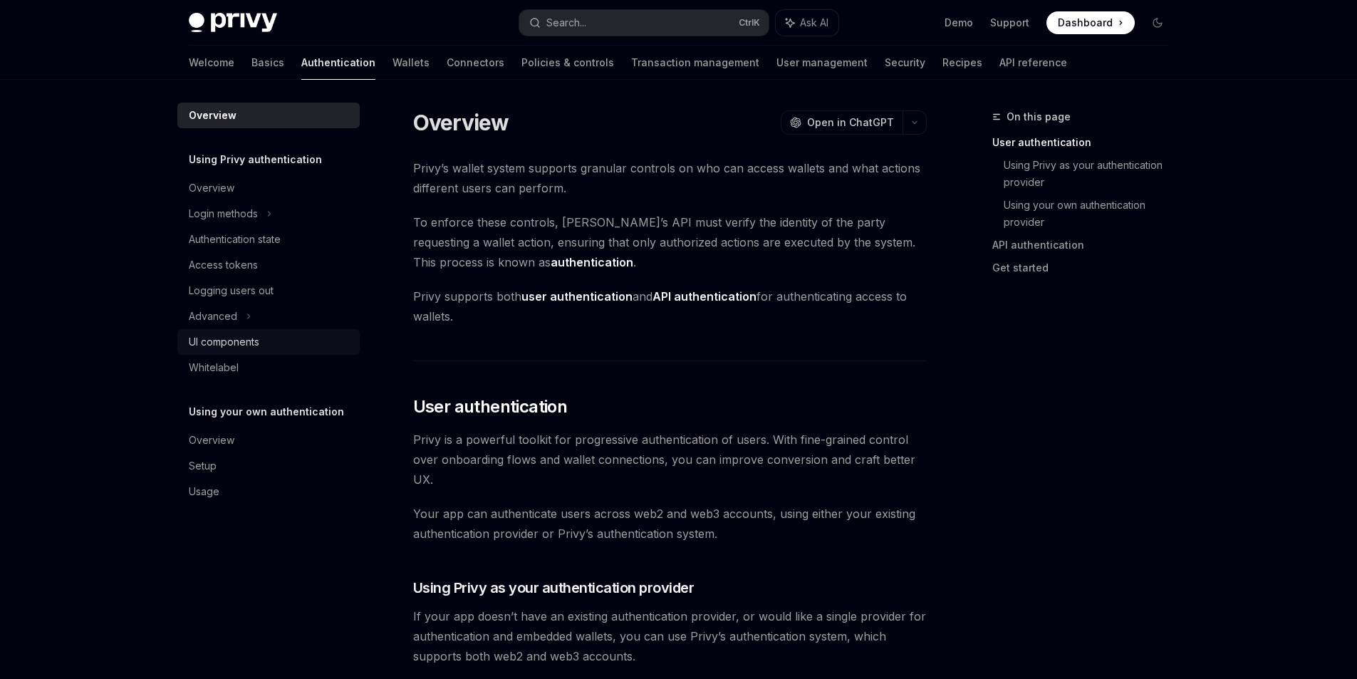
click at [269, 337] on div "UI components" at bounding box center [270, 341] width 162 height 17
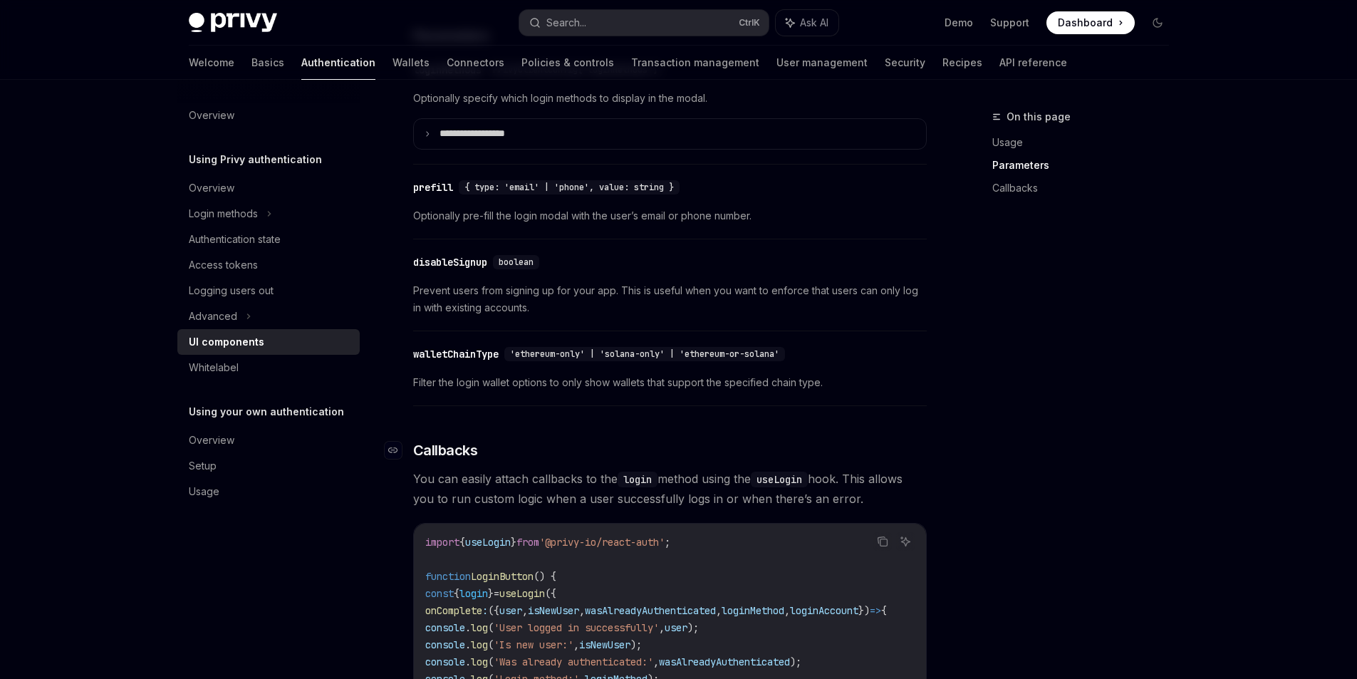
scroll to position [1324, 0]
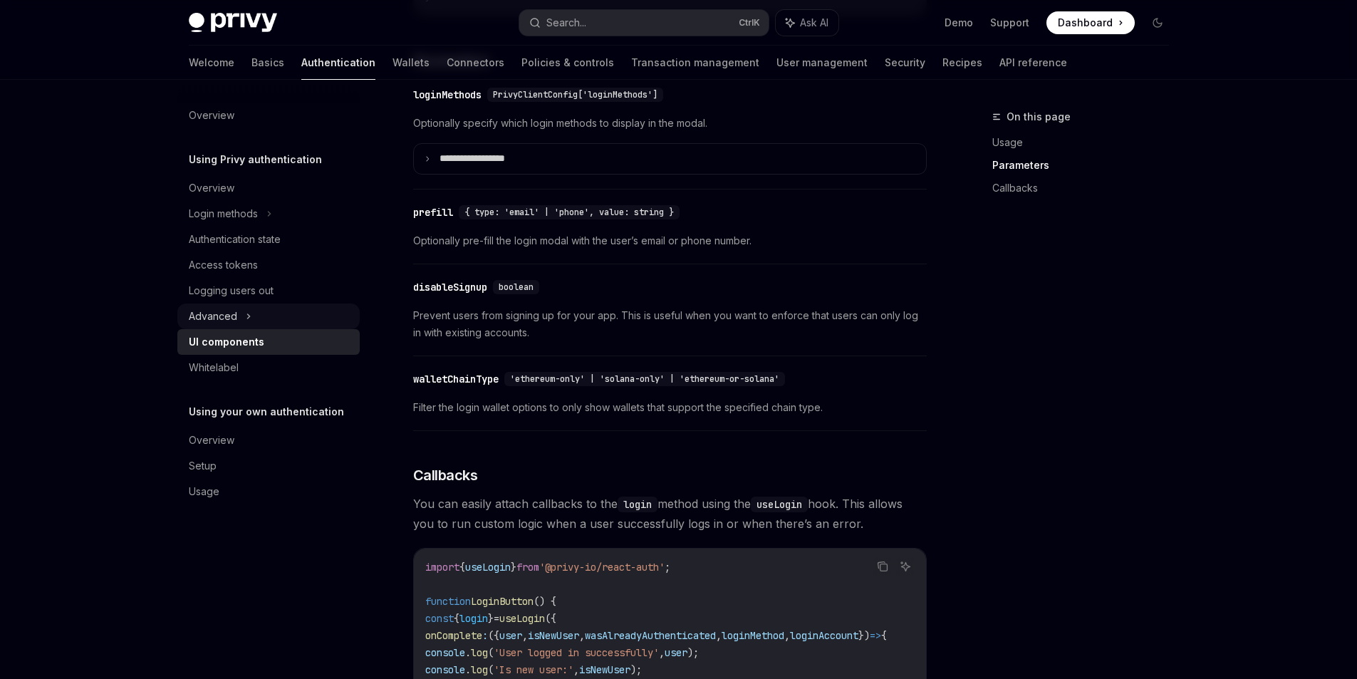
click at [242, 320] on div "Advanced" at bounding box center [268, 317] width 182 height 26
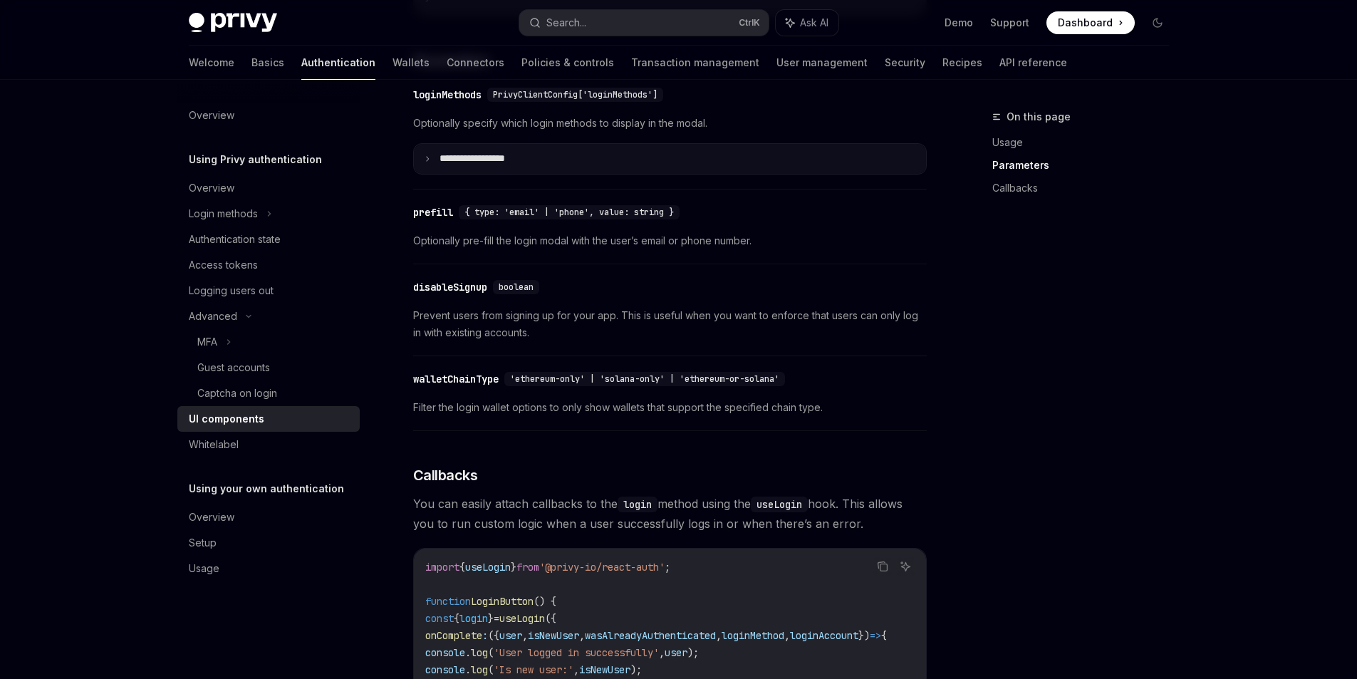
click at [432, 166] on summary "**********" at bounding box center [670, 159] width 512 height 30
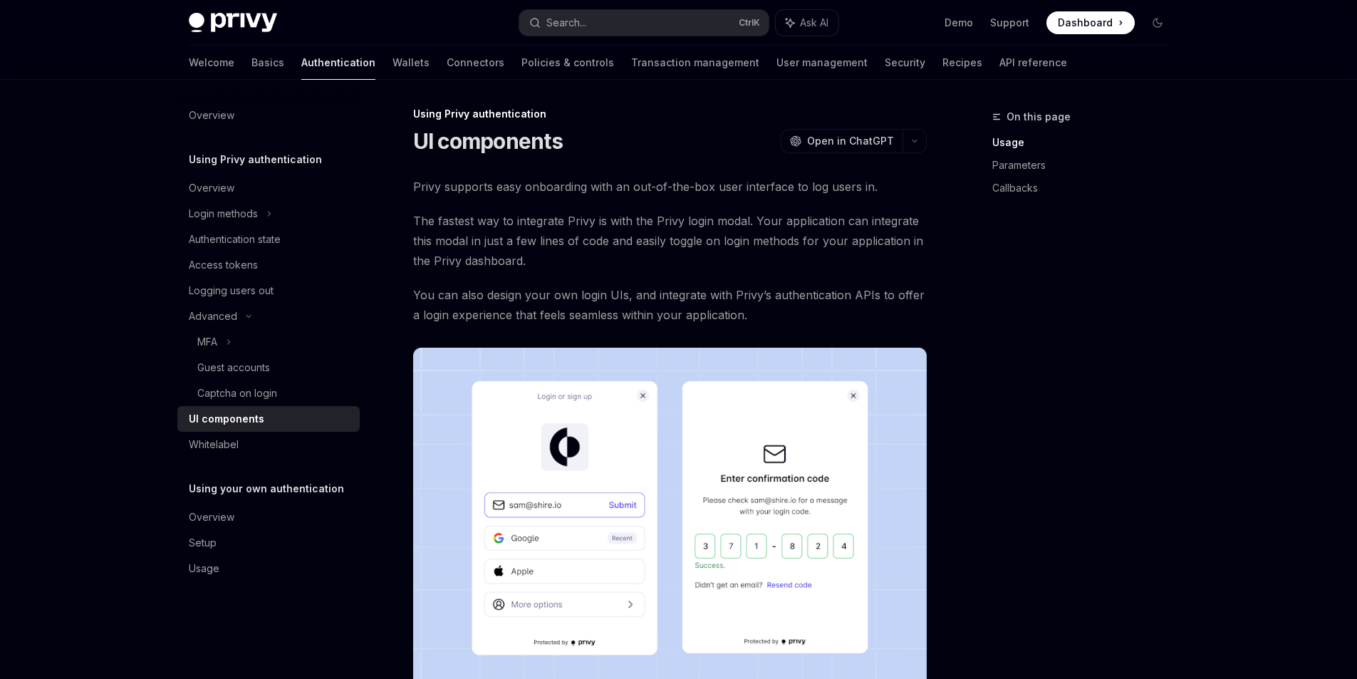
scroll to position [0, 0]
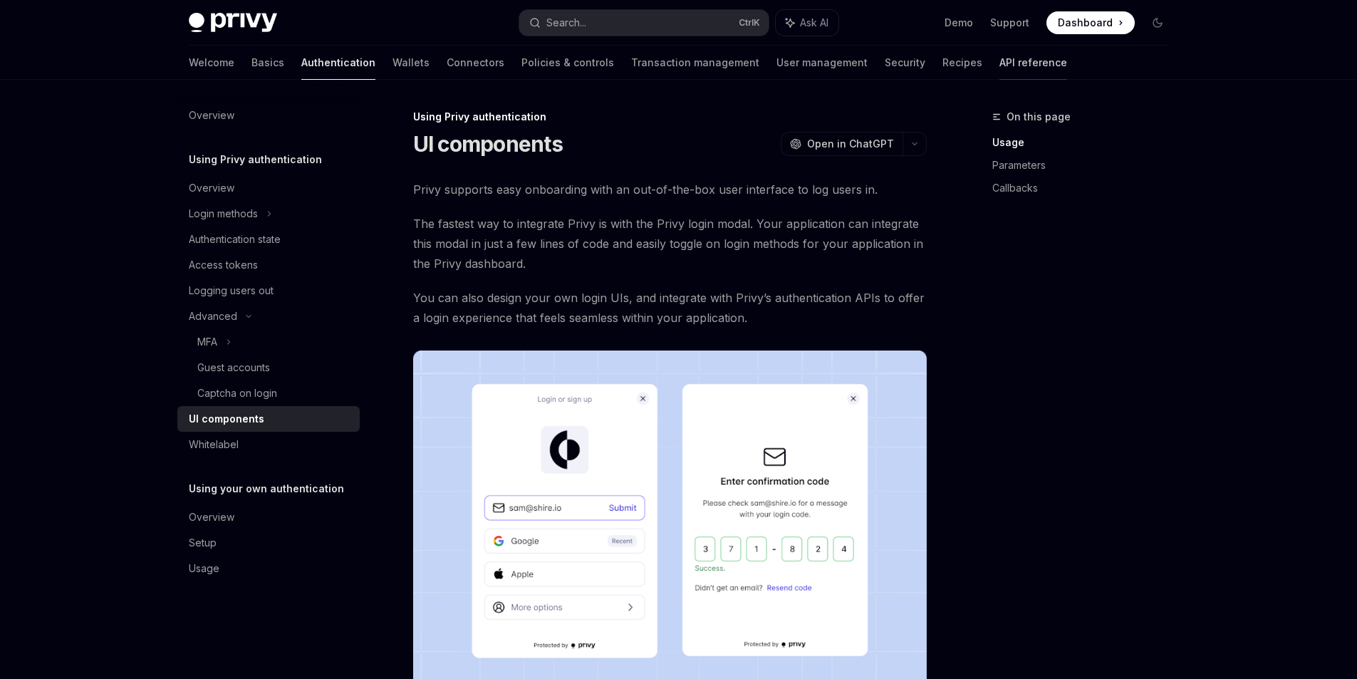
click at [1000, 58] on link "API reference" at bounding box center [1034, 63] width 68 height 34
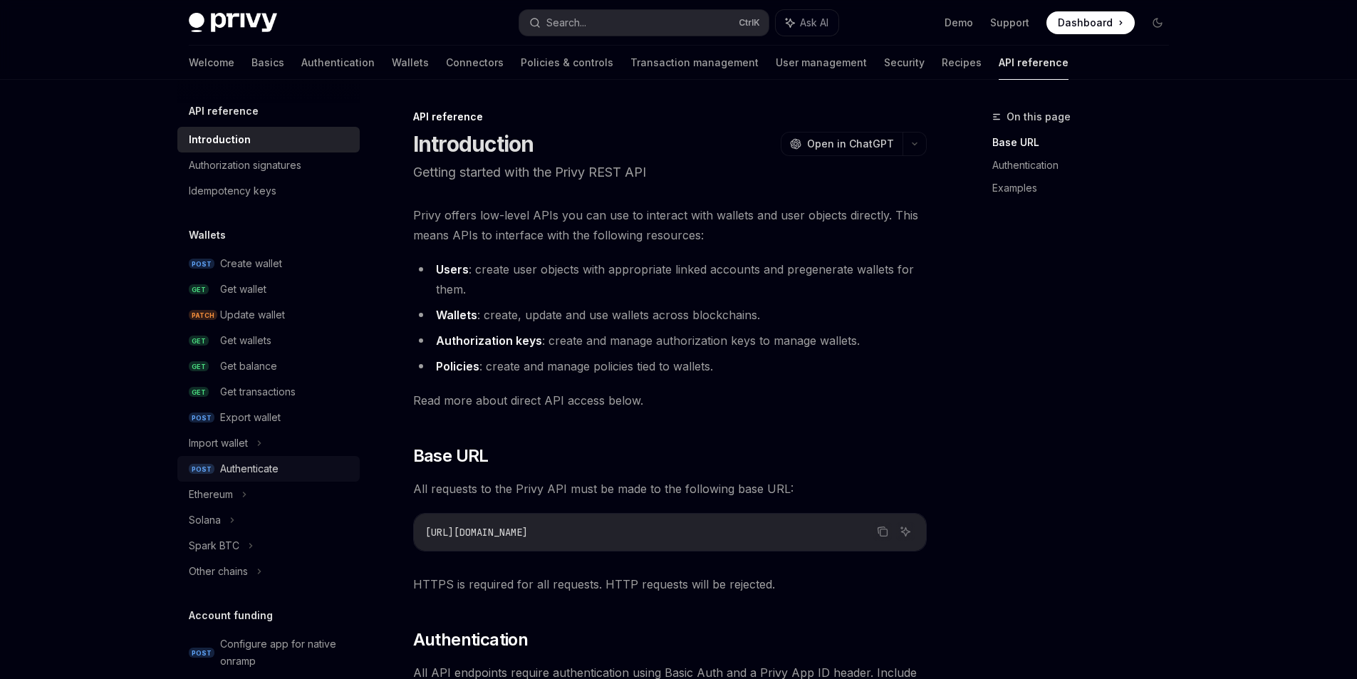
drag, startPoint x: 284, startPoint y: 472, endPoint x: 313, endPoint y: 469, distance: 28.7
click at [284, 472] on div "Authenticate" at bounding box center [285, 468] width 131 height 17
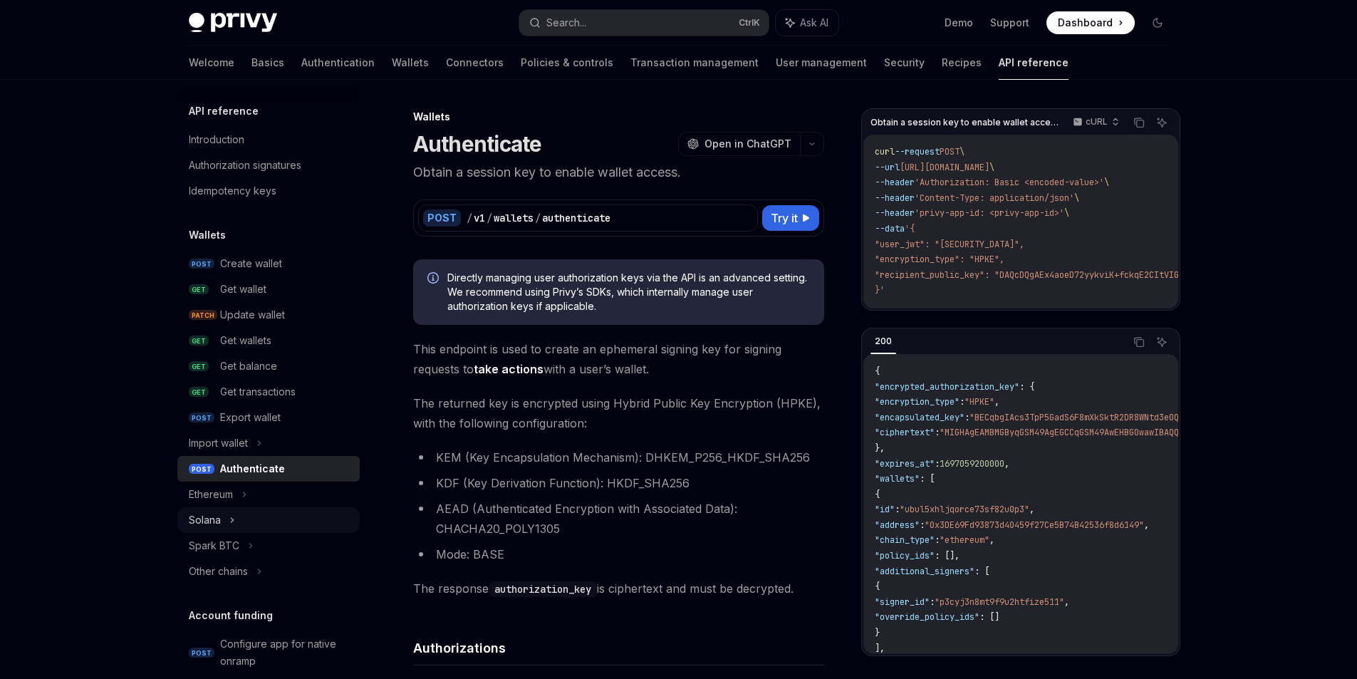
click at [237, 519] on div "Solana" at bounding box center [268, 520] width 182 height 26
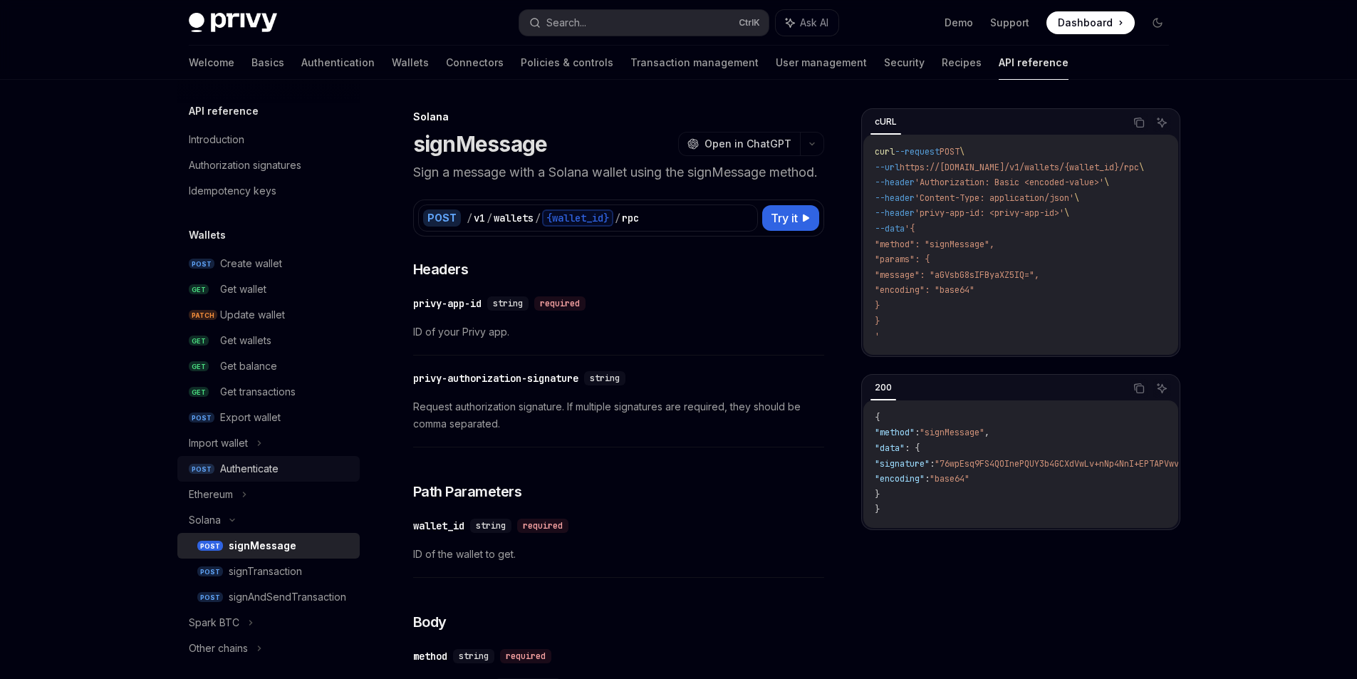
click at [261, 475] on div "Authenticate" at bounding box center [249, 468] width 58 height 17
type textarea "*"
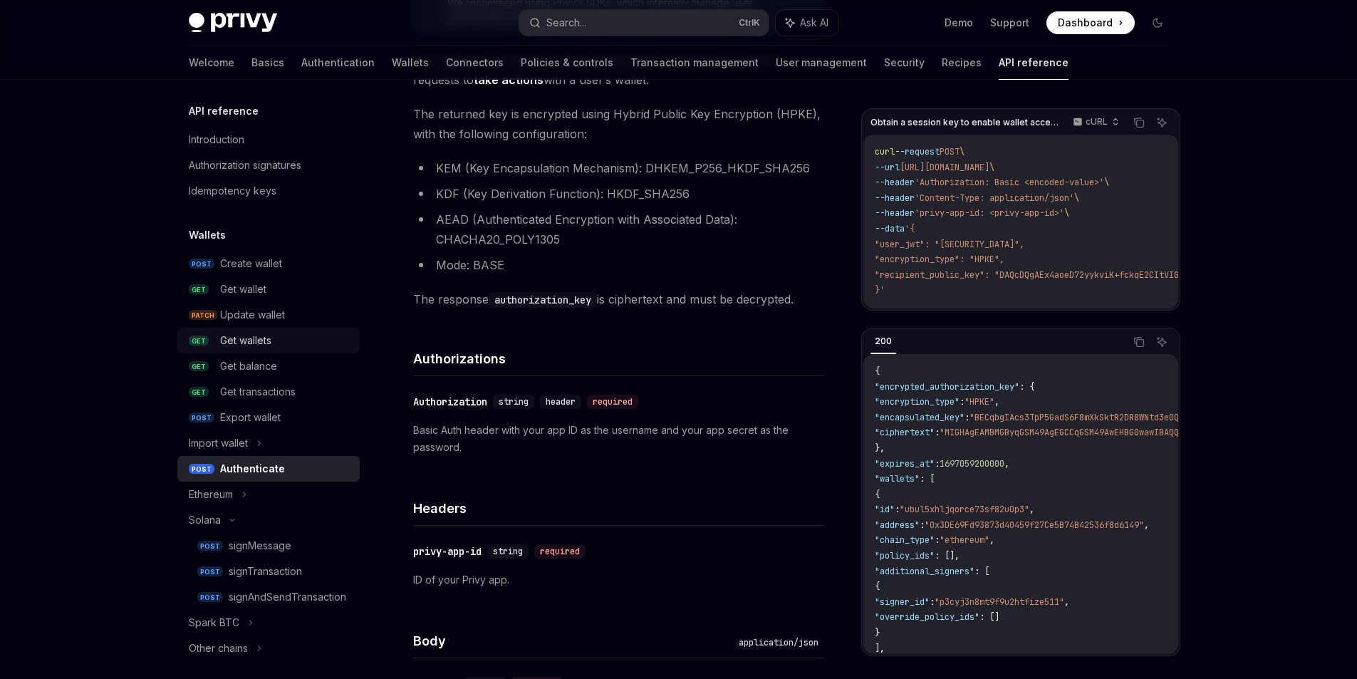
scroll to position [281, 0]
